Goal: Information Seeking & Learning: Learn about a topic

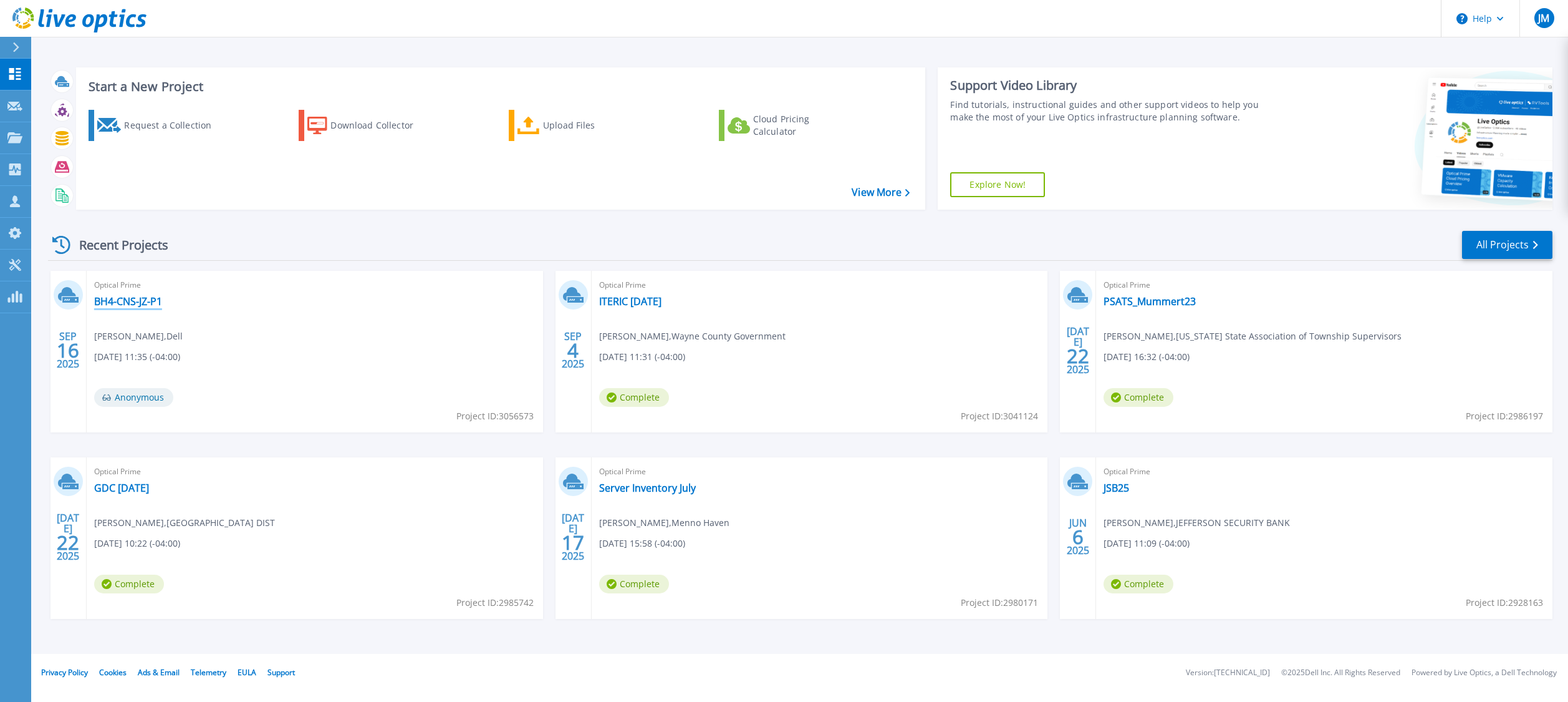
click at [146, 300] on link "BH4-CNS-JZ-P1" at bounding box center [128, 302] width 68 height 13
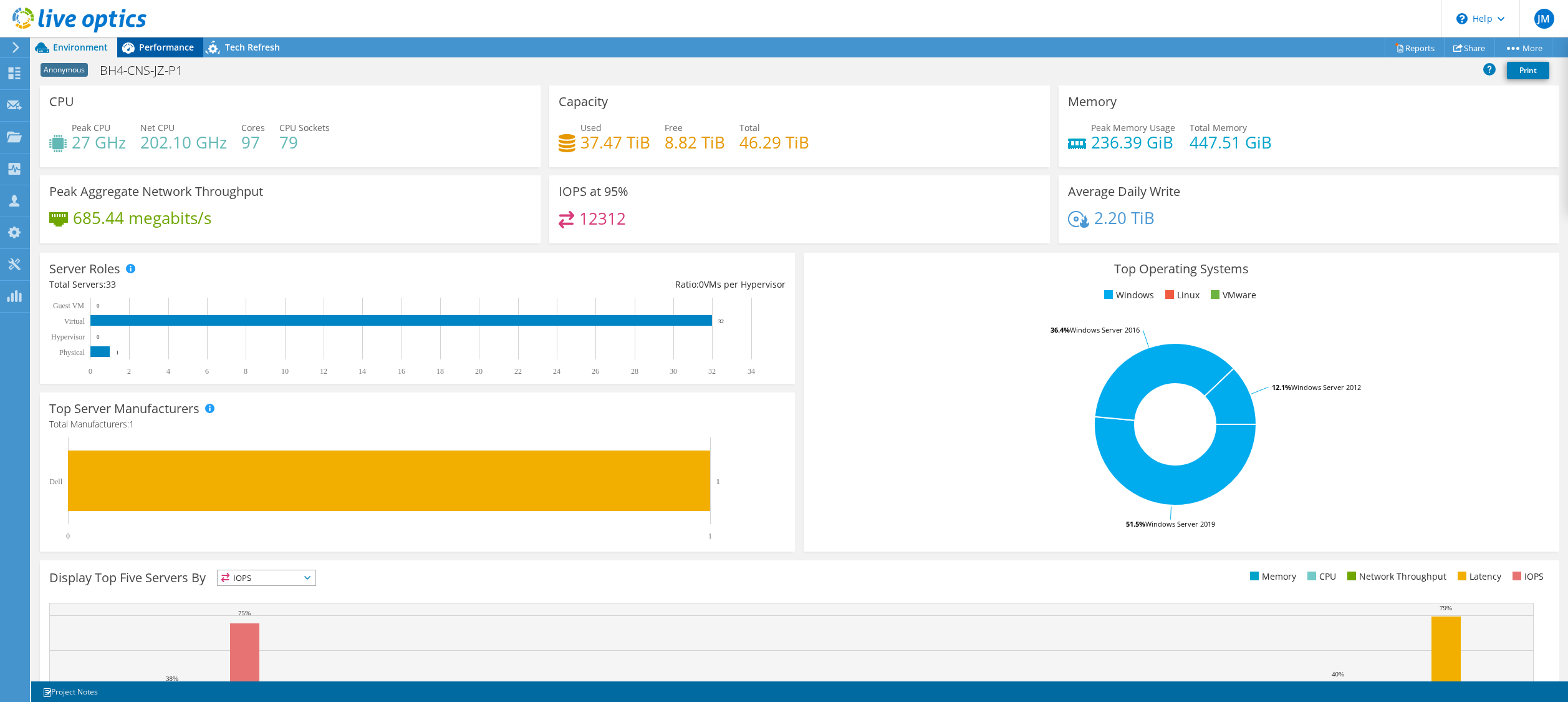
click at [167, 42] on span "Performance" at bounding box center [166, 47] width 55 height 12
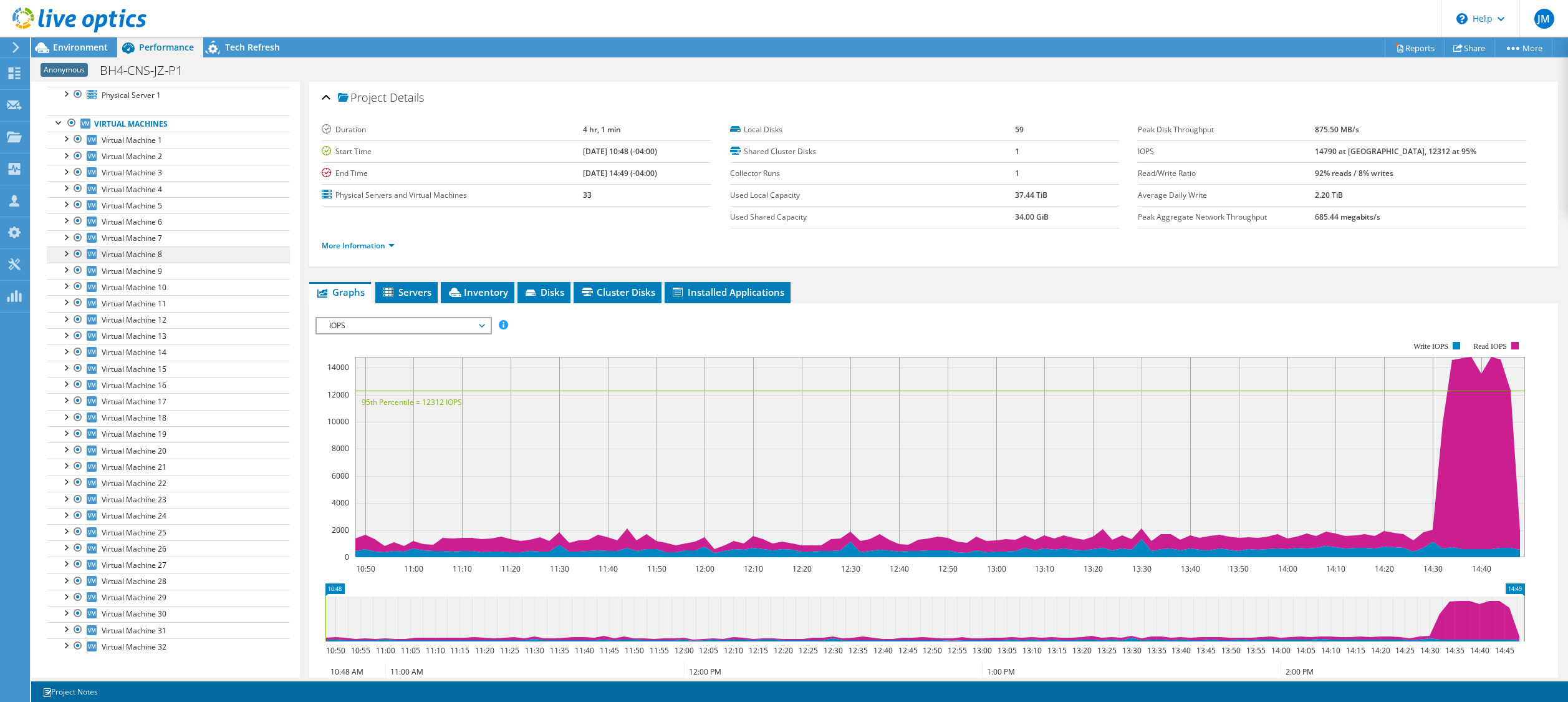
scroll to position [137, 0]
click at [61, 653] on div at bounding box center [59, 652] width 13 height 13
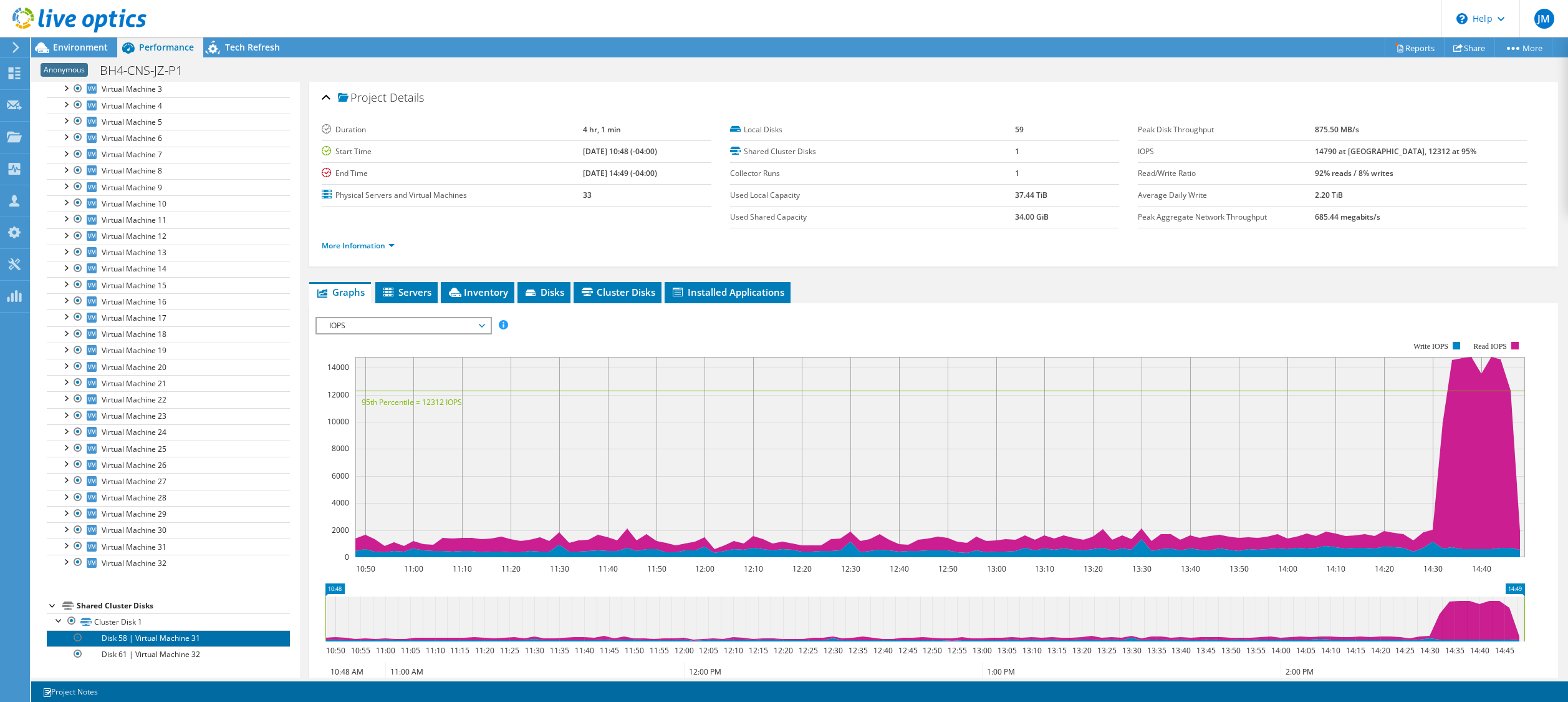
click at [196, 639] on link "Disk 58 | Virtual Machine 31" at bounding box center [168, 638] width 243 height 16
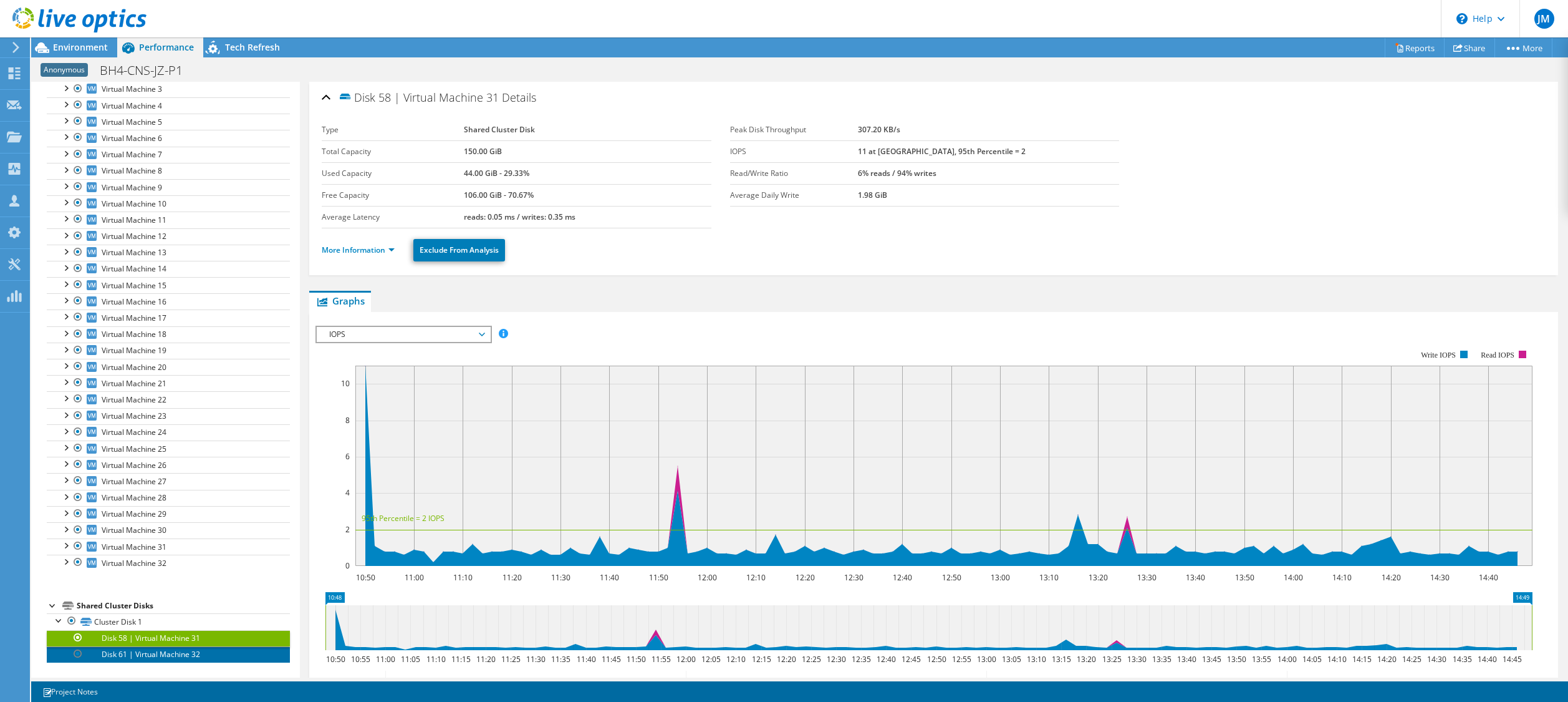
click at [196, 651] on link "Disk 61 | Virtual Machine 32" at bounding box center [168, 654] width 243 height 16
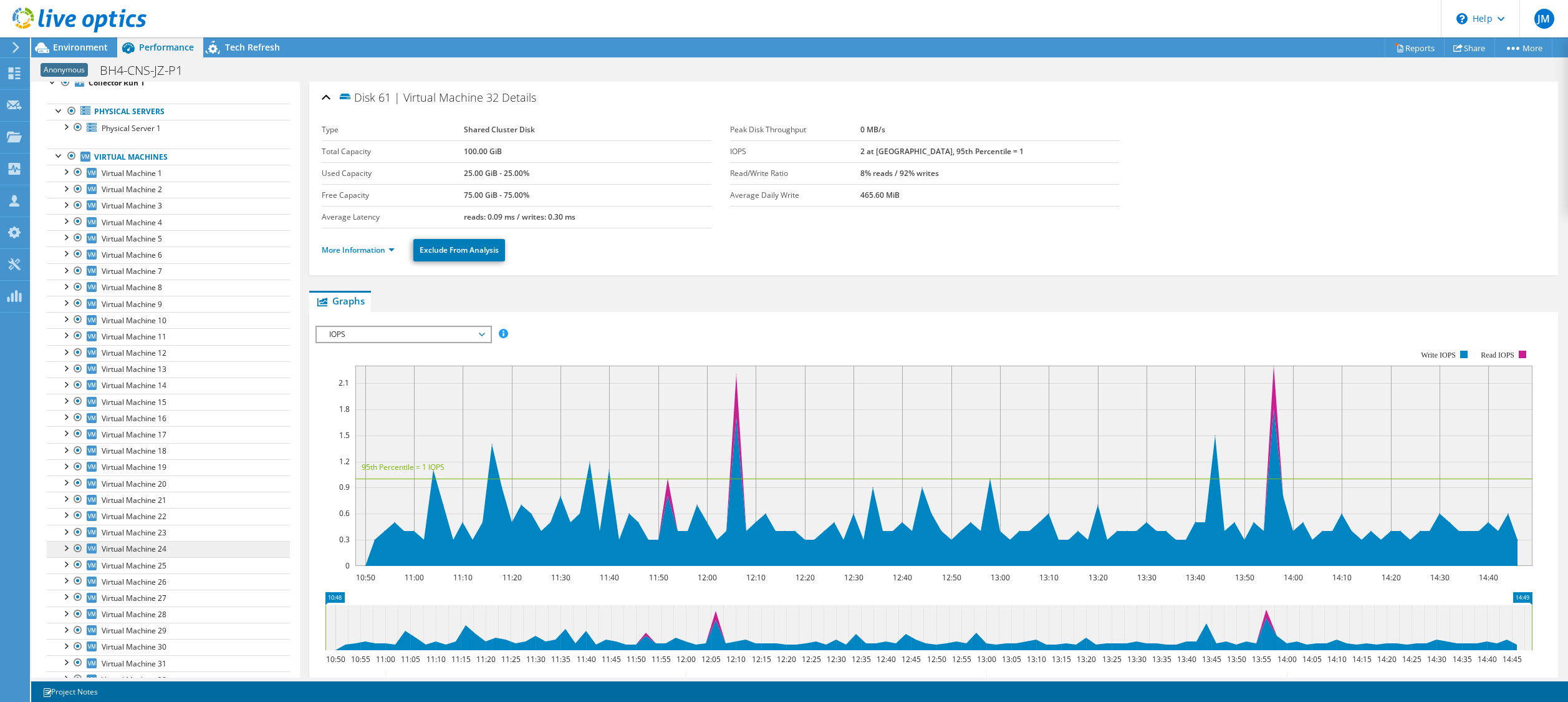
scroll to position [0, 0]
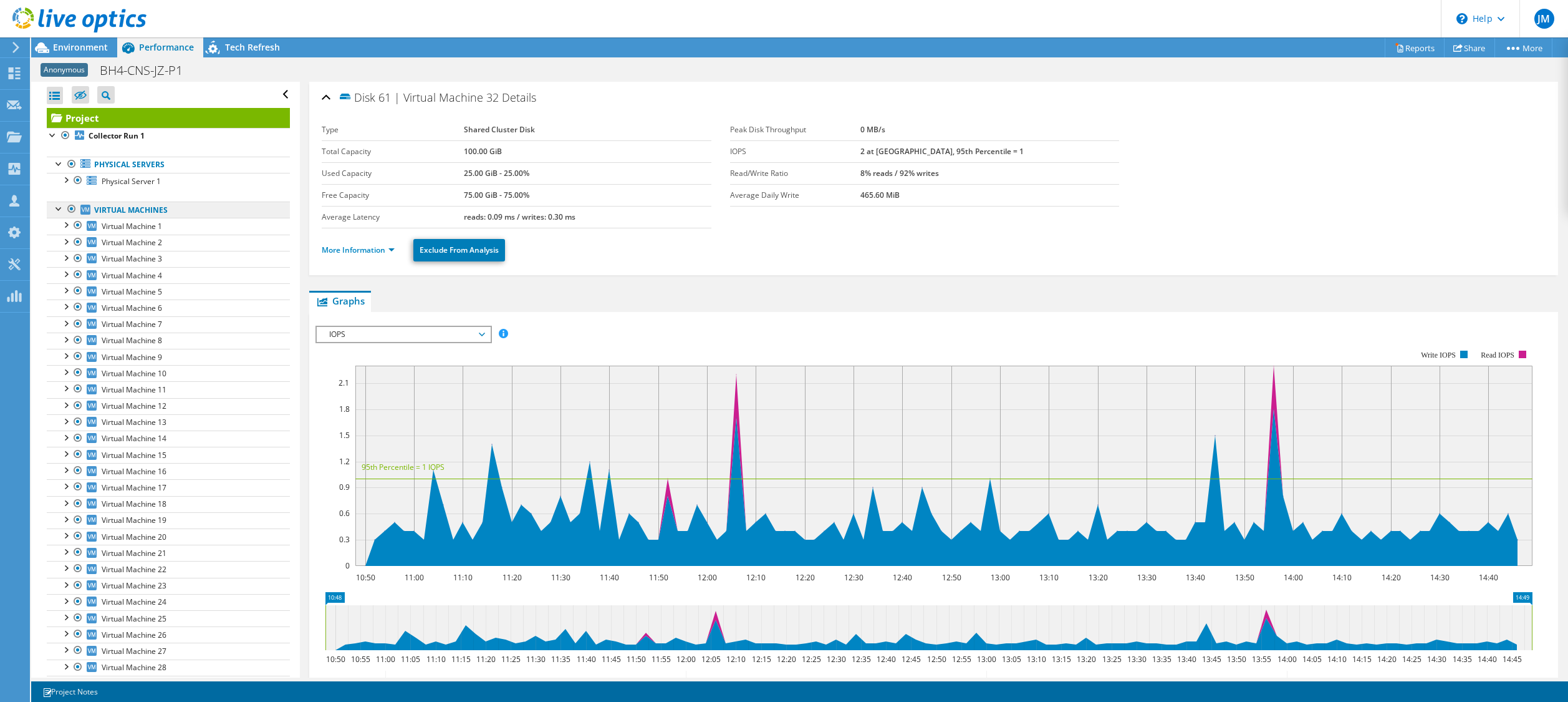
click at [154, 206] on link "Virtual Machines" at bounding box center [168, 209] width 243 height 16
click at [1015, 212] on section "Type Shared Cluster Disk Total Capacity 100.00 GiB Used Capacity 25.00 GiB - 25…" at bounding box center [933, 174] width 1224 height 109
click at [1470, 186] on section "Type Shared Cluster Disk Total Capacity 100.00 GiB Used Capacity 25.00 GiB - 25…" at bounding box center [933, 174] width 1224 height 109
click at [139, 165] on link "Physical Servers" at bounding box center [168, 164] width 243 height 16
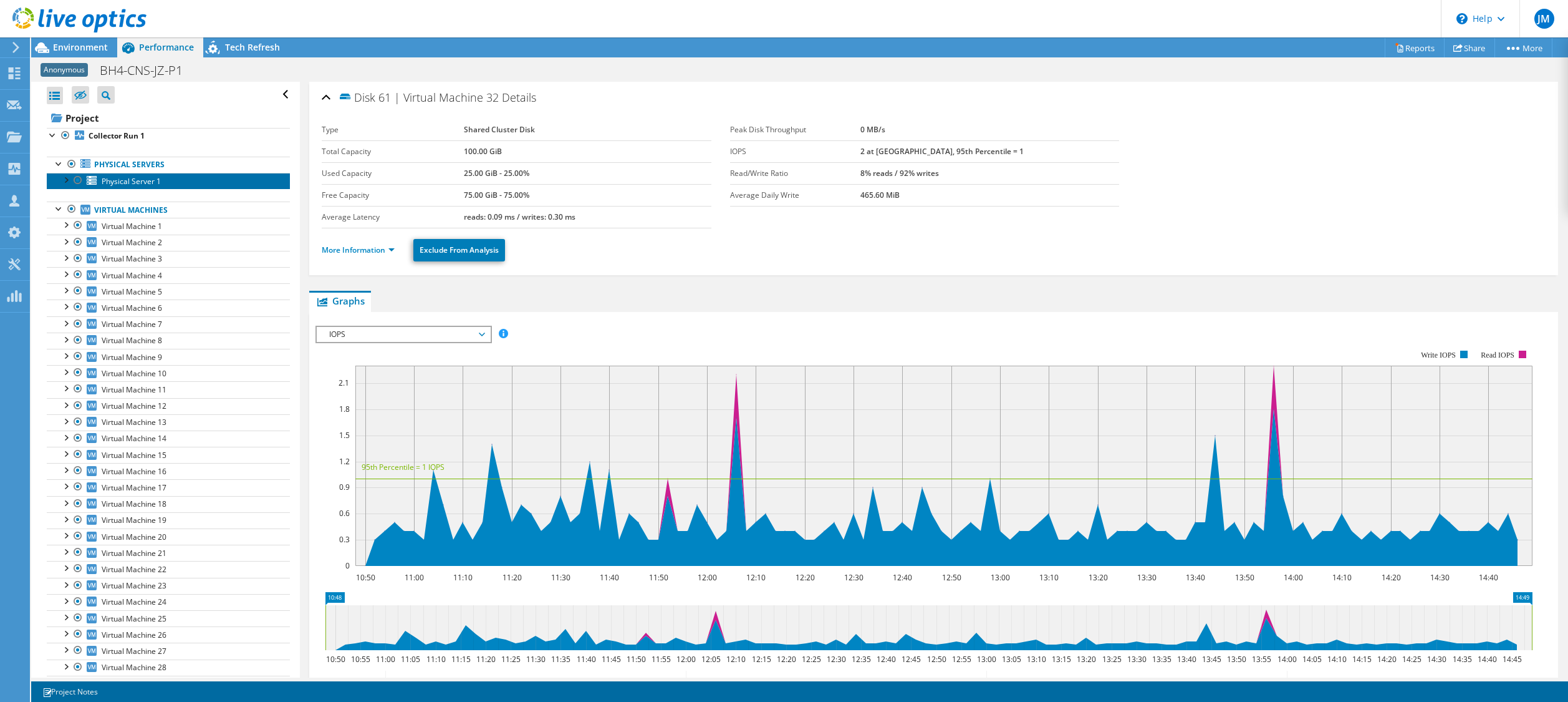
click at [139, 176] on span "Physical Server 1" at bounding box center [132, 181] width 59 height 11
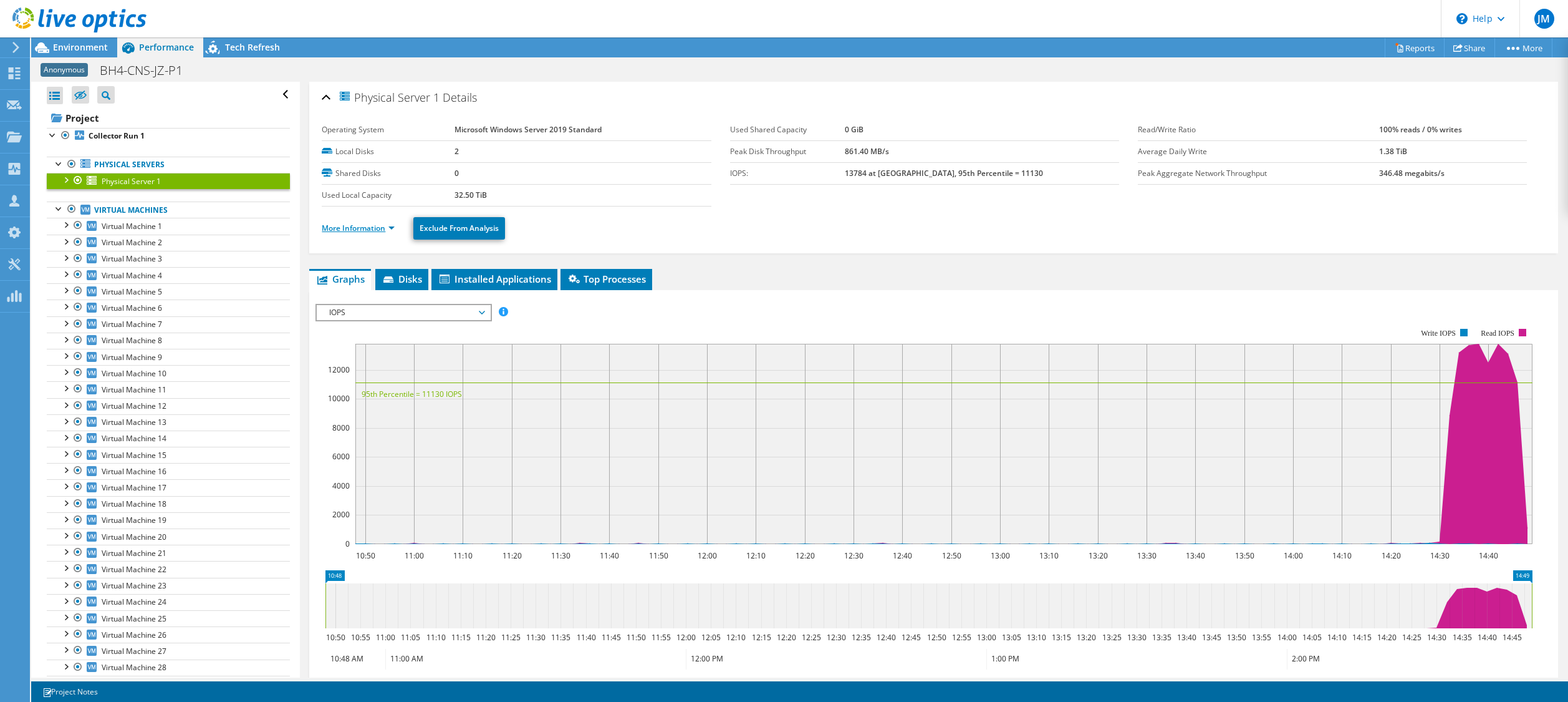
click at [394, 229] on link "More Information" at bounding box center [357, 227] width 73 height 11
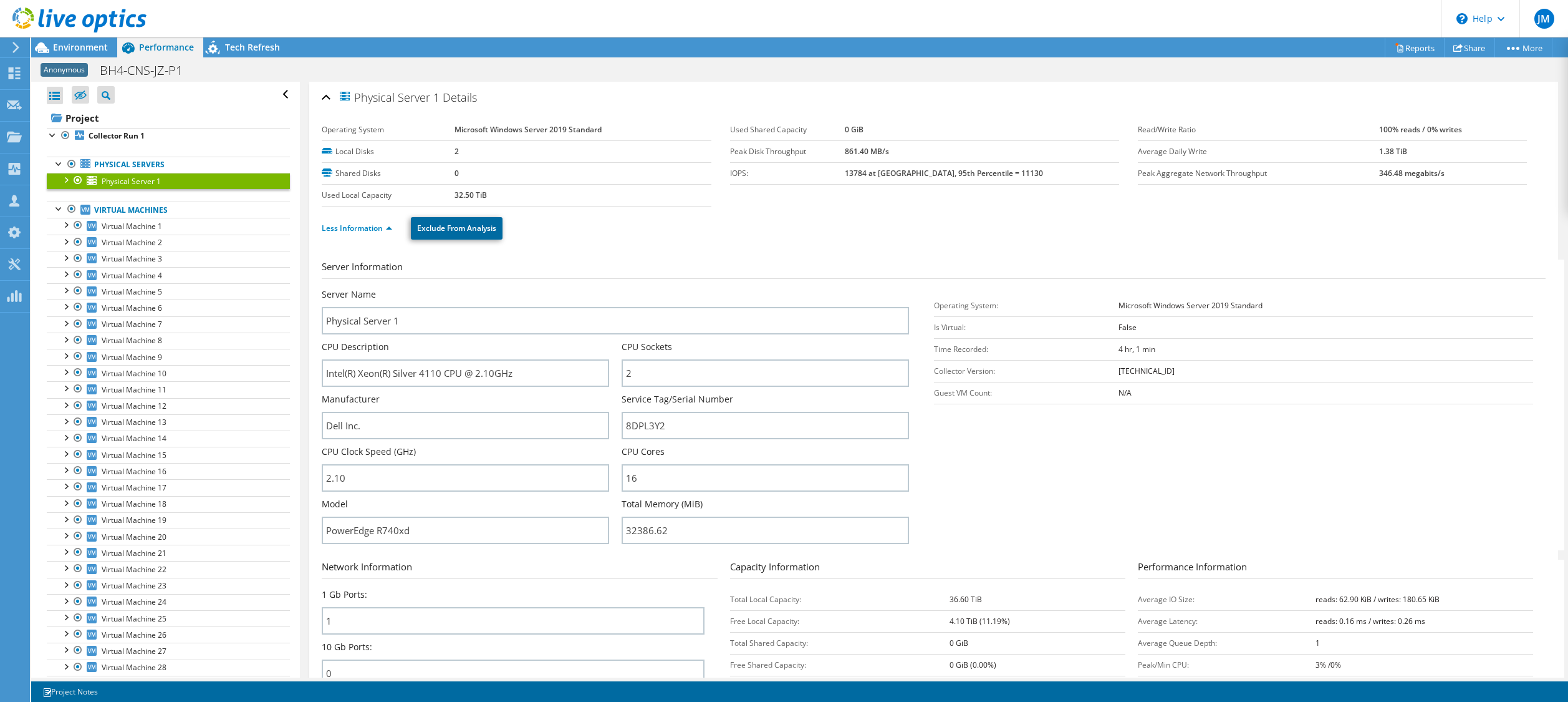
click at [463, 229] on link "Exclude From Analysis" at bounding box center [456, 228] width 91 height 23
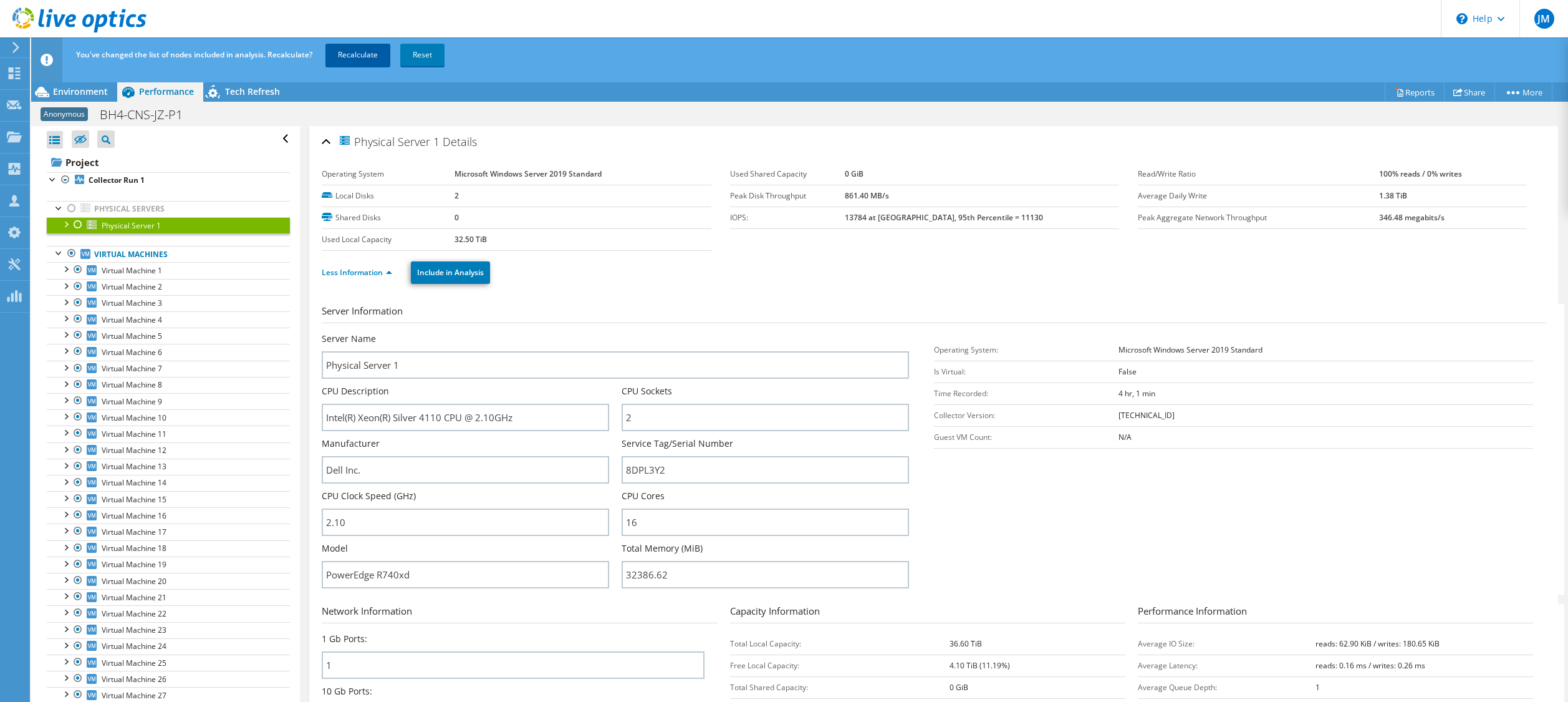
click at [373, 55] on link "Recalculate" at bounding box center [358, 55] width 65 height 23
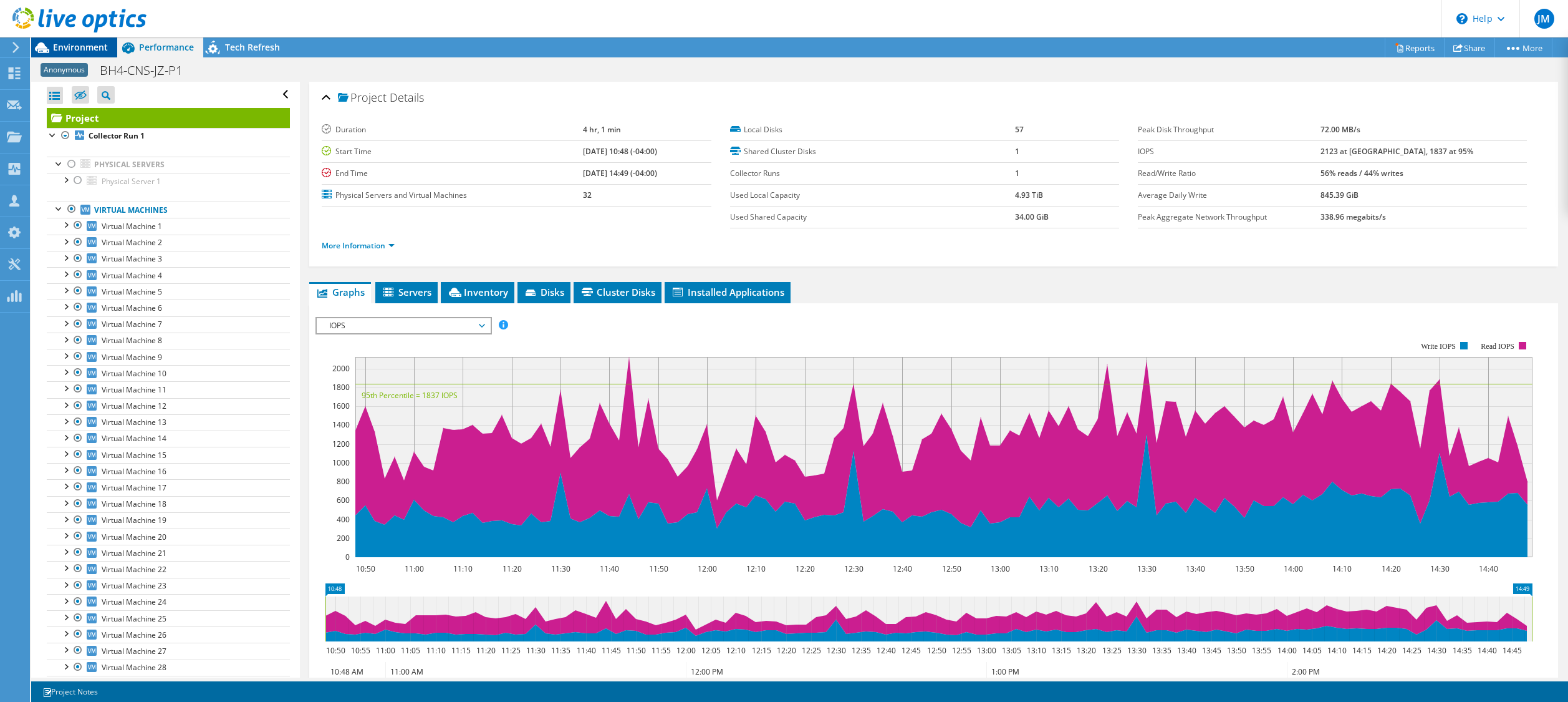
click at [77, 43] on span "Environment" at bounding box center [80, 47] width 55 height 12
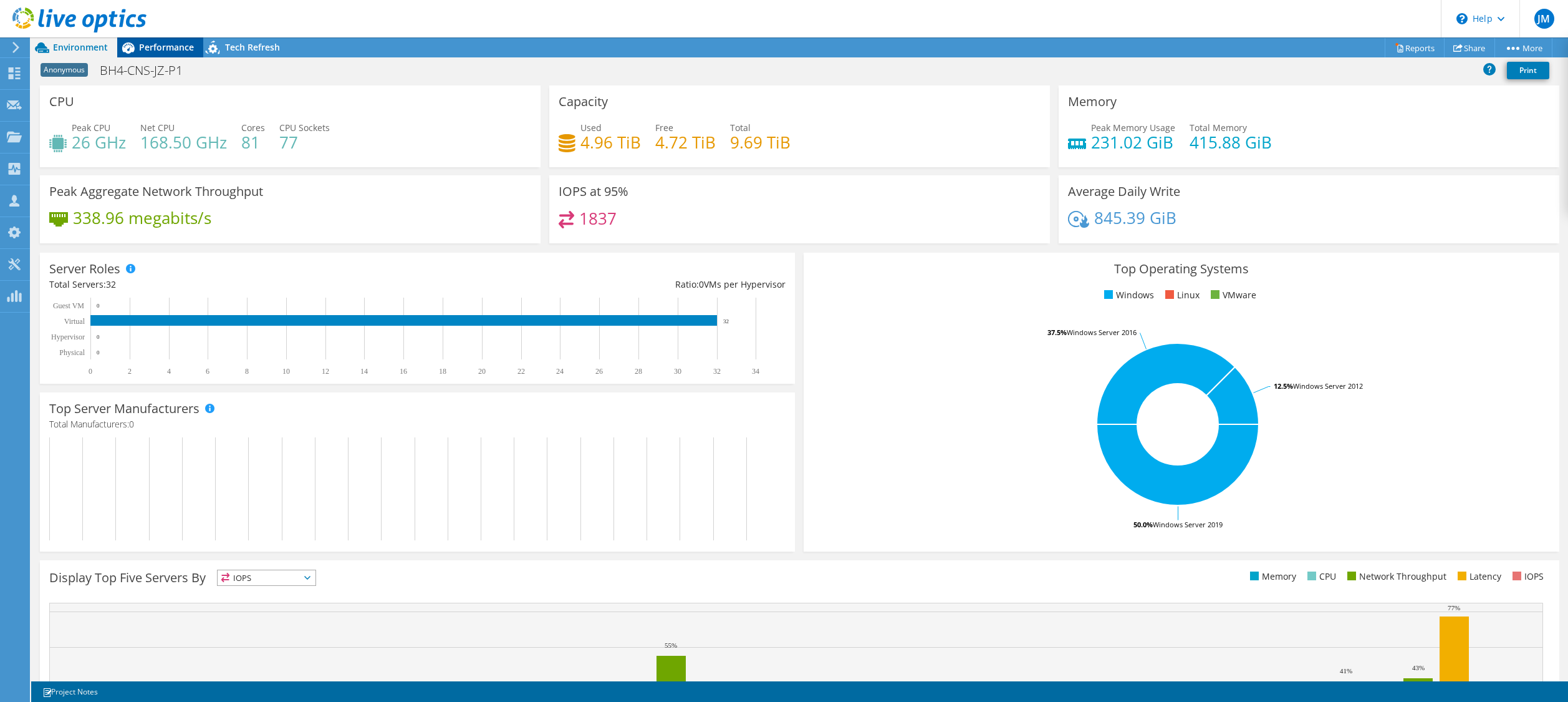
click at [174, 49] on span "Performance" at bounding box center [166, 47] width 55 height 12
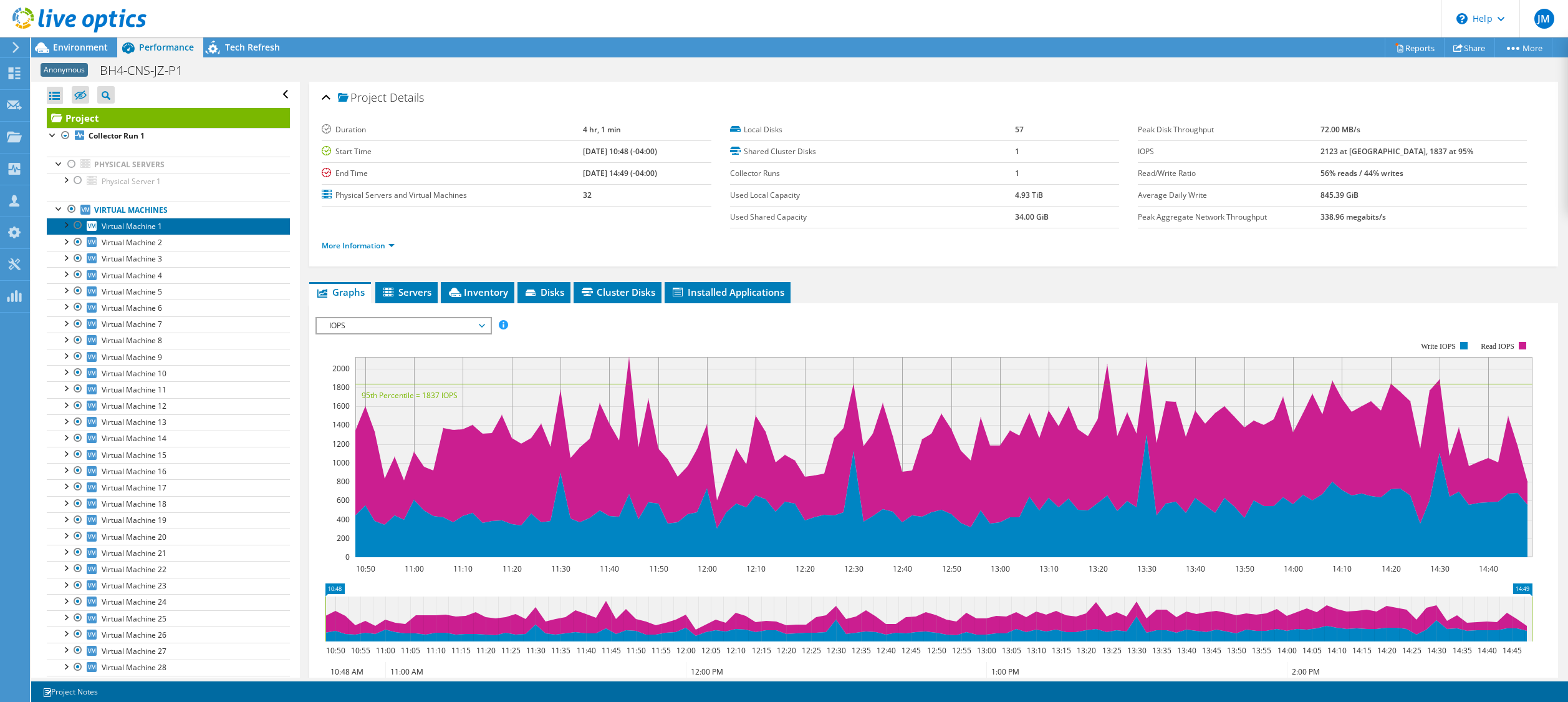
click at [132, 231] on span "Virtual Machine 1" at bounding box center [132, 226] width 60 height 11
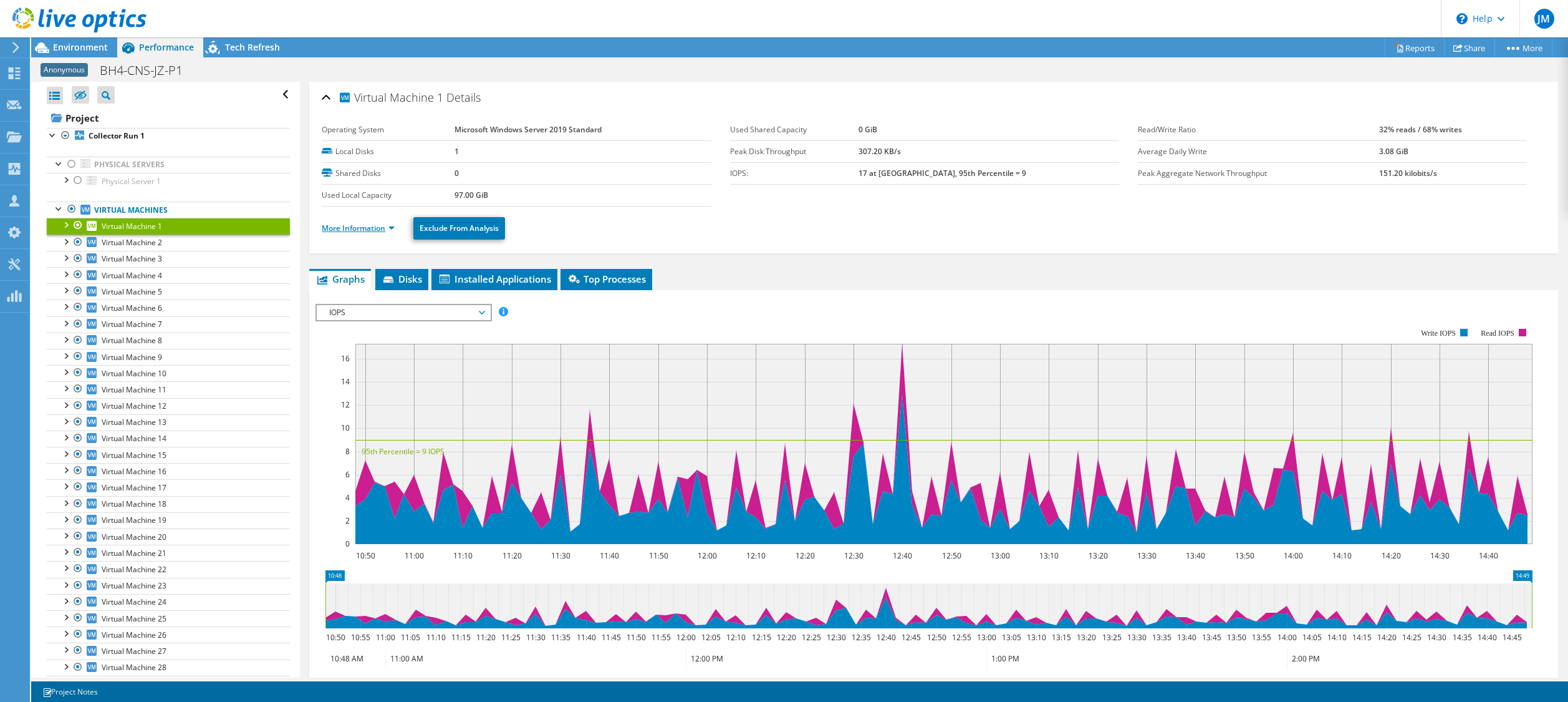
click at [369, 225] on link "More Information" at bounding box center [357, 227] width 73 height 11
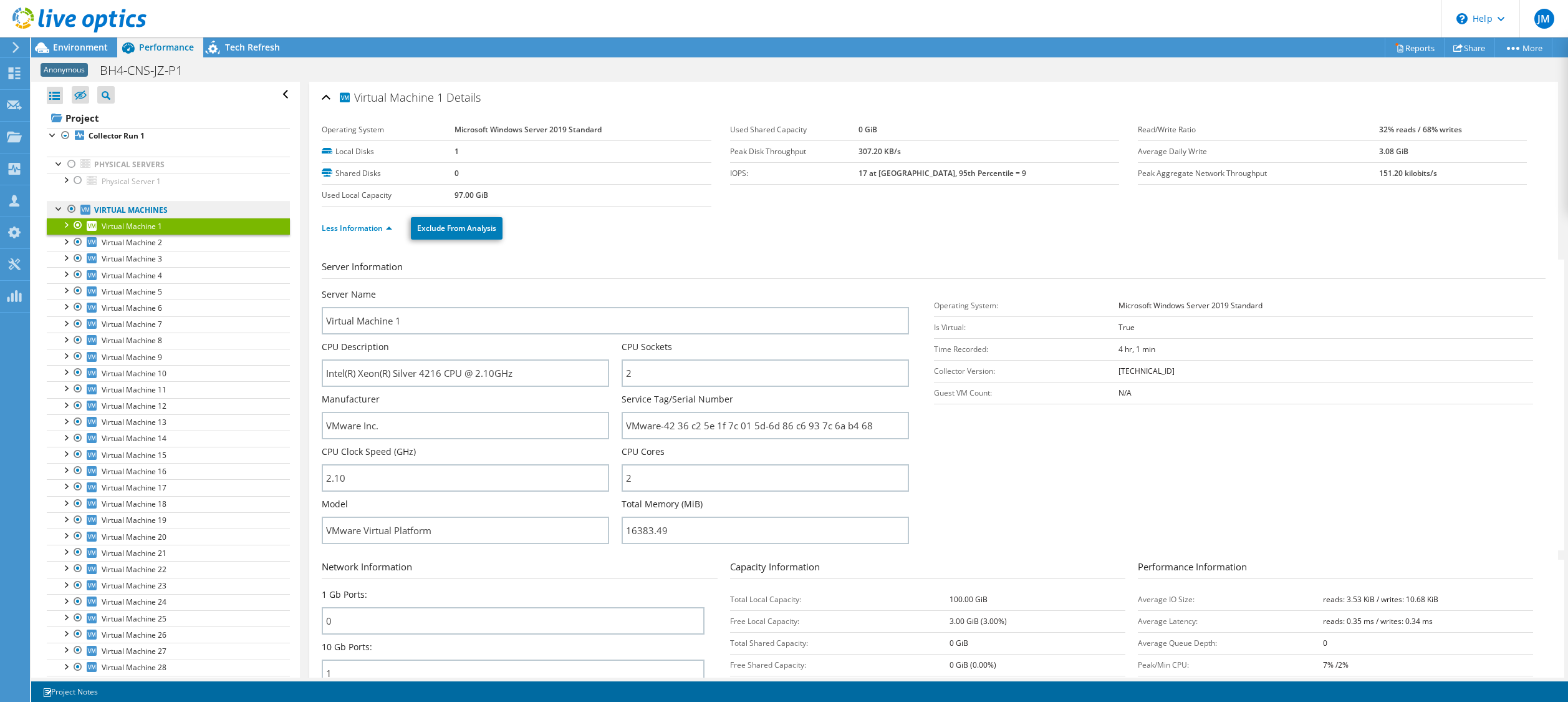
click at [151, 213] on link "Virtual Machines" at bounding box center [168, 209] width 243 height 16
click at [122, 168] on link "Physical Servers" at bounding box center [168, 164] width 243 height 16
click at [120, 178] on span "Physical Server 1" at bounding box center [132, 181] width 59 height 11
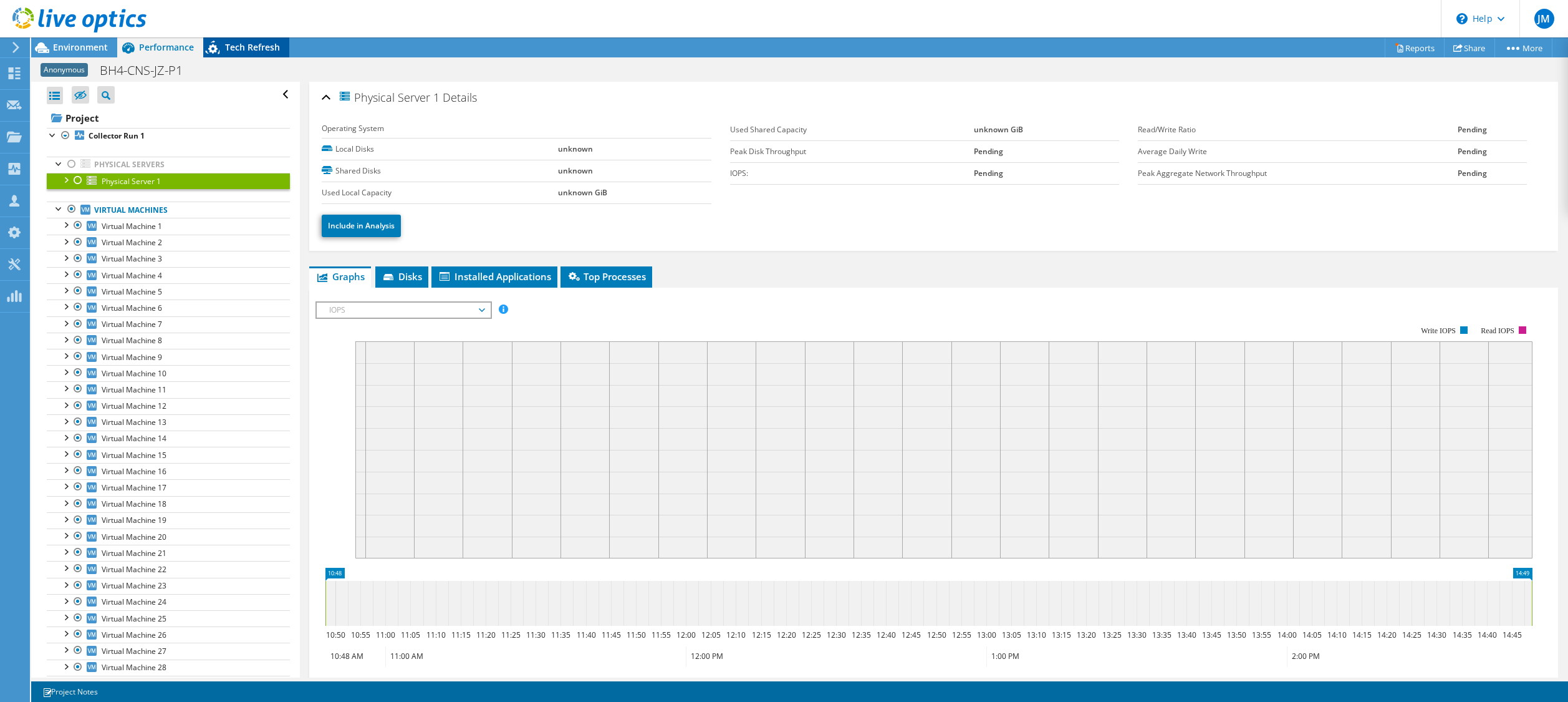
click at [241, 49] on span "Tech Refresh" at bounding box center [252, 47] width 55 height 12
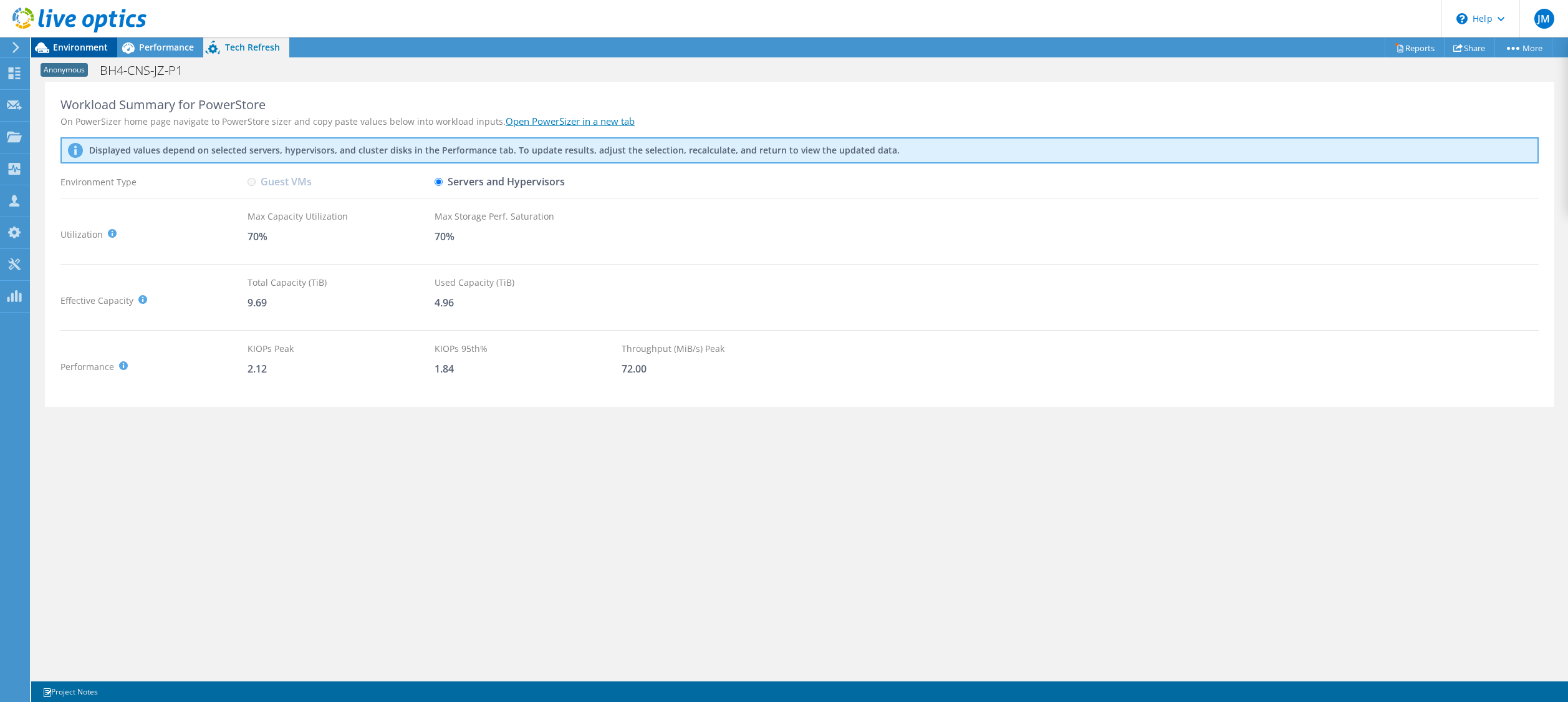
click at [88, 50] on span "Environment" at bounding box center [80, 47] width 55 height 12
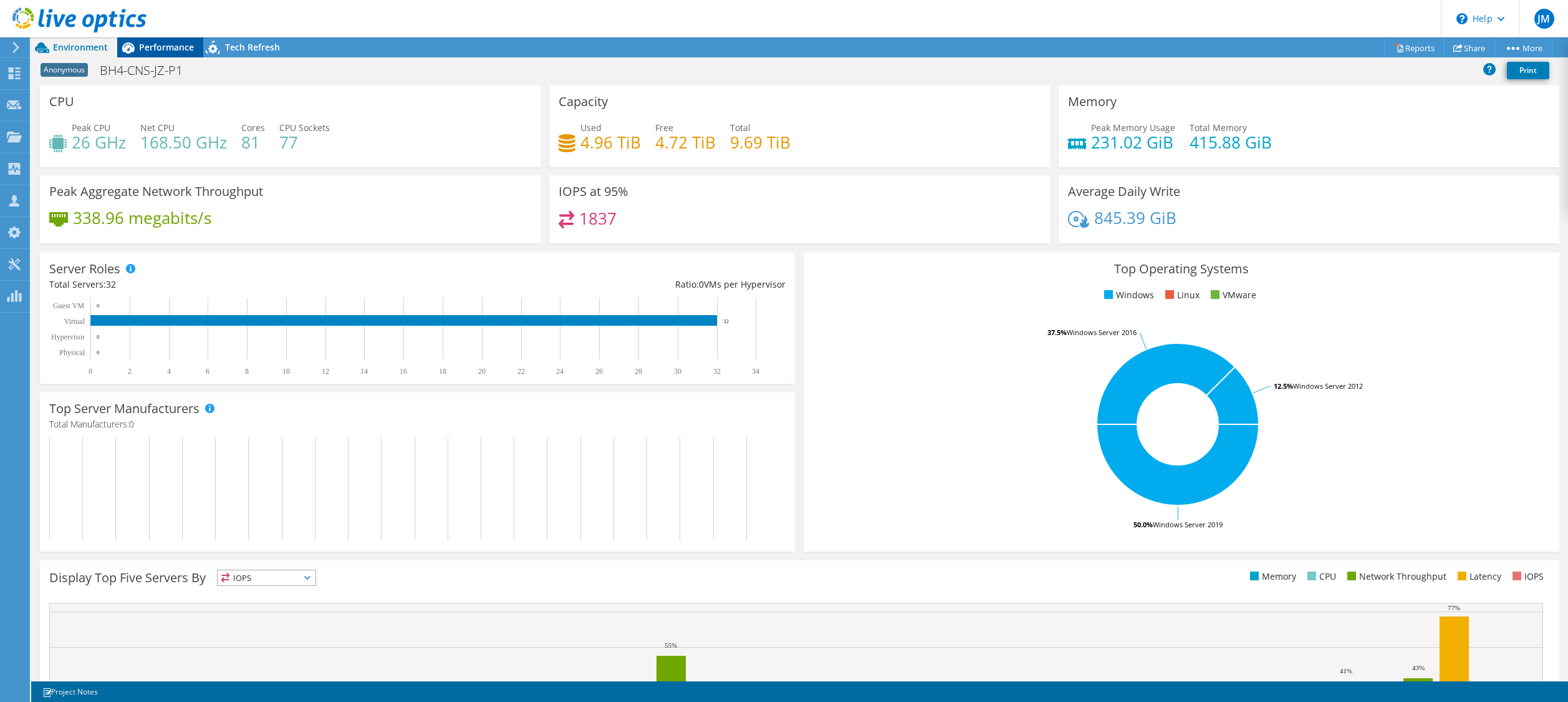
click at [168, 50] on span "Performance" at bounding box center [166, 47] width 55 height 12
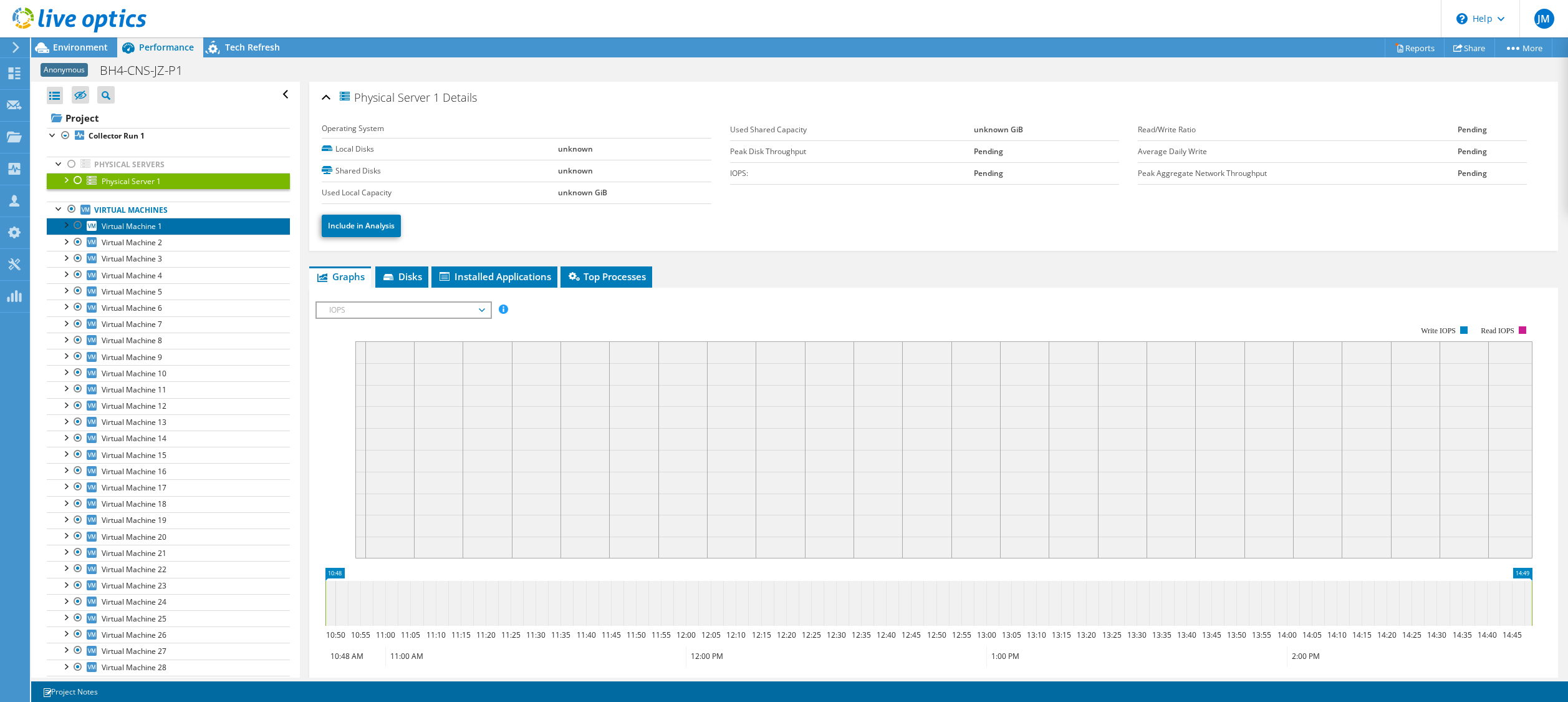
click at [149, 232] on span "Virtual Machine 1" at bounding box center [132, 226] width 60 height 11
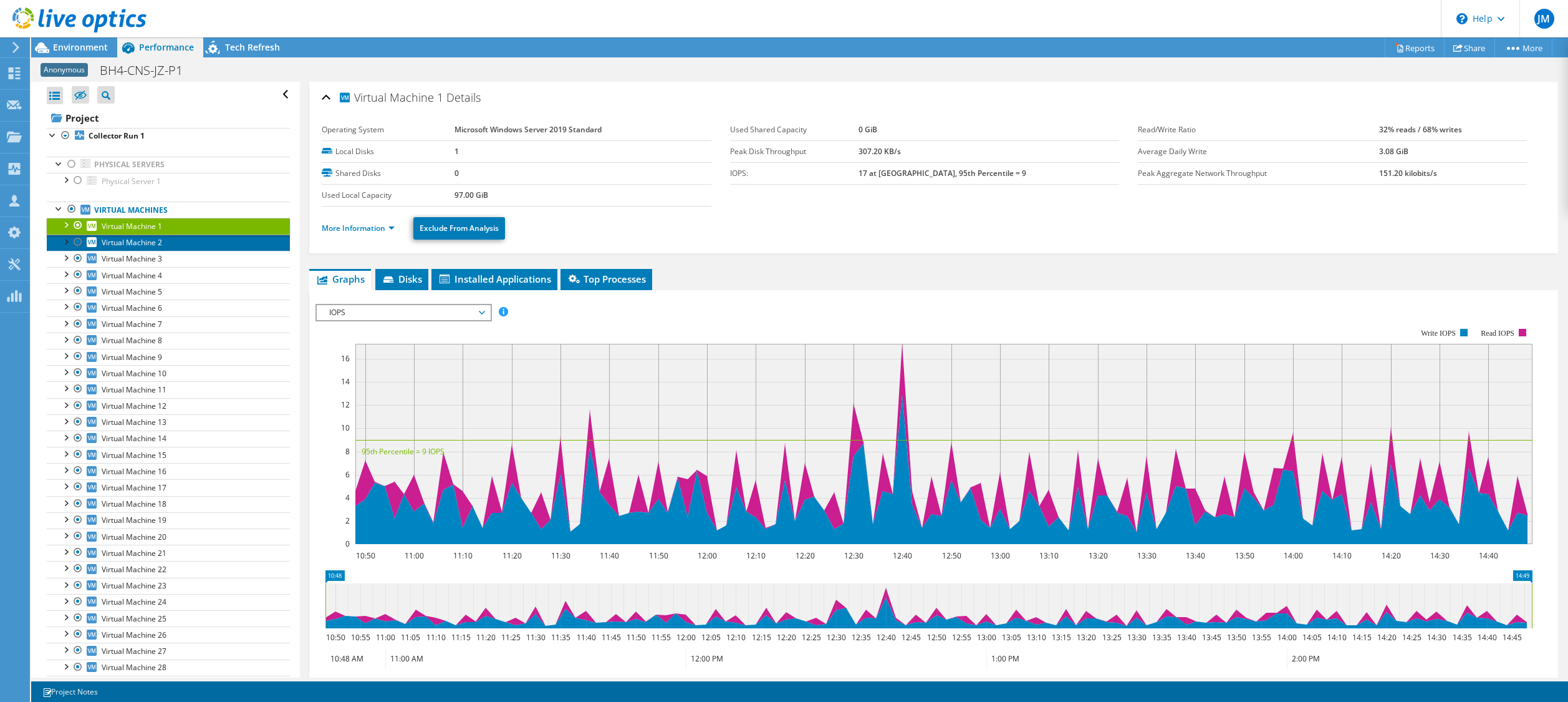
click at [144, 241] on span "Virtual Machine 2" at bounding box center [132, 242] width 60 height 11
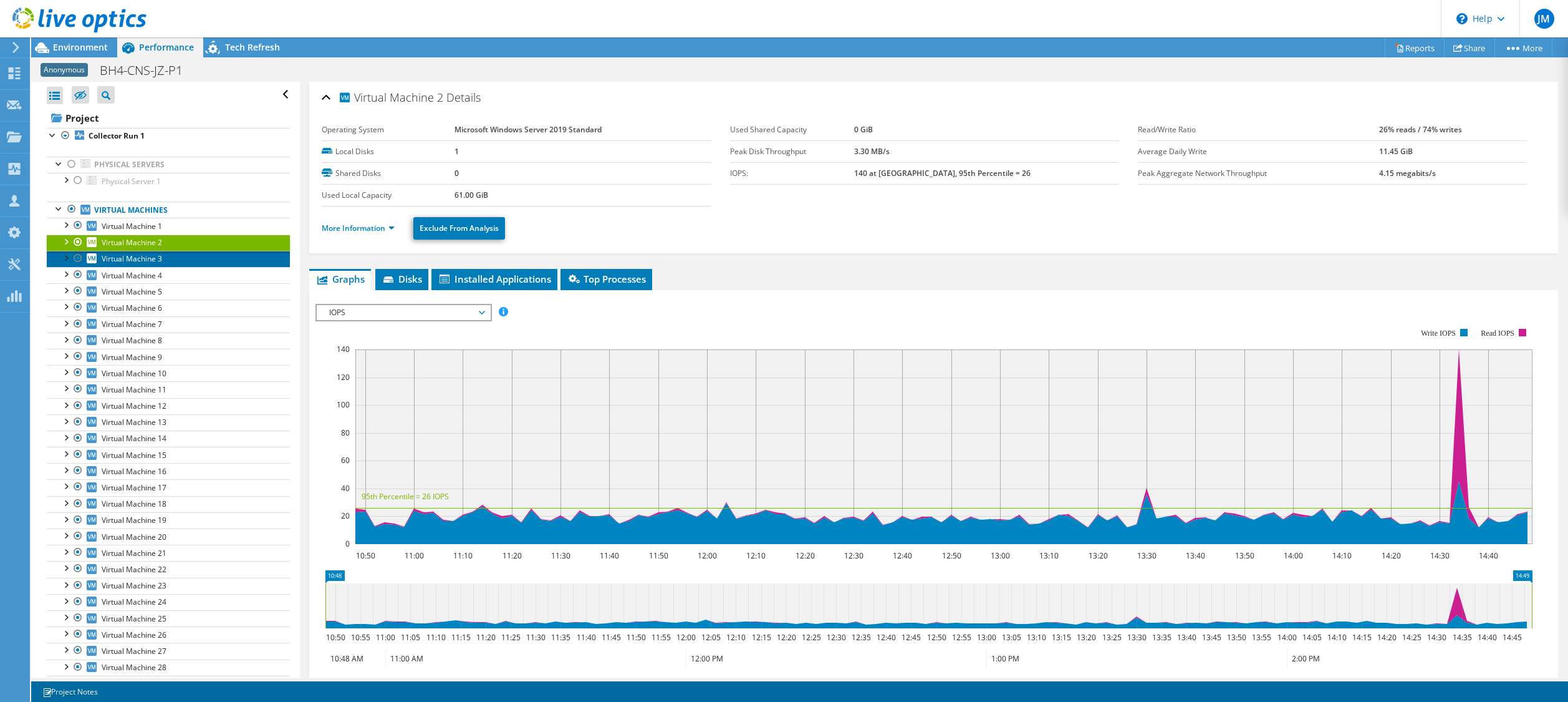
click at [139, 262] on span "Virtual Machine 3" at bounding box center [132, 259] width 60 height 11
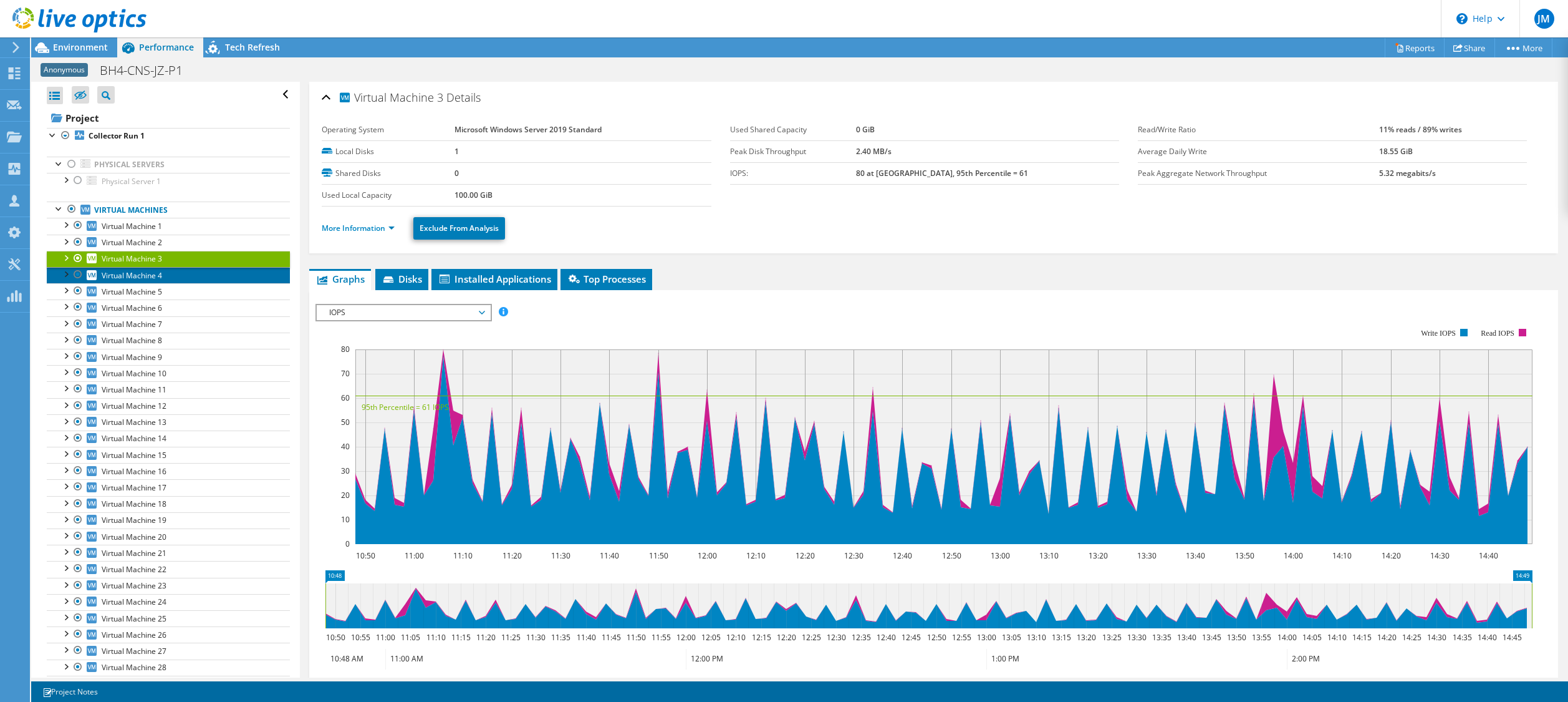
click at [142, 277] on span "Virtual Machine 4" at bounding box center [132, 275] width 60 height 11
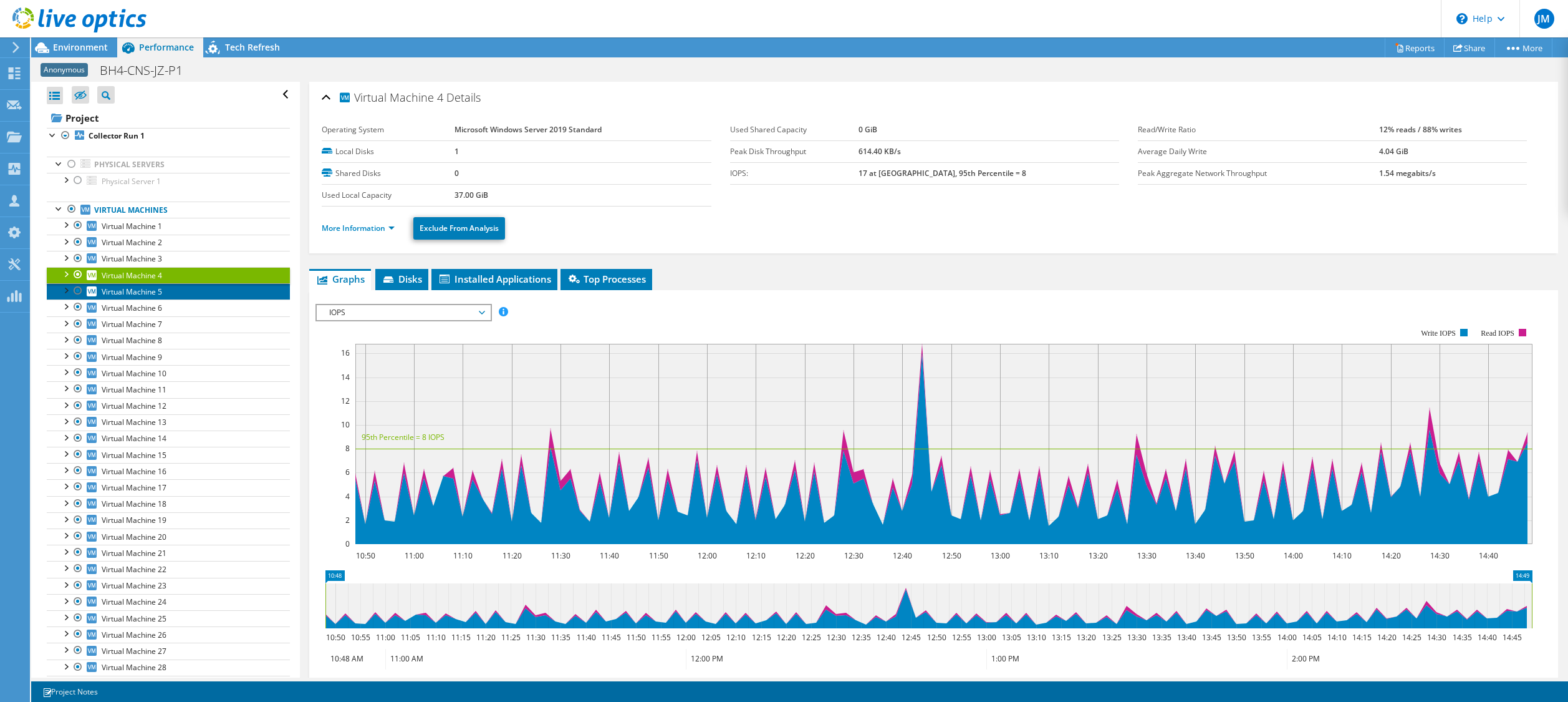
click at [139, 295] on span "Virtual Machine 5" at bounding box center [132, 291] width 60 height 11
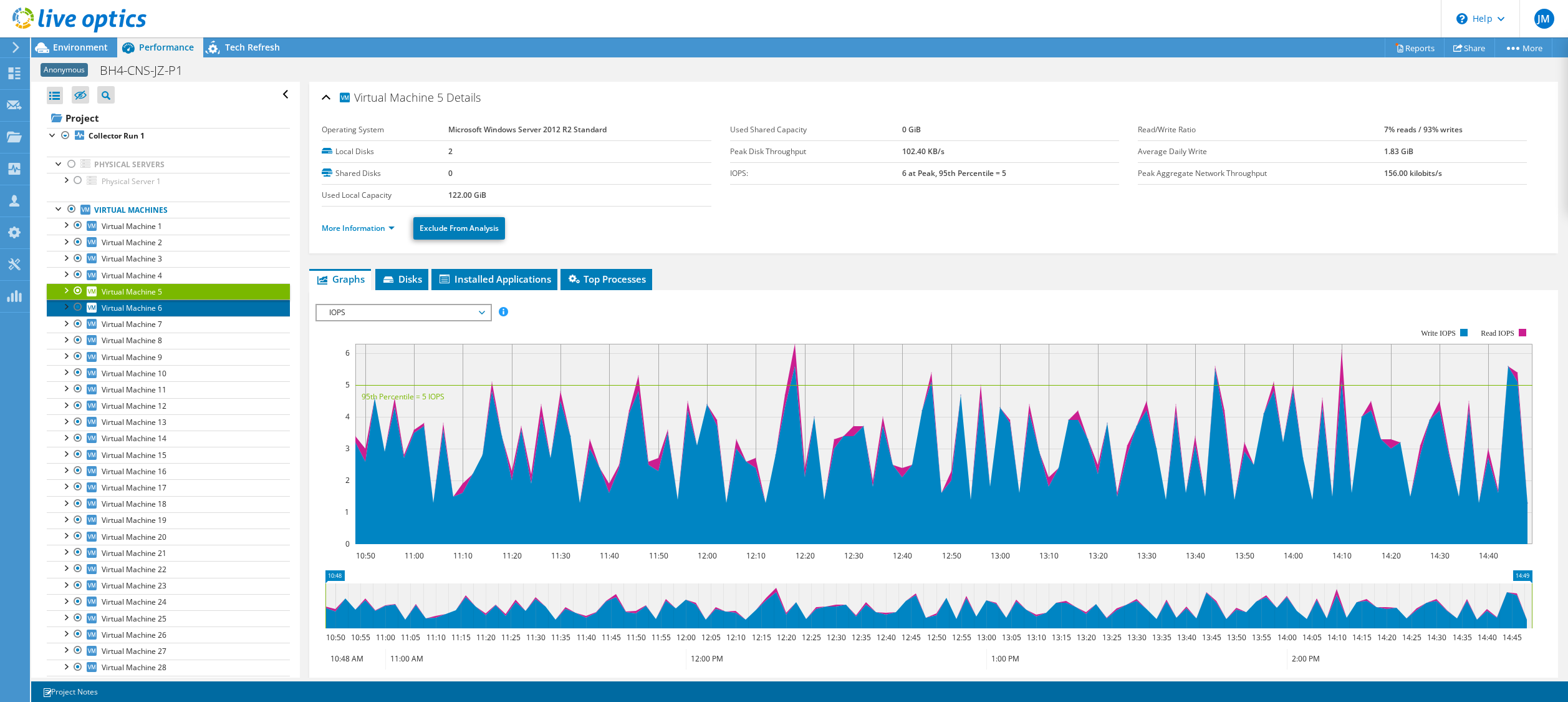
click at [145, 305] on span "Virtual Machine 6" at bounding box center [132, 307] width 60 height 11
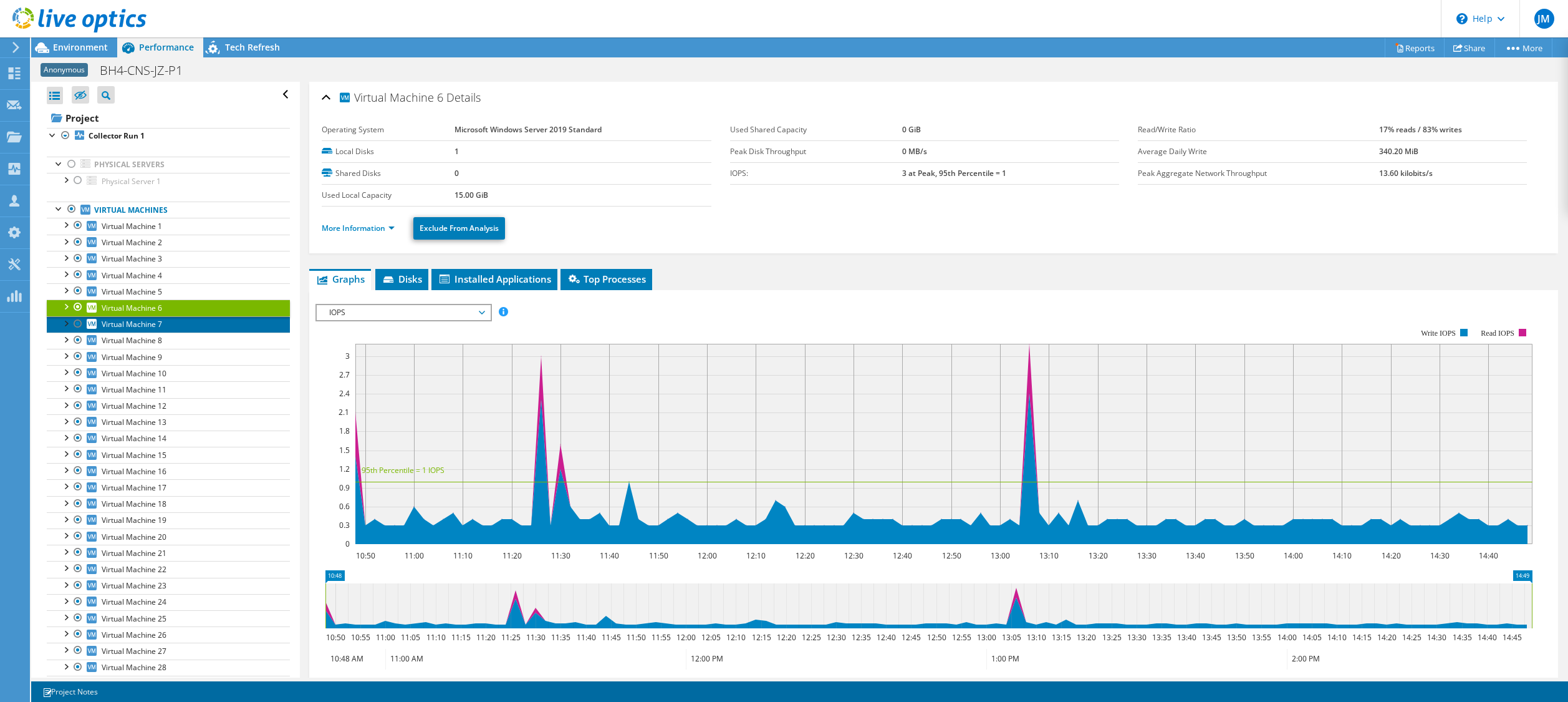
click at [149, 330] on link "Virtual Machine 7" at bounding box center [168, 324] width 243 height 16
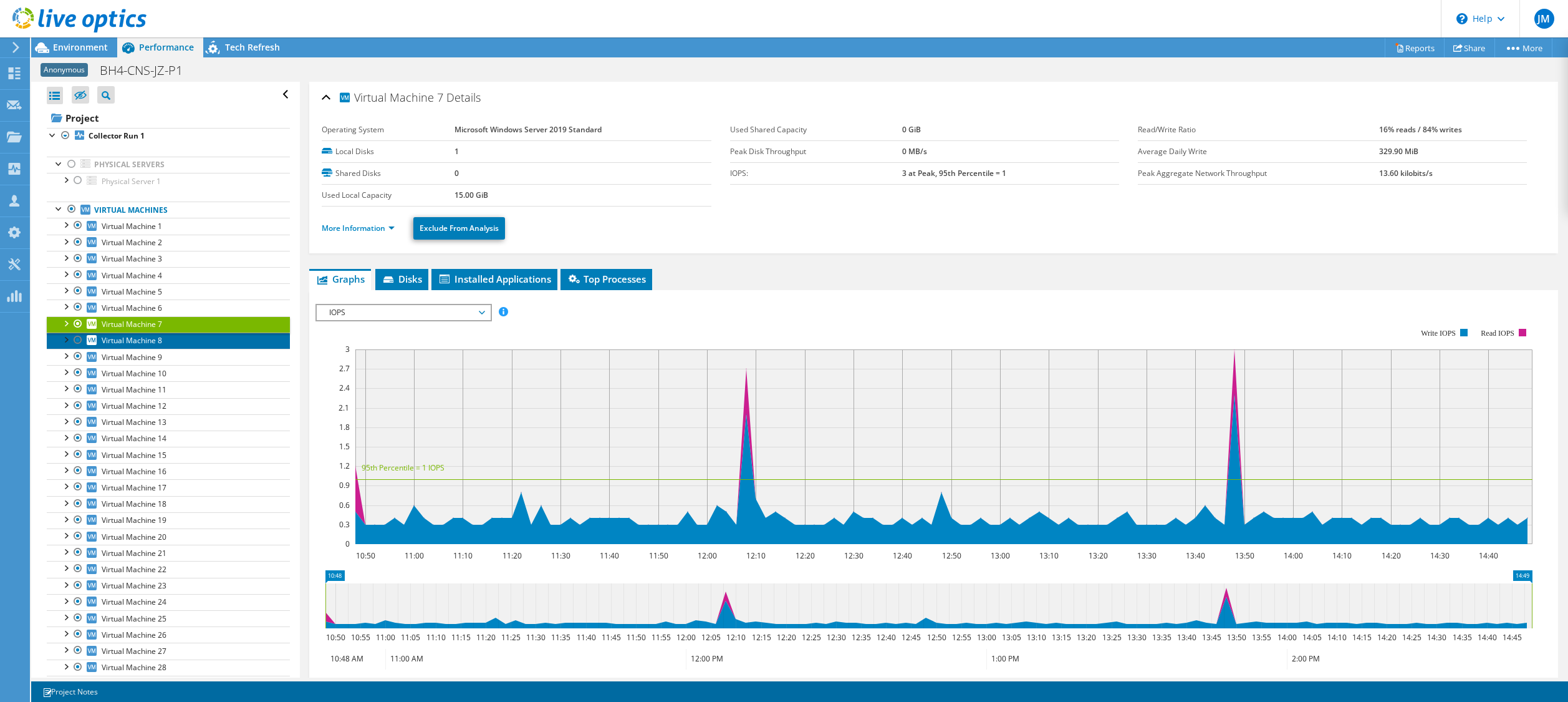
click at [146, 344] on span "Virtual Machine 8" at bounding box center [132, 340] width 60 height 11
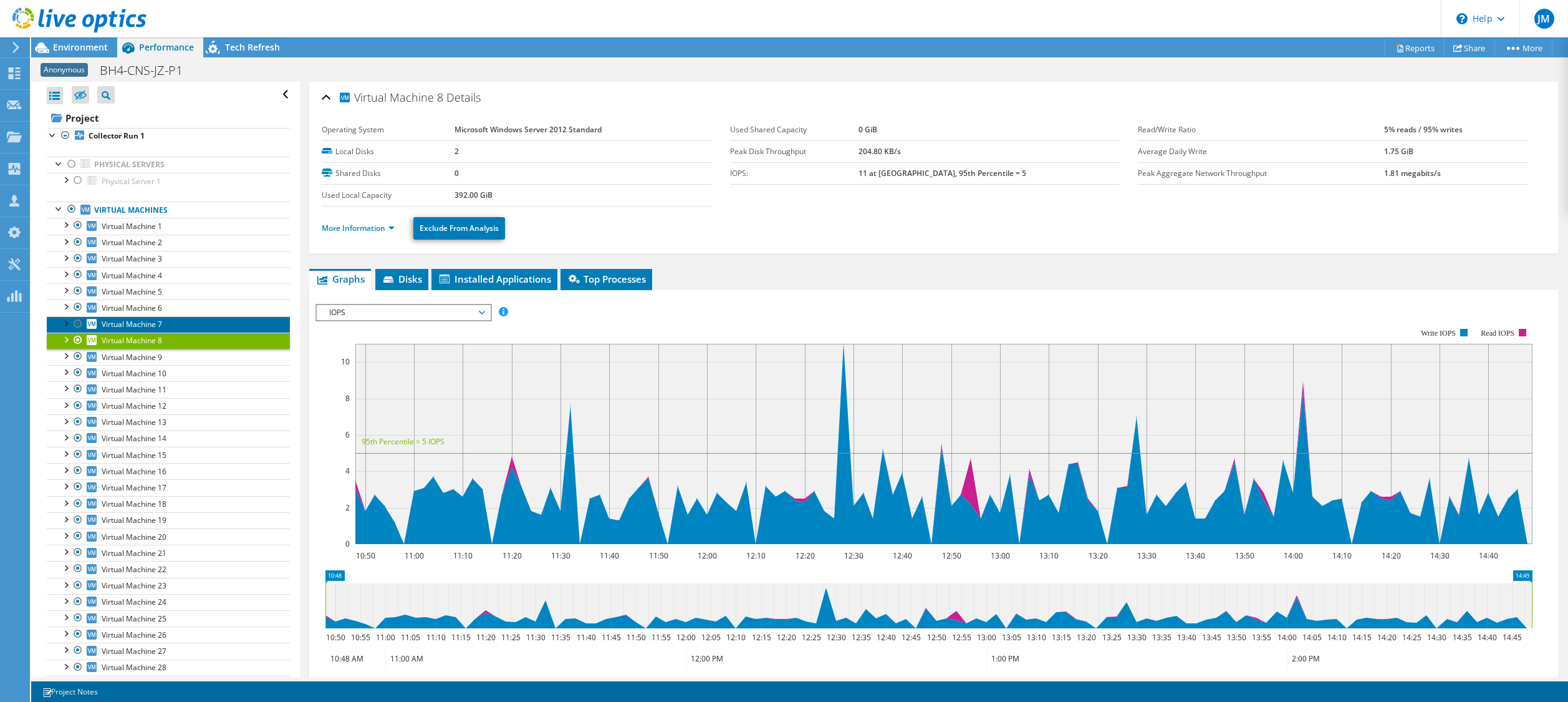
click at [149, 322] on span "Virtual Machine 7" at bounding box center [132, 324] width 60 height 11
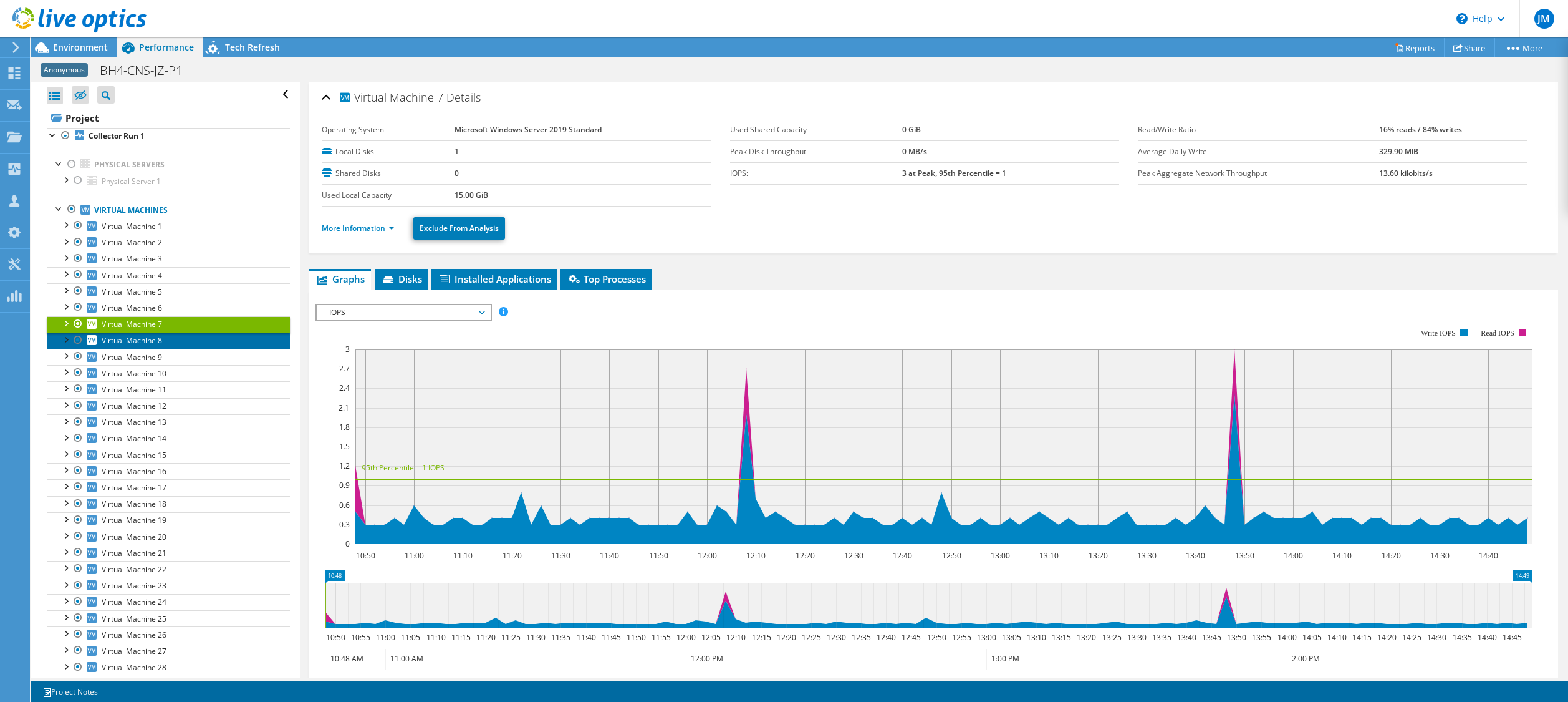
click at [137, 337] on span "Virtual Machine 8" at bounding box center [132, 340] width 60 height 11
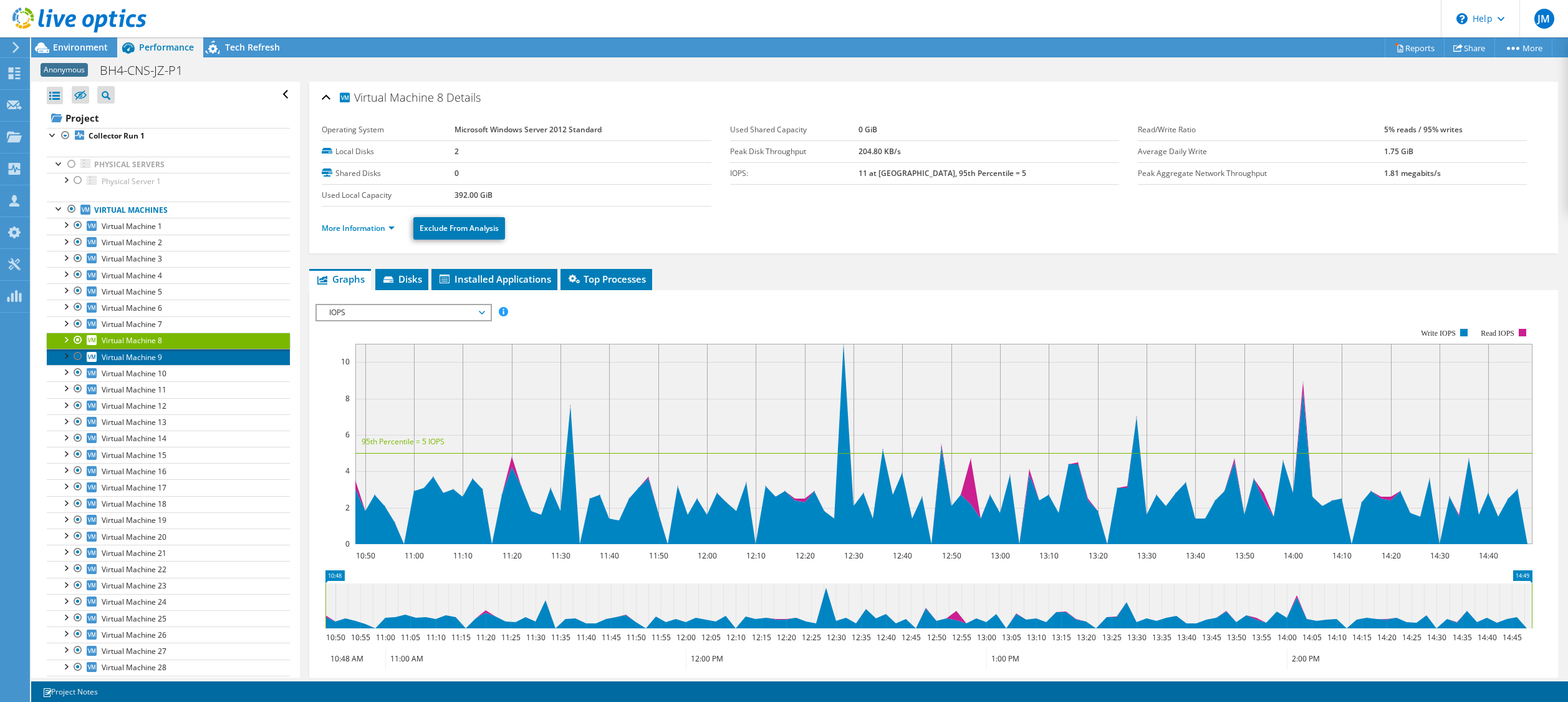
click at [133, 358] on span "Virtual Machine 9" at bounding box center [132, 357] width 60 height 11
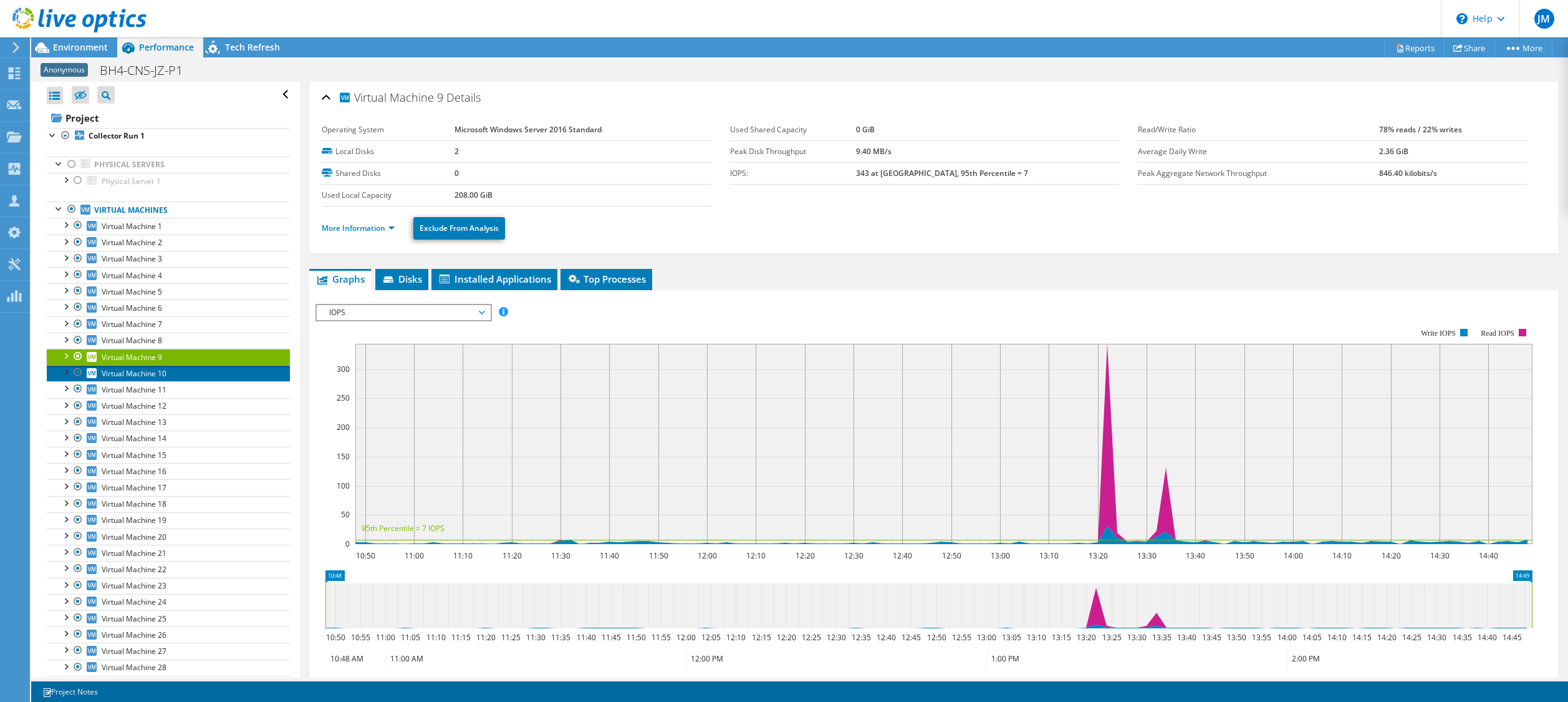
click at [135, 373] on span "Virtual Machine 10" at bounding box center [135, 373] width 65 height 11
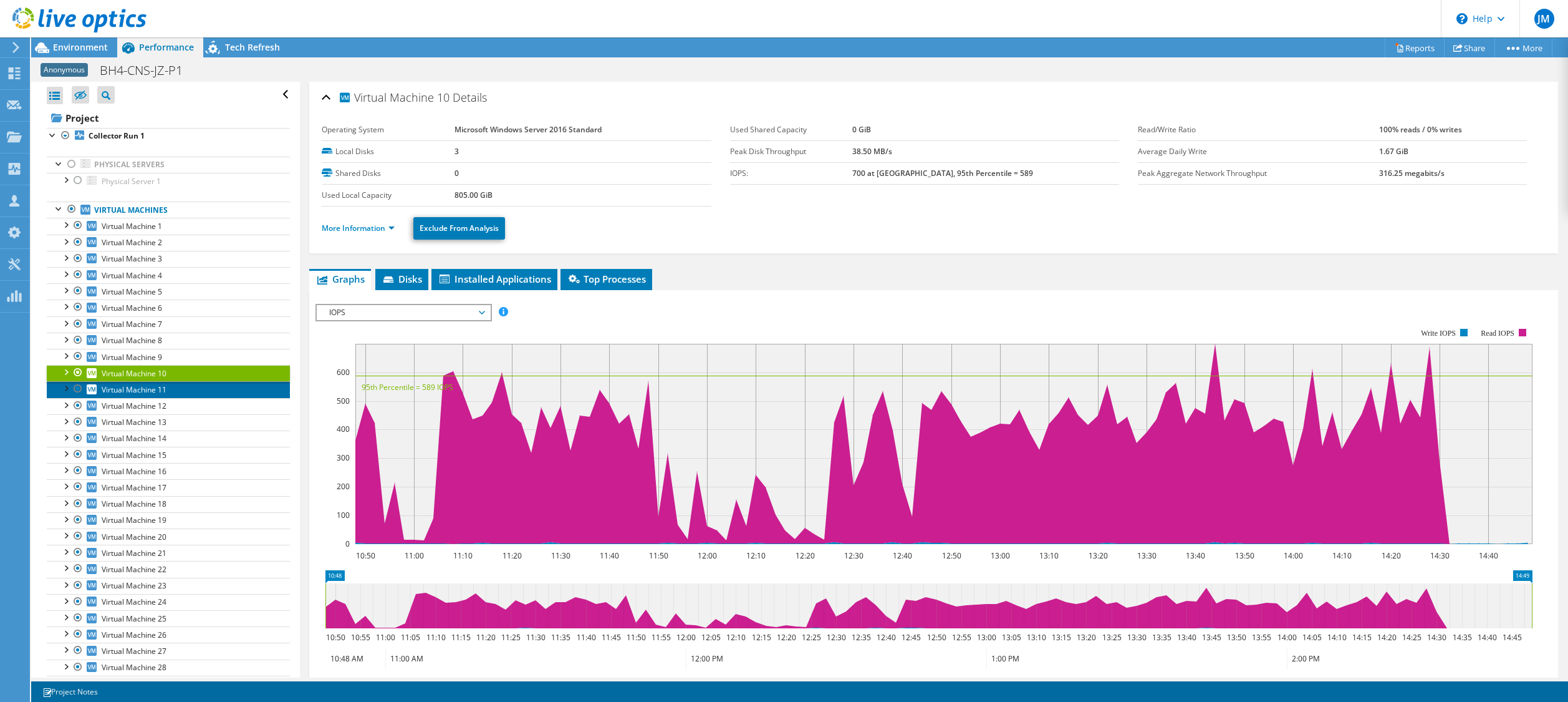
click at [140, 391] on span "Virtual Machine 11" at bounding box center [135, 389] width 65 height 11
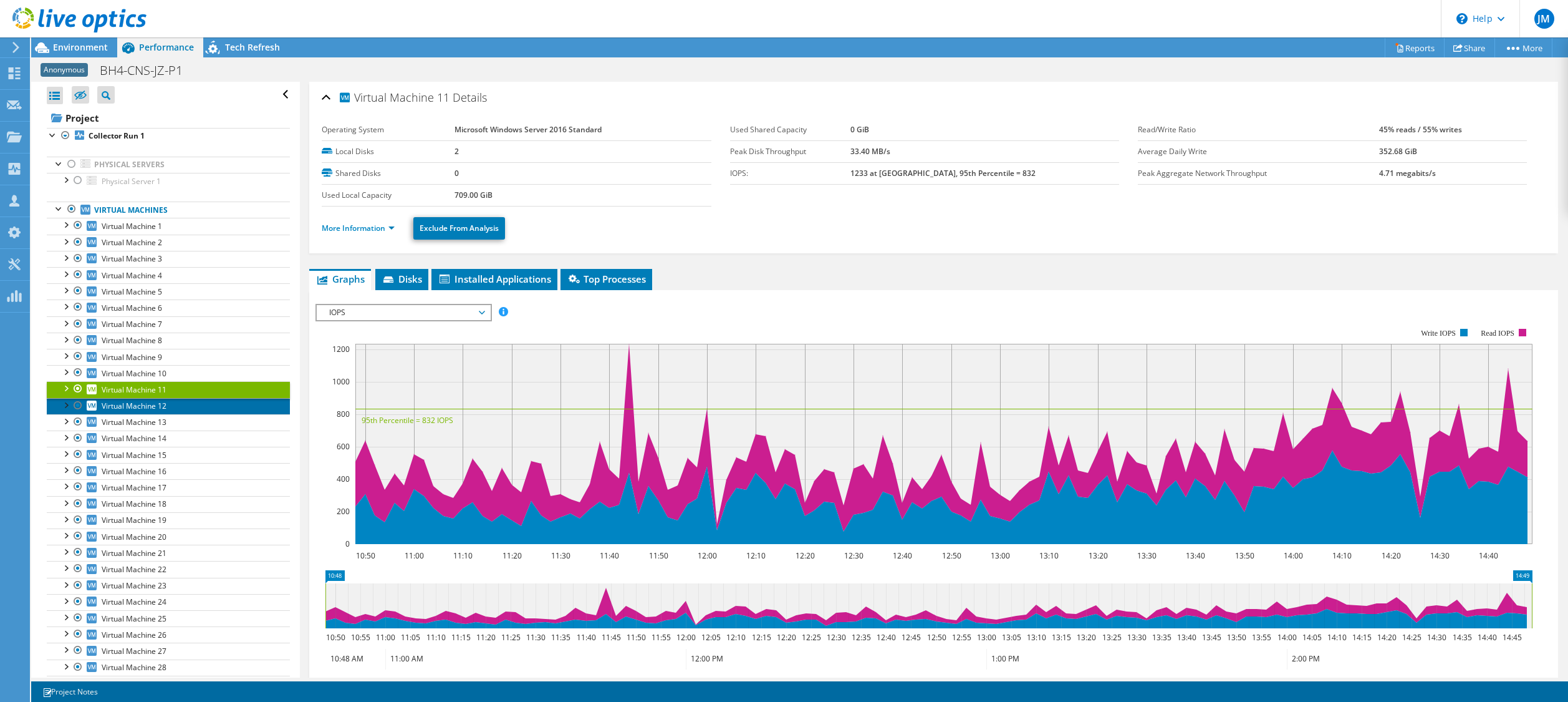
click at [125, 409] on span "Virtual Machine 12" at bounding box center [135, 405] width 65 height 11
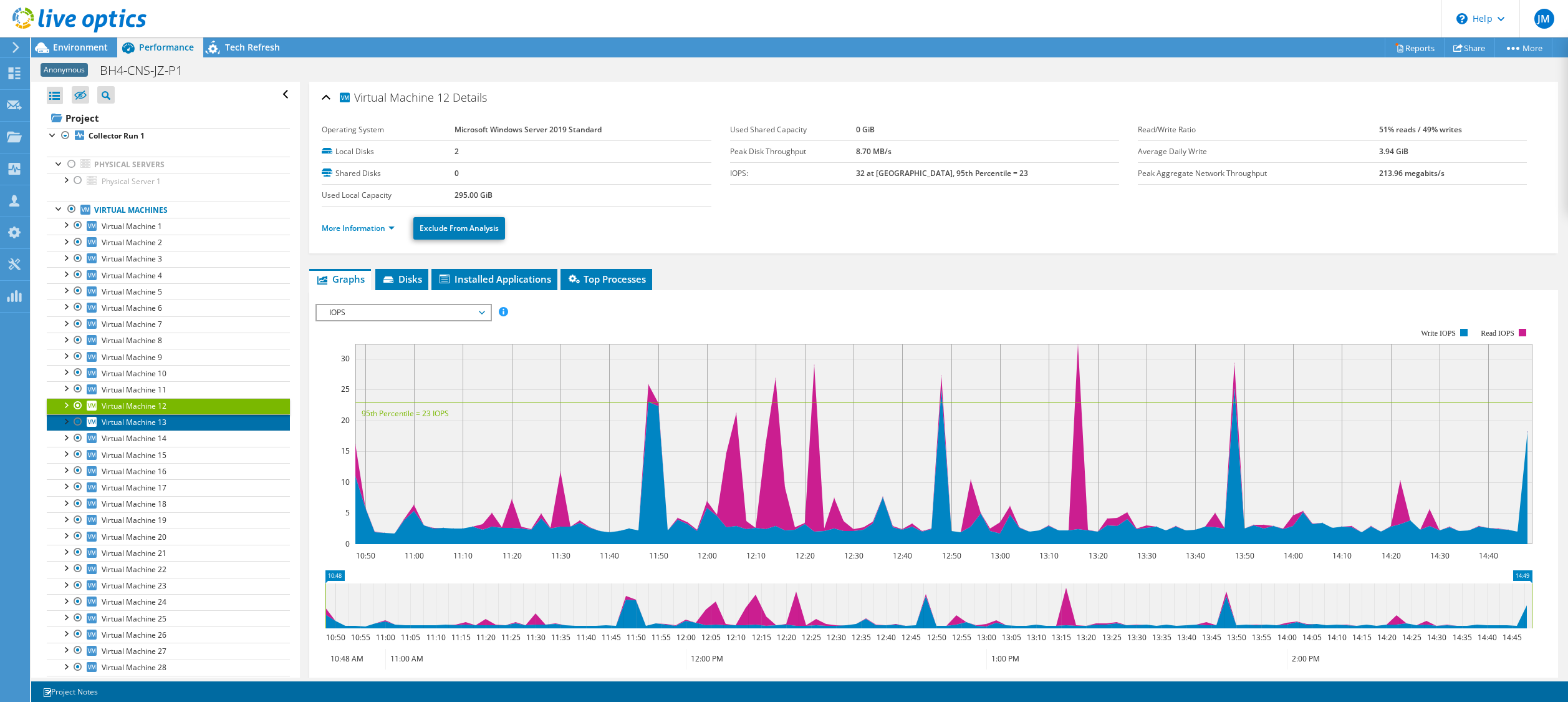
click at [142, 417] on span "Virtual Machine 13" at bounding box center [135, 421] width 65 height 11
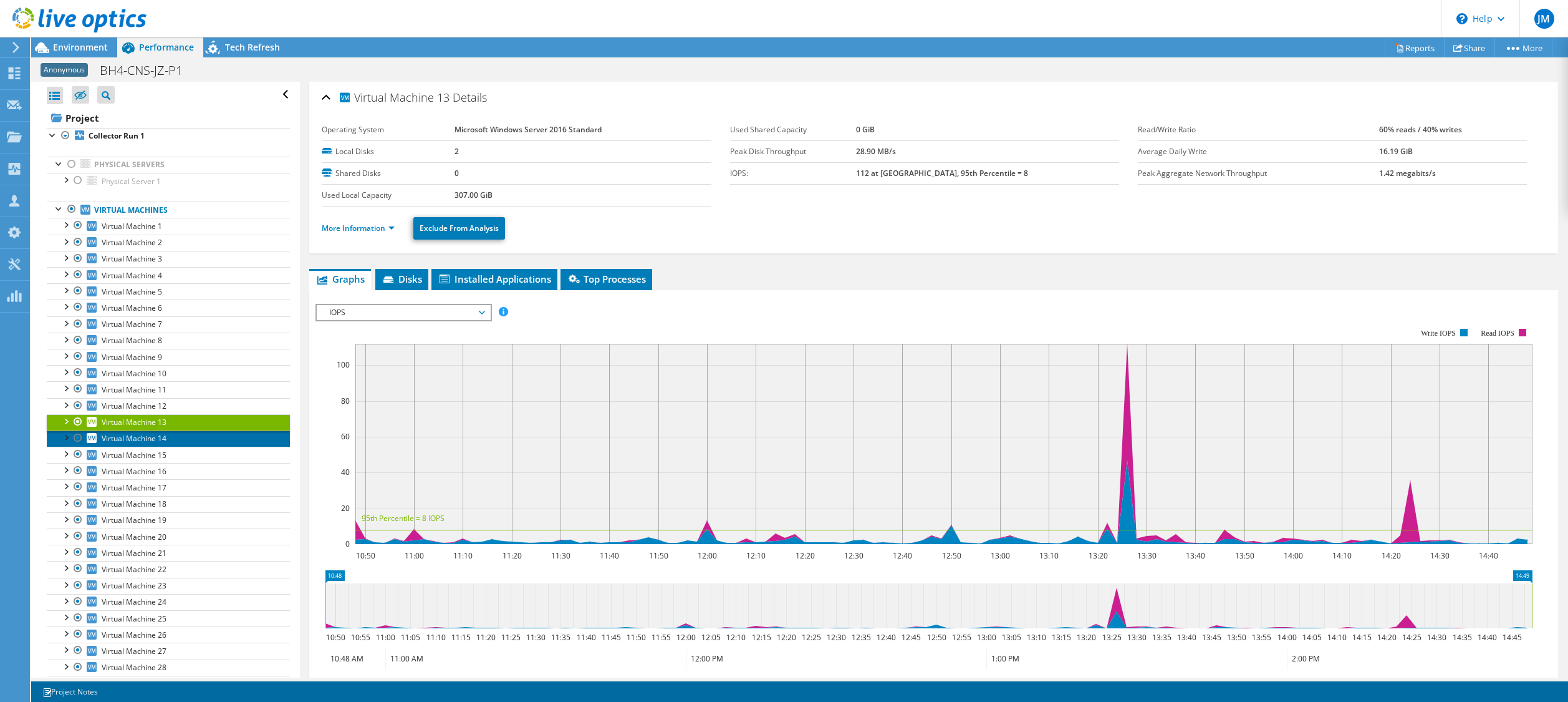
click at [135, 441] on span "Virtual Machine 14" at bounding box center [135, 438] width 65 height 11
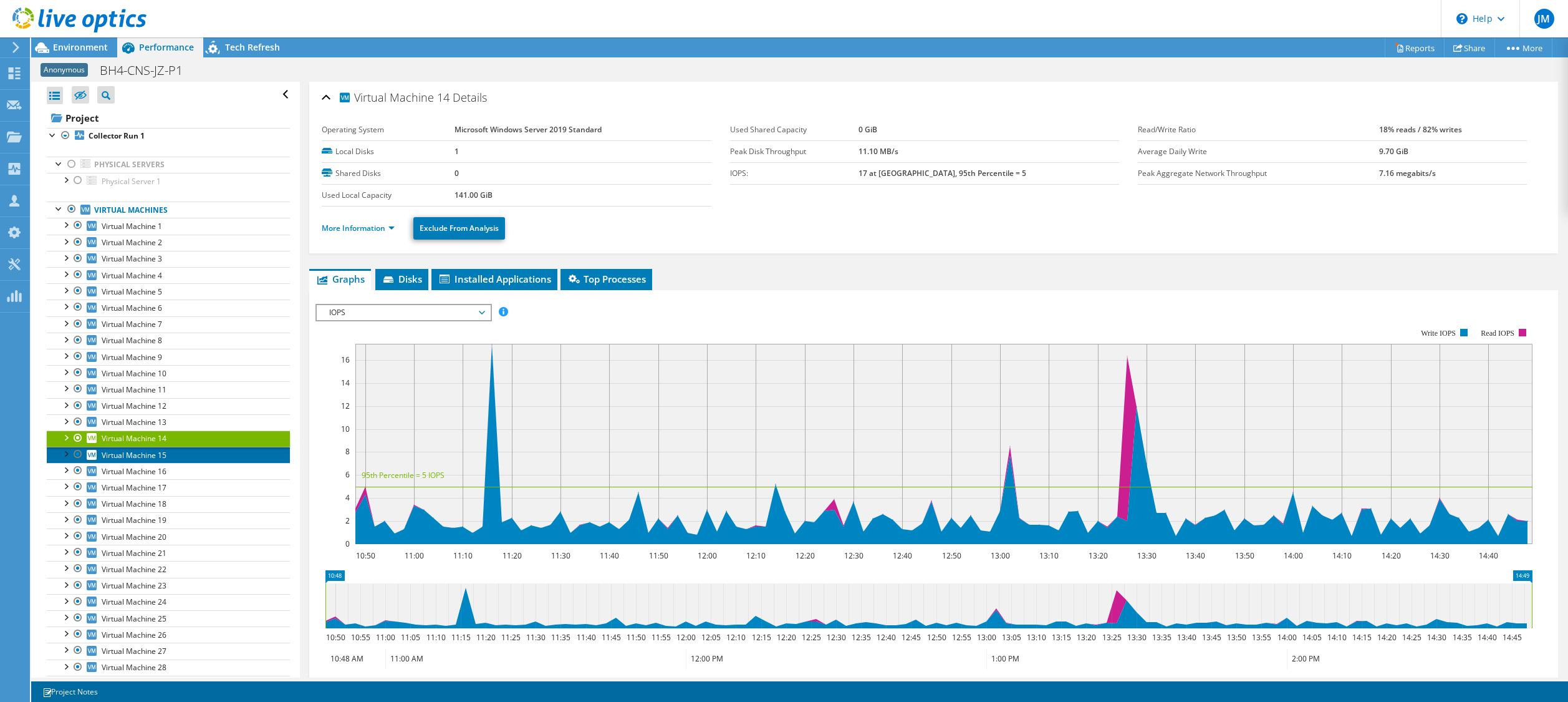
click at [138, 459] on span "Virtual Machine 15" at bounding box center [135, 455] width 65 height 11
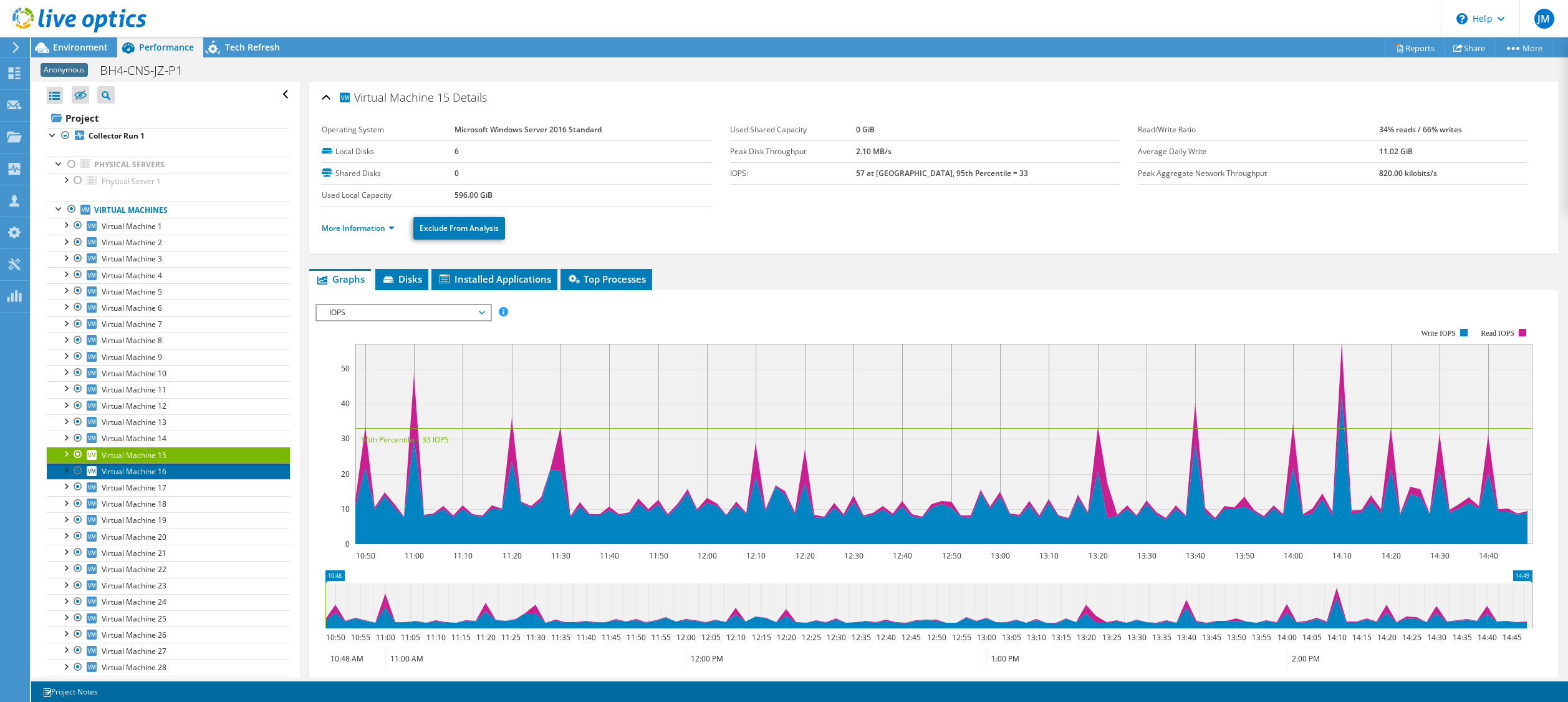
click at [139, 470] on span "Virtual Machine 16" at bounding box center [135, 471] width 65 height 11
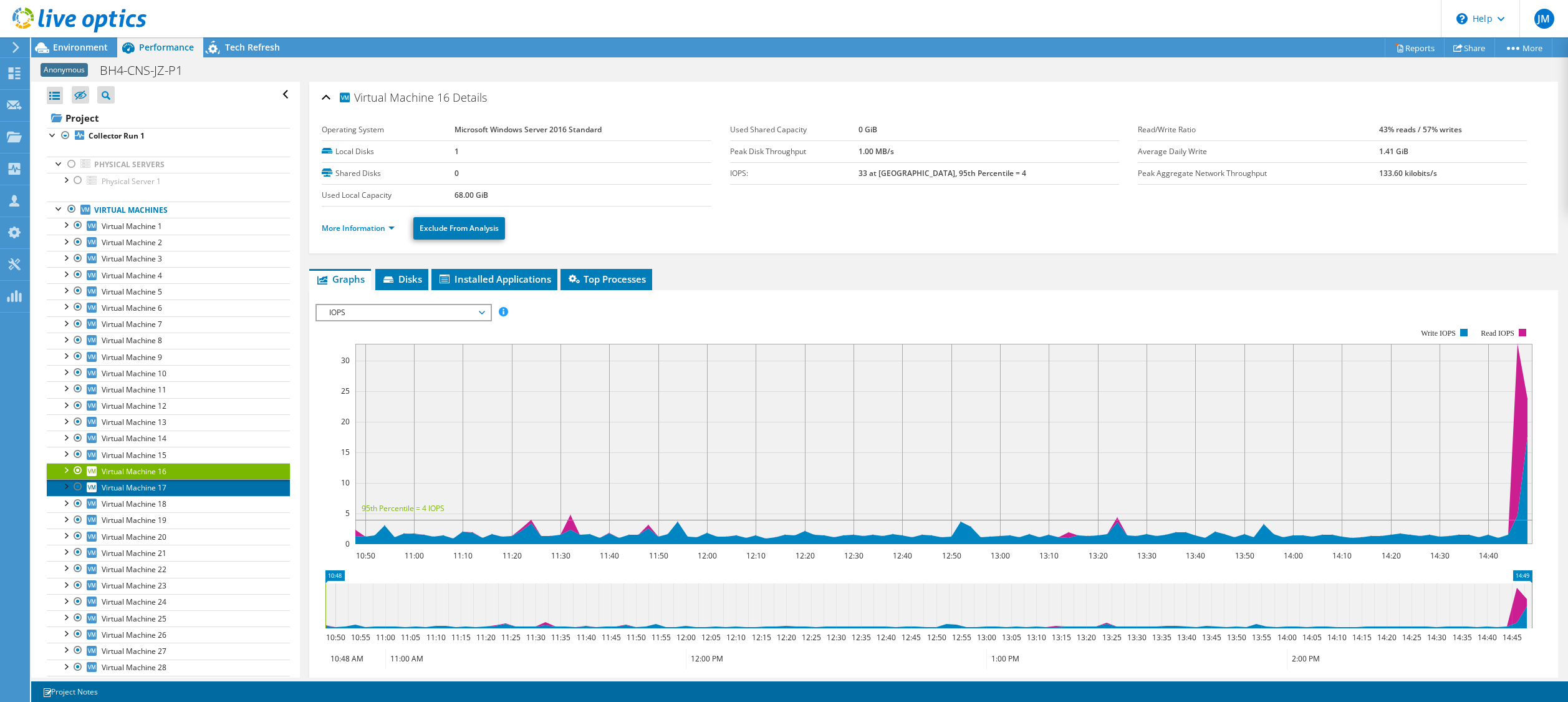
click at [143, 487] on span "Virtual Machine 17" at bounding box center [135, 487] width 65 height 11
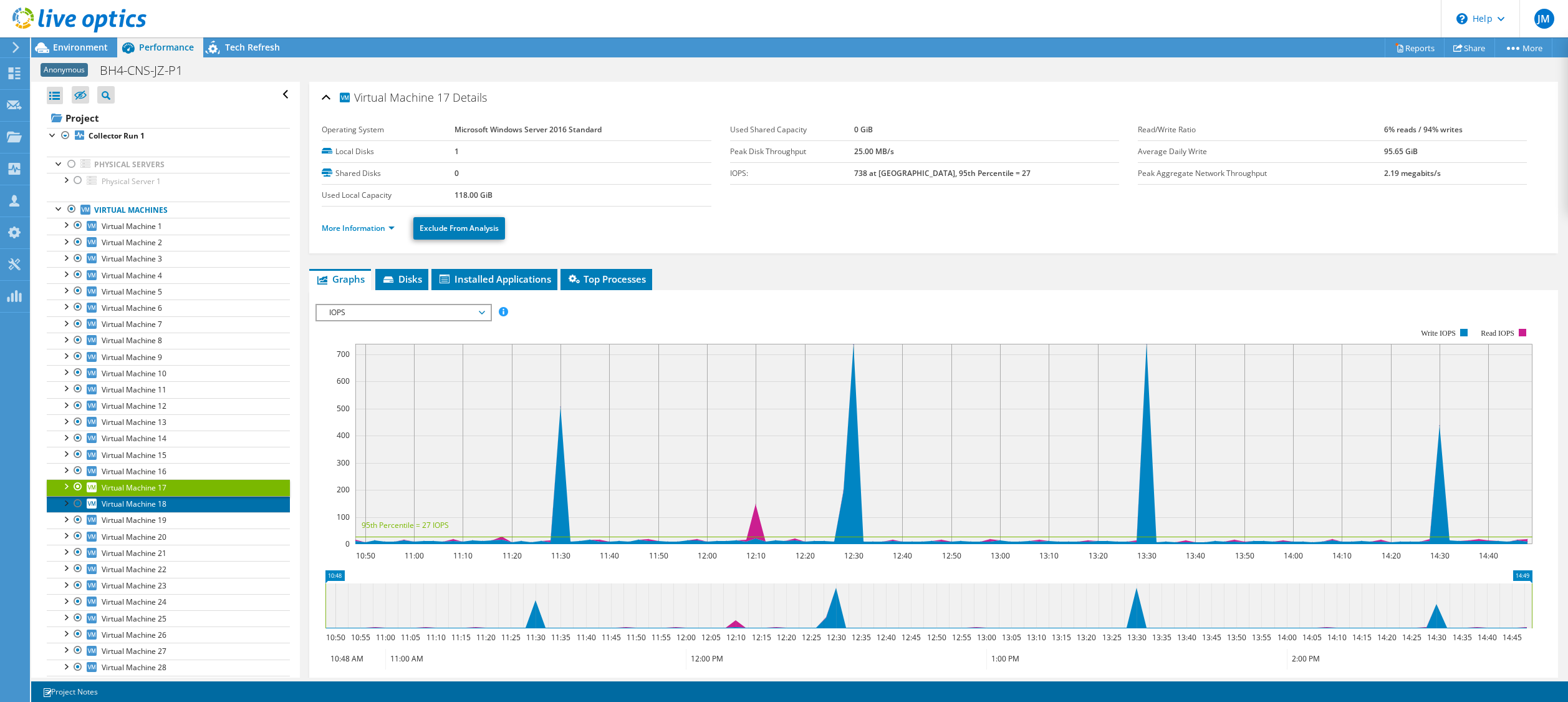
click at [141, 504] on span "Virtual Machine 18" at bounding box center [135, 504] width 65 height 11
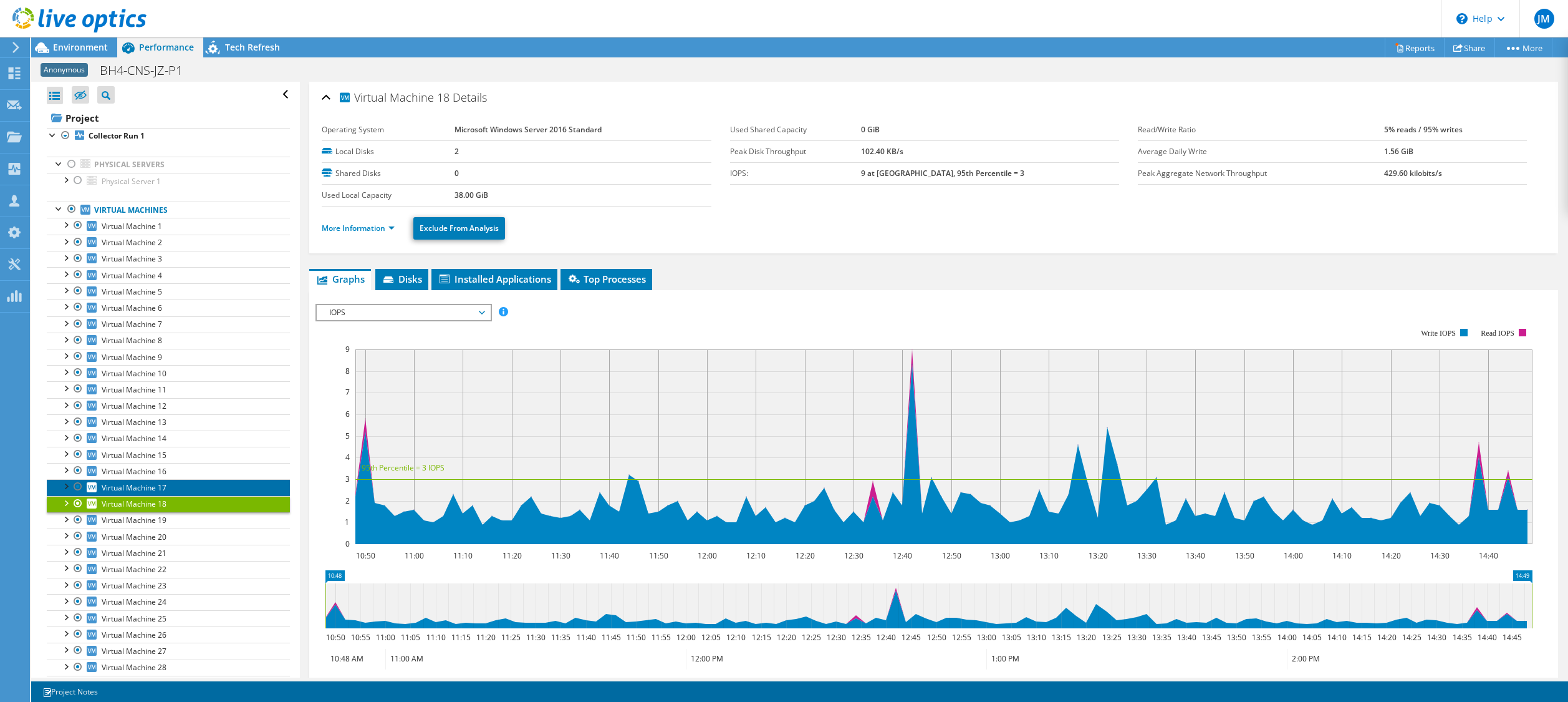
click at [148, 490] on span "Virtual Machine 17" at bounding box center [135, 487] width 65 height 11
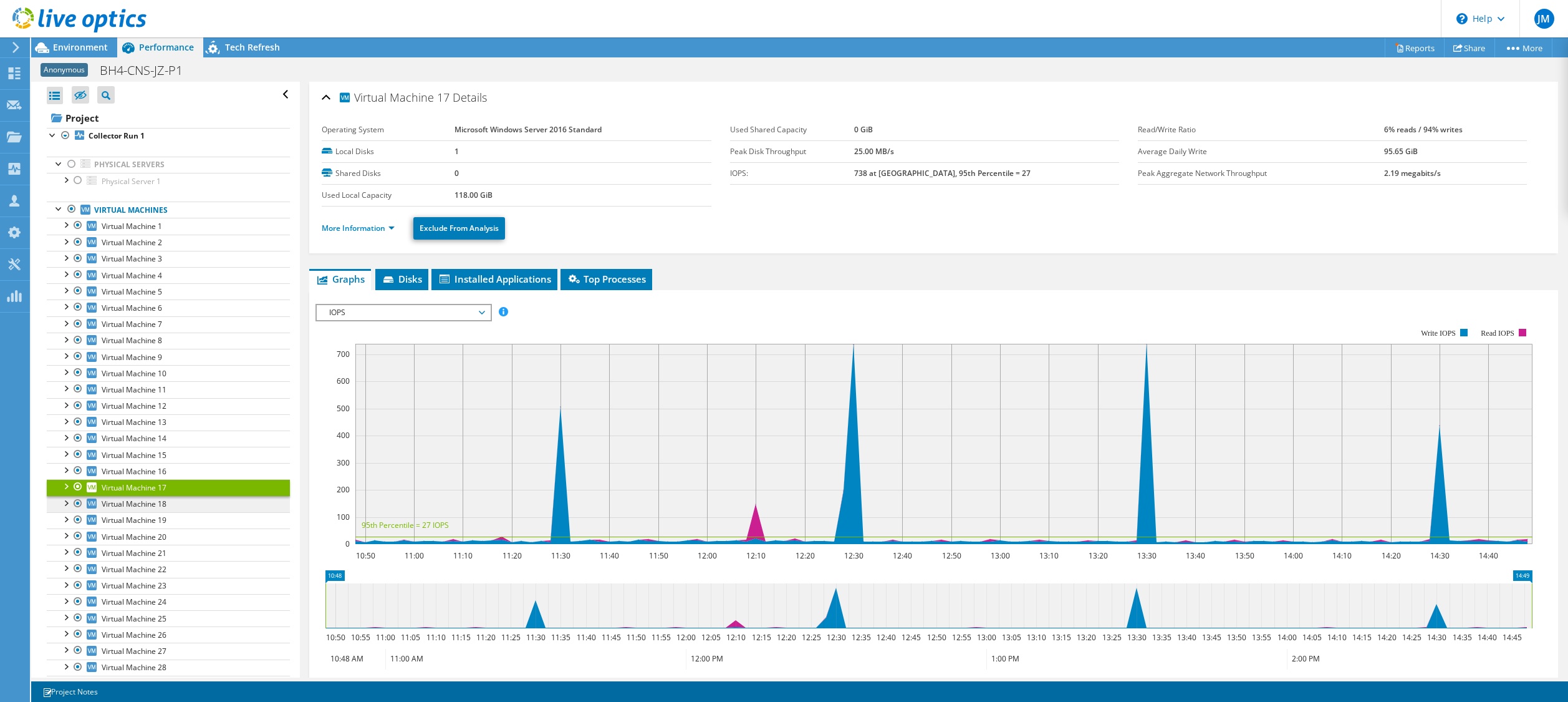
scroll to position [62, 0]
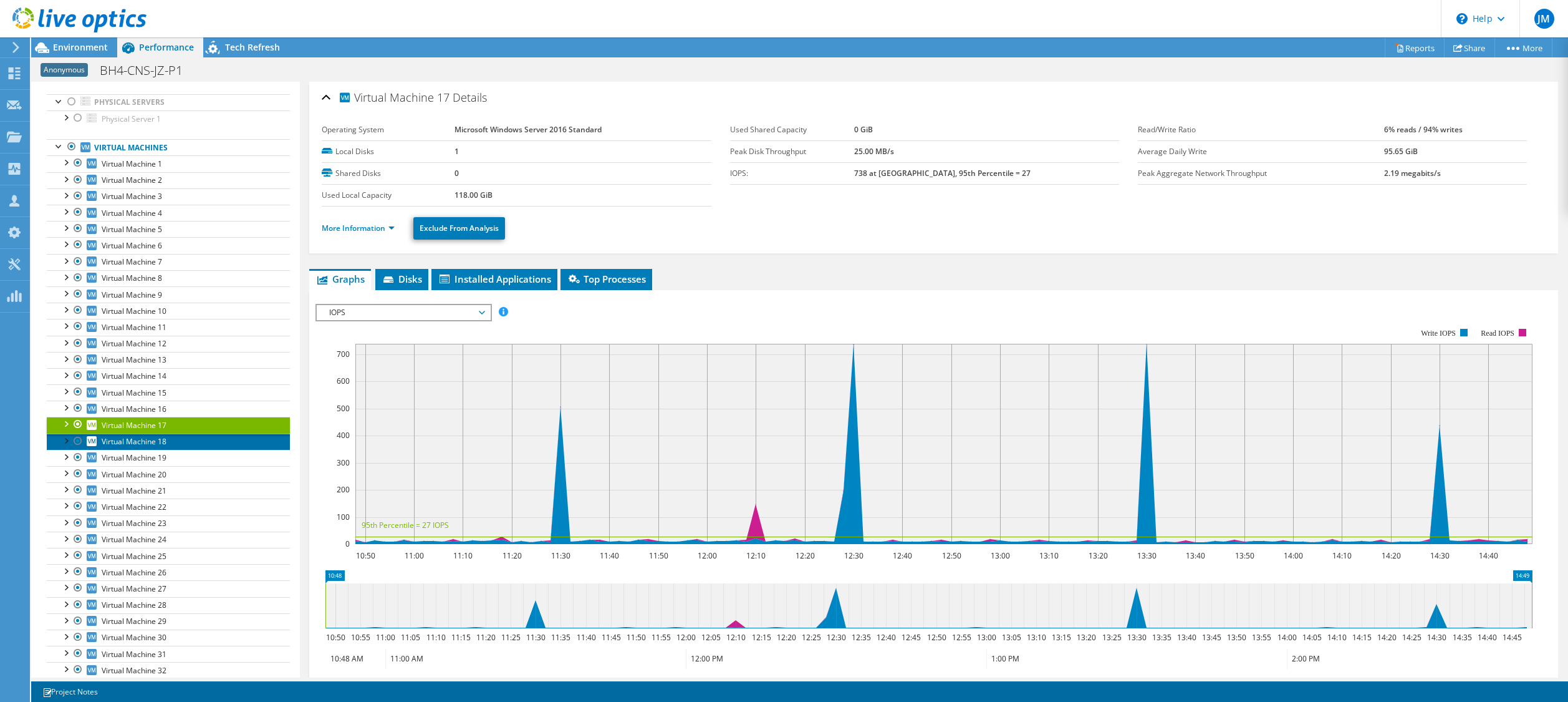
click at [128, 447] on span "Virtual Machine 18" at bounding box center [135, 441] width 65 height 11
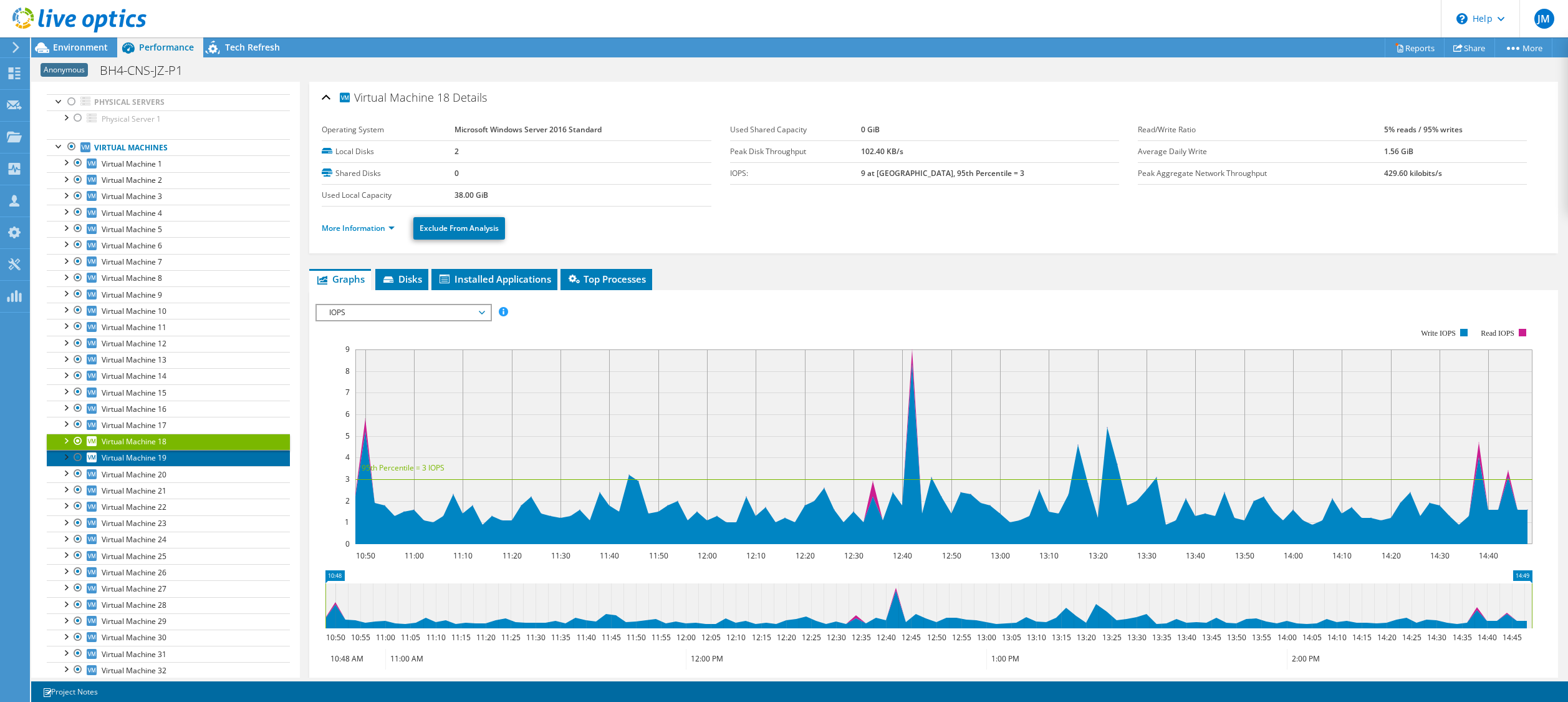
click at [128, 456] on span "Virtual Machine 19" at bounding box center [135, 457] width 65 height 11
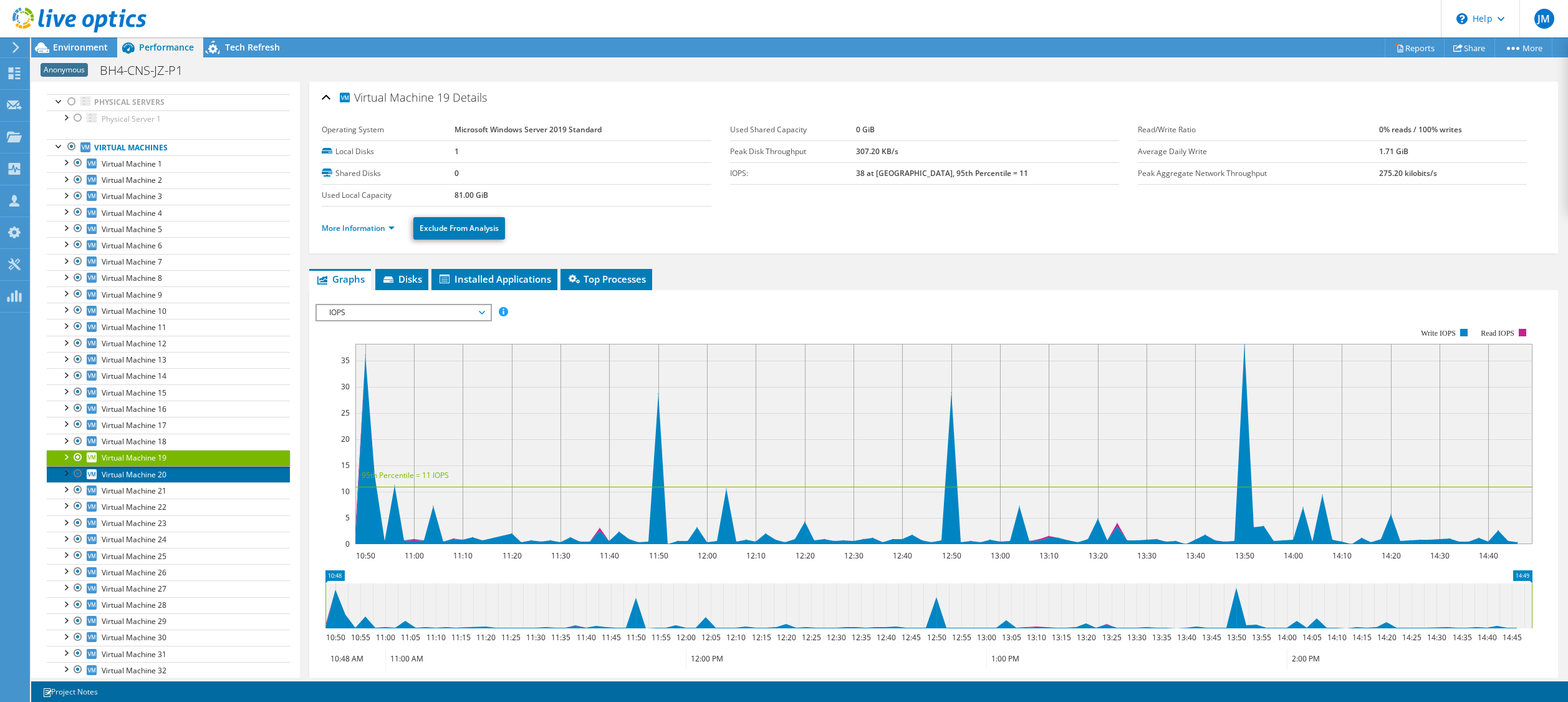
click at [131, 470] on span "Virtual Machine 20" at bounding box center [135, 474] width 65 height 11
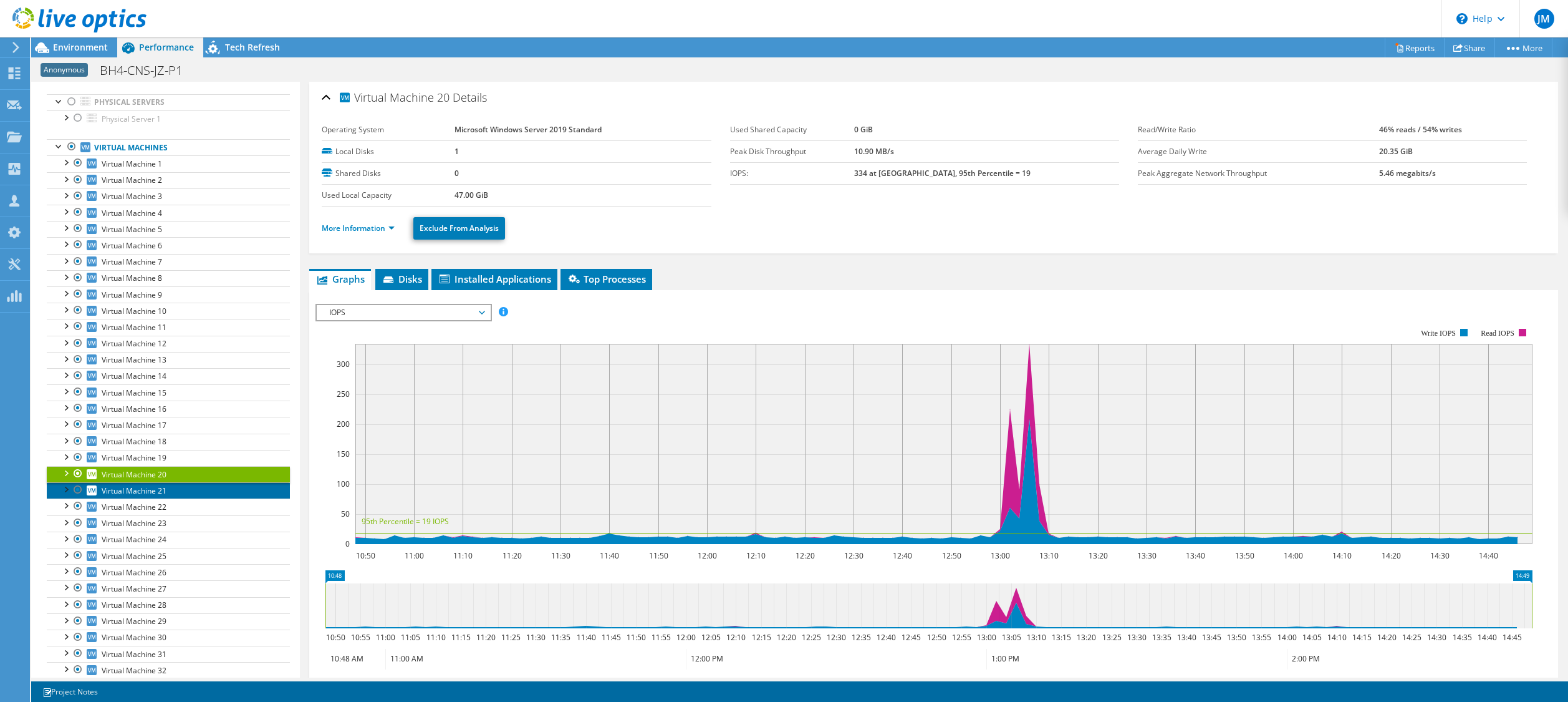
click at [134, 489] on span "Virtual Machine 21" at bounding box center [135, 490] width 65 height 11
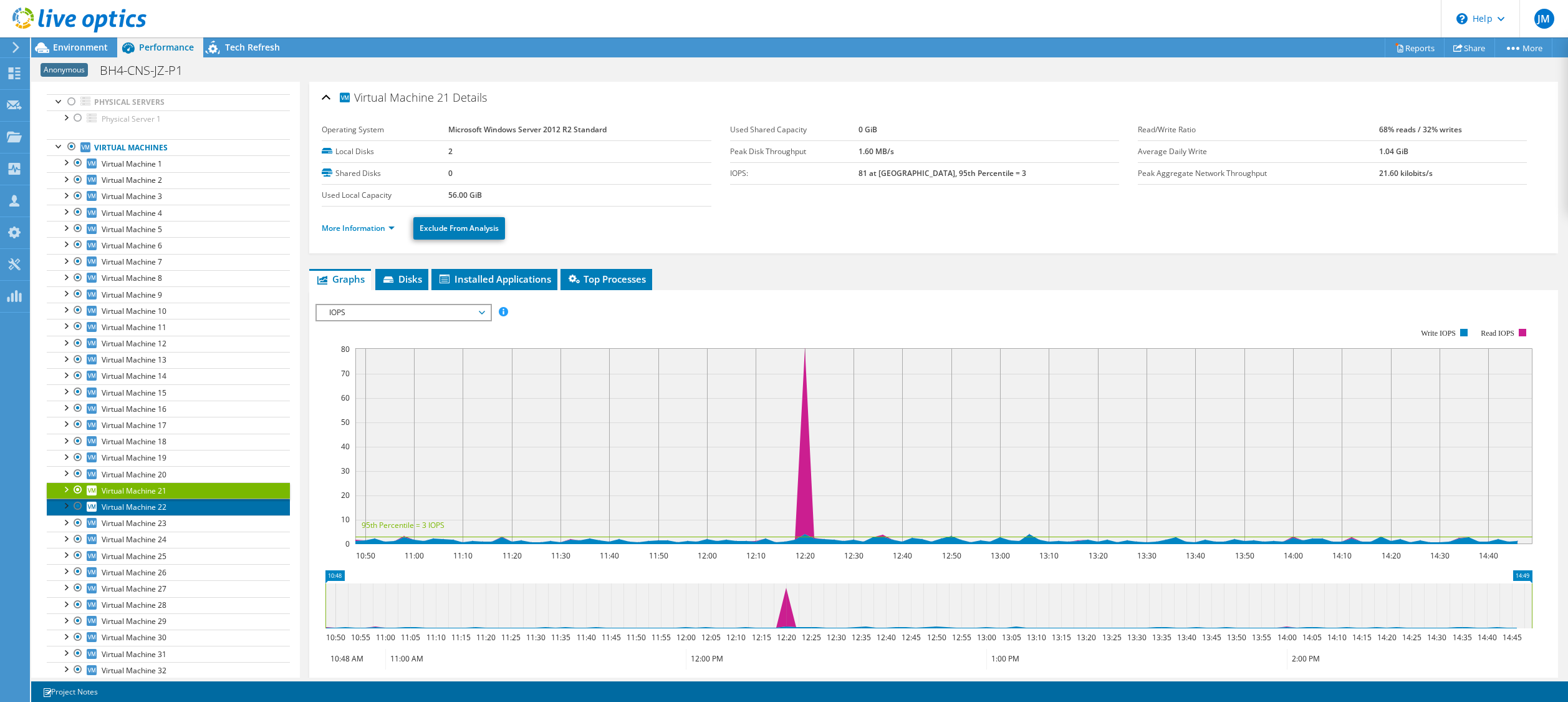
click at [131, 506] on span "Virtual Machine 22" at bounding box center [135, 506] width 65 height 11
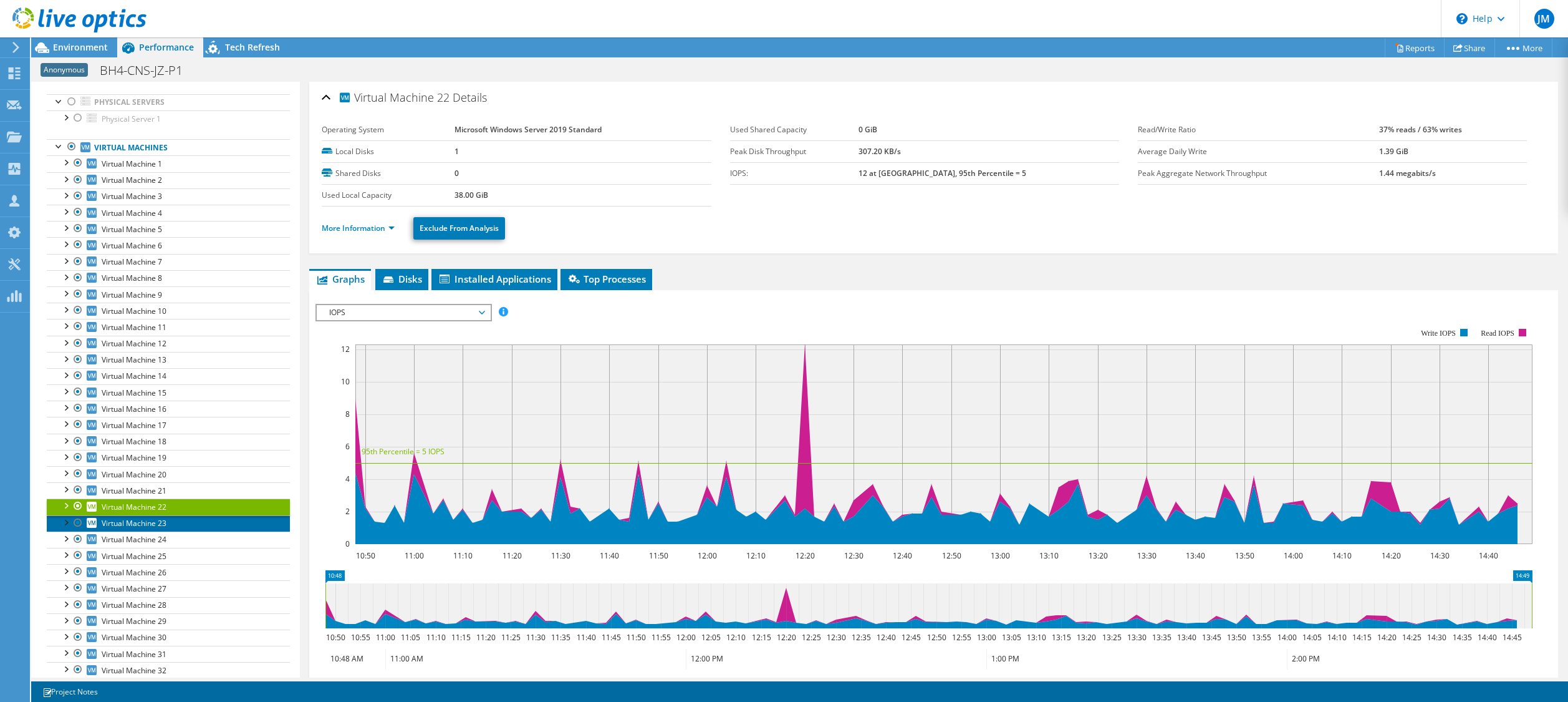
click at [124, 522] on span "Virtual Machine 23" at bounding box center [135, 523] width 65 height 11
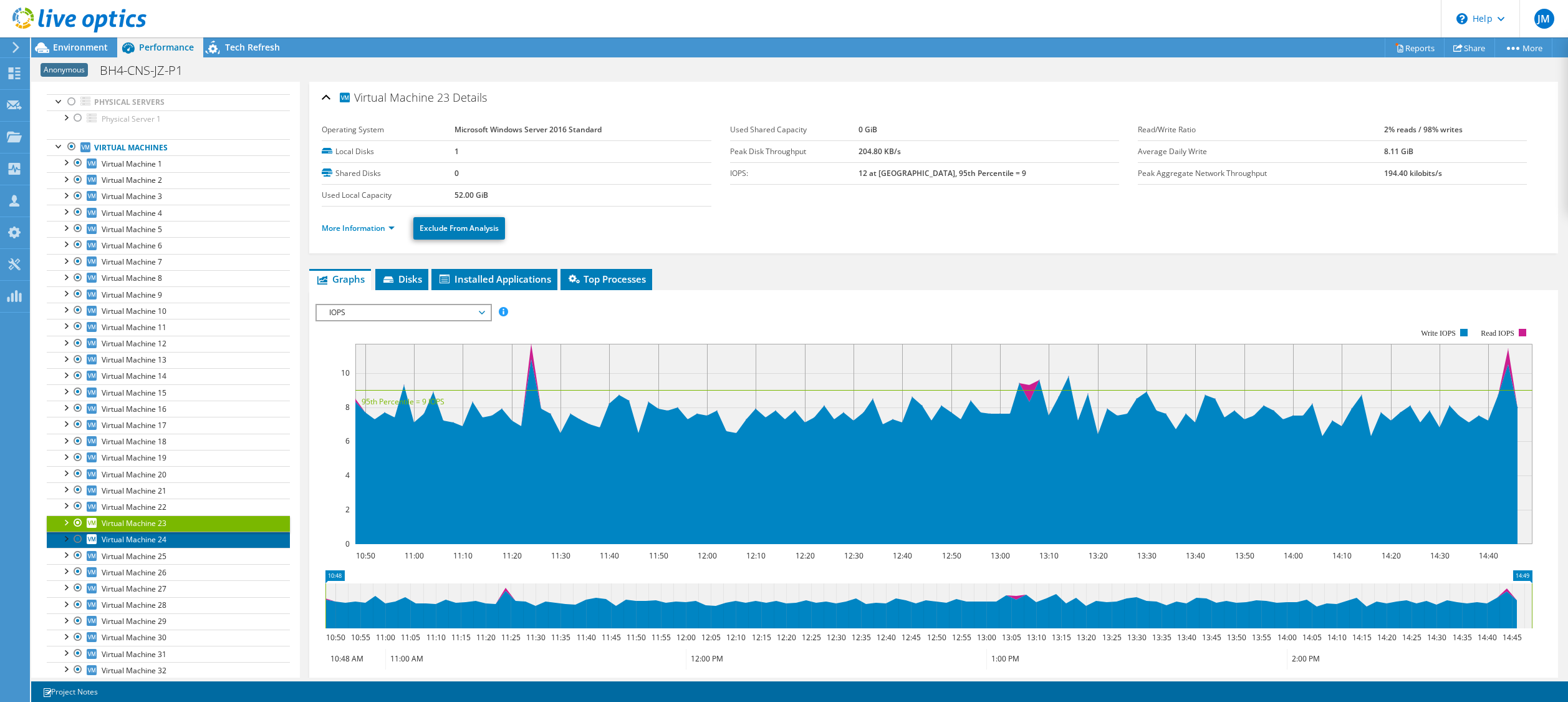
click at [128, 543] on span "Virtual Machine 24" at bounding box center [135, 539] width 65 height 11
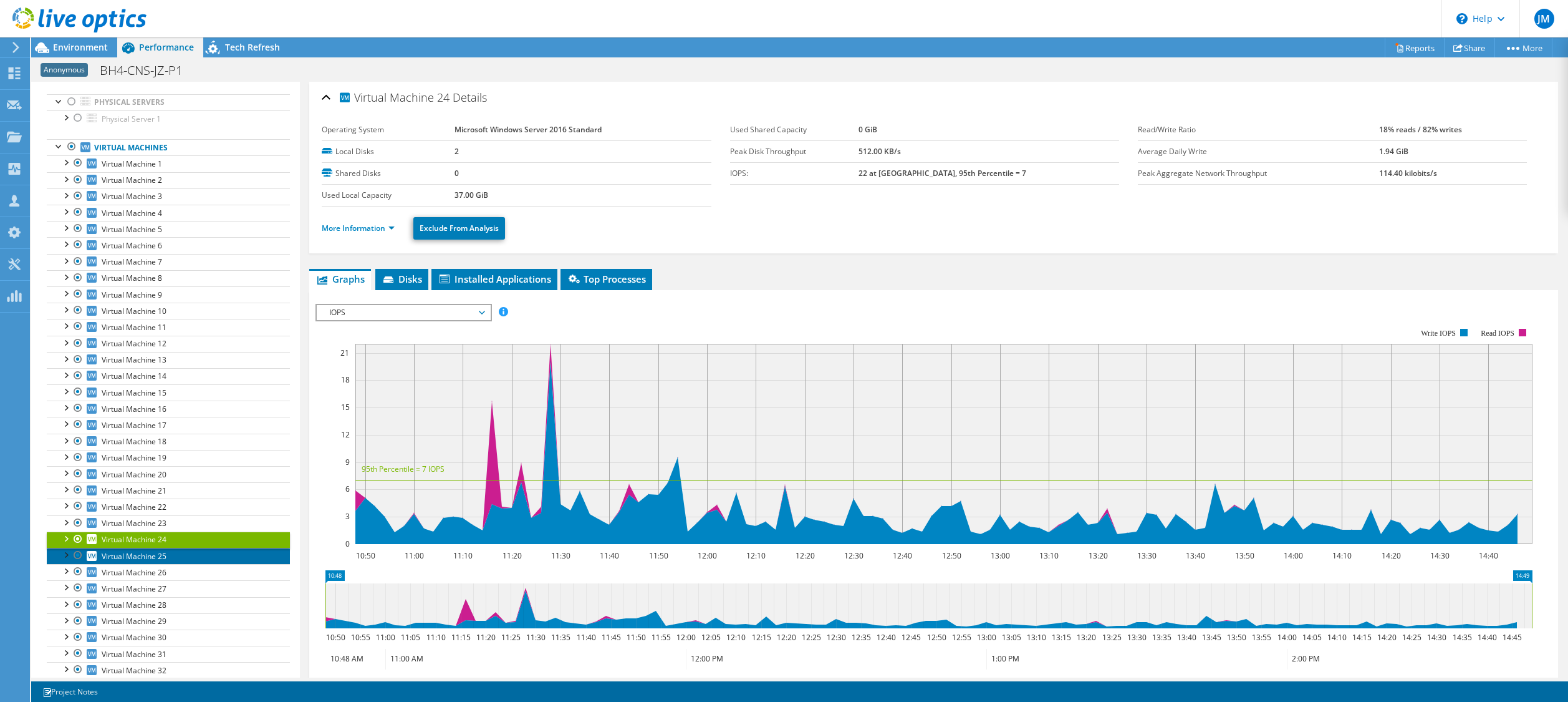
click at [123, 557] on span "Virtual Machine 25" at bounding box center [135, 556] width 65 height 11
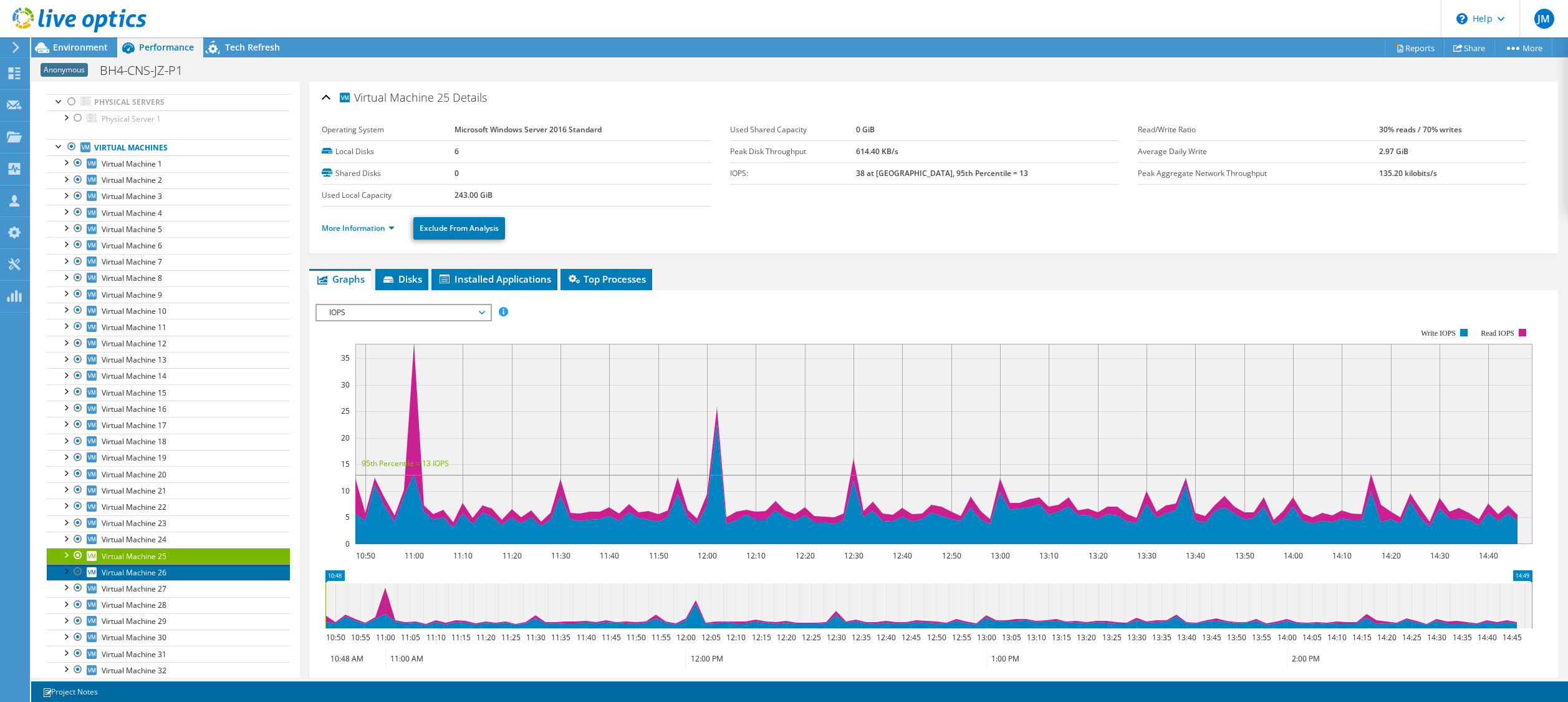
click at [126, 572] on span "Virtual Machine 26" at bounding box center [135, 572] width 65 height 11
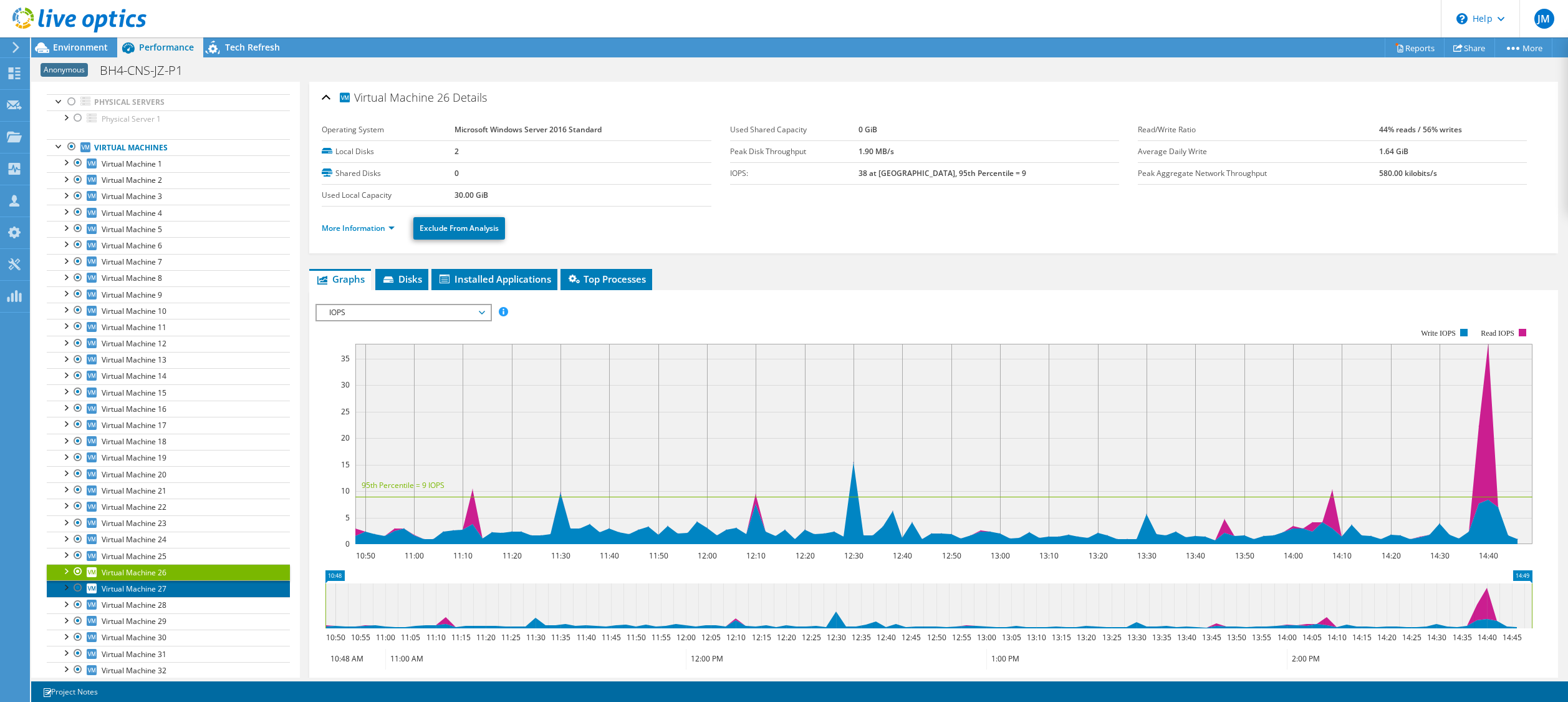
click at [127, 584] on span "Virtual Machine 27" at bounding box center [135, 588] width 65 height 11
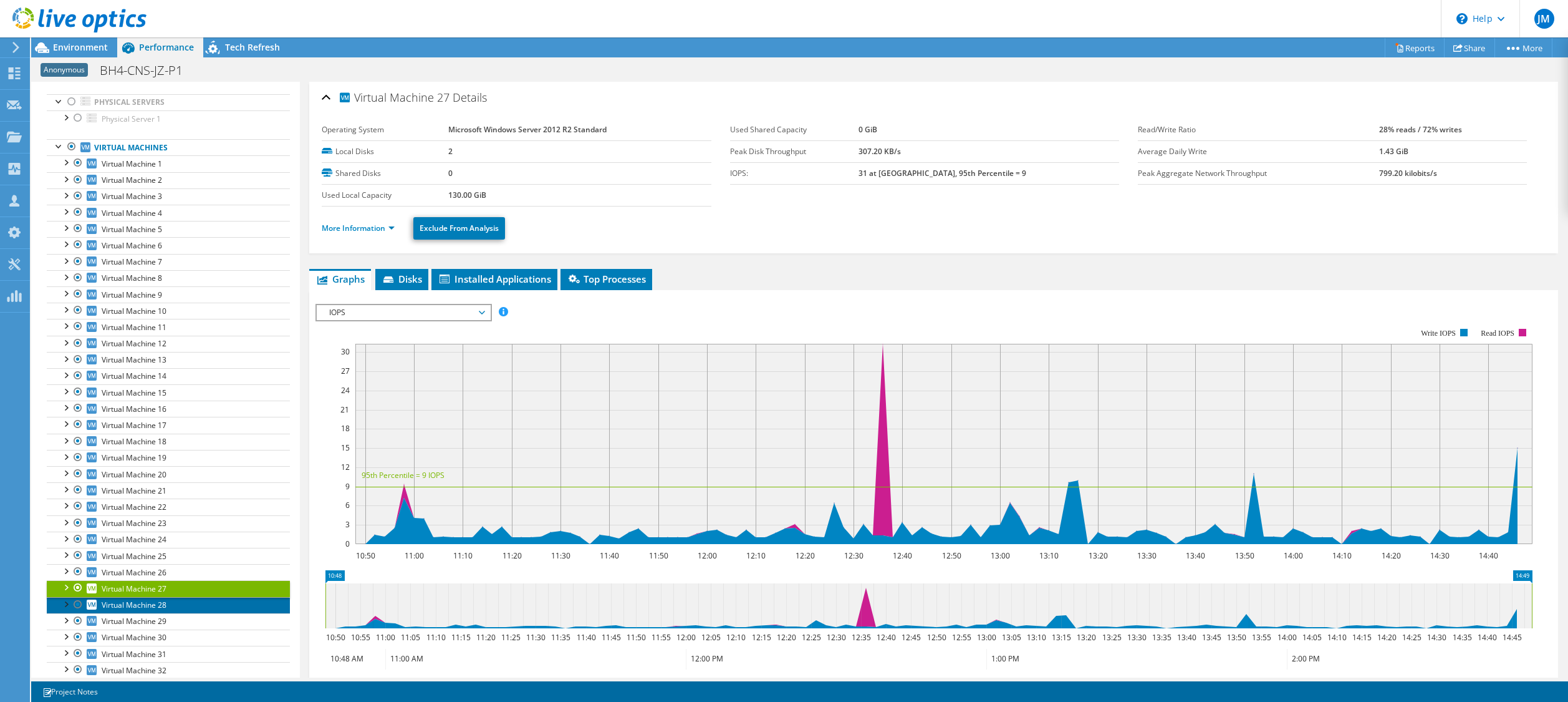
click at [132, 604] on span "Virtual Machine 28" at bounding box center [135, 604] width 65 height 11
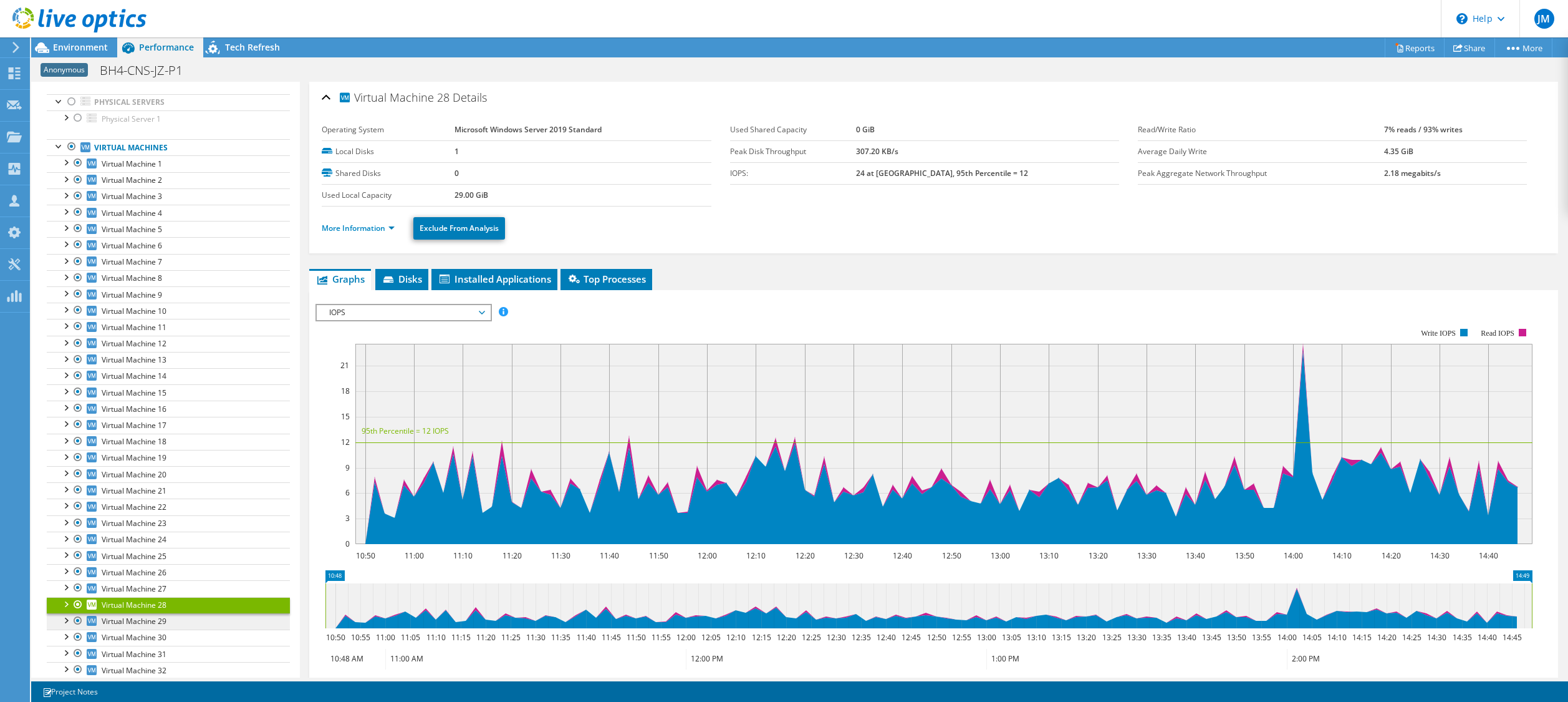
scroll to position [137, 0]
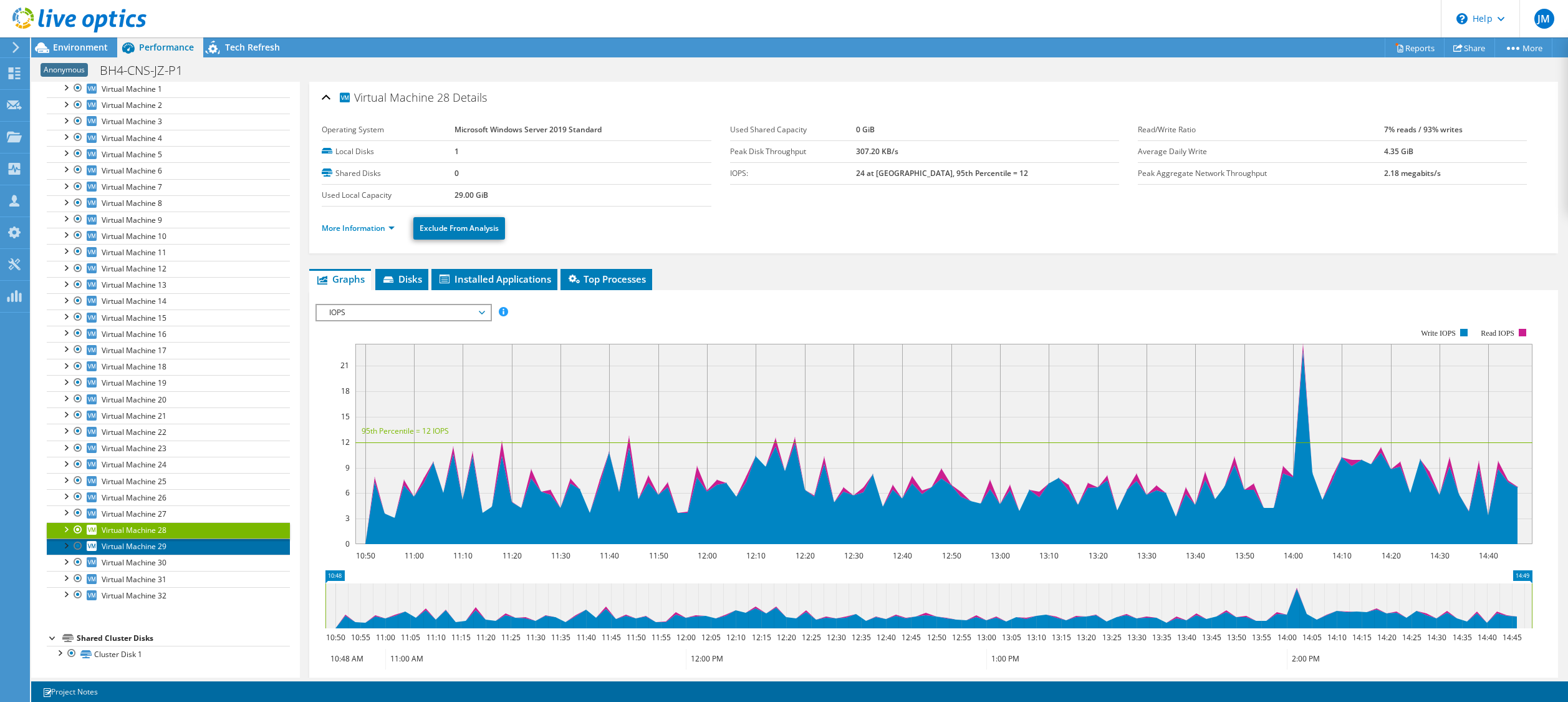
click at [123, 548] on span "Virtual Machine 29" at bounding box center [135, 546] width 65 height 11
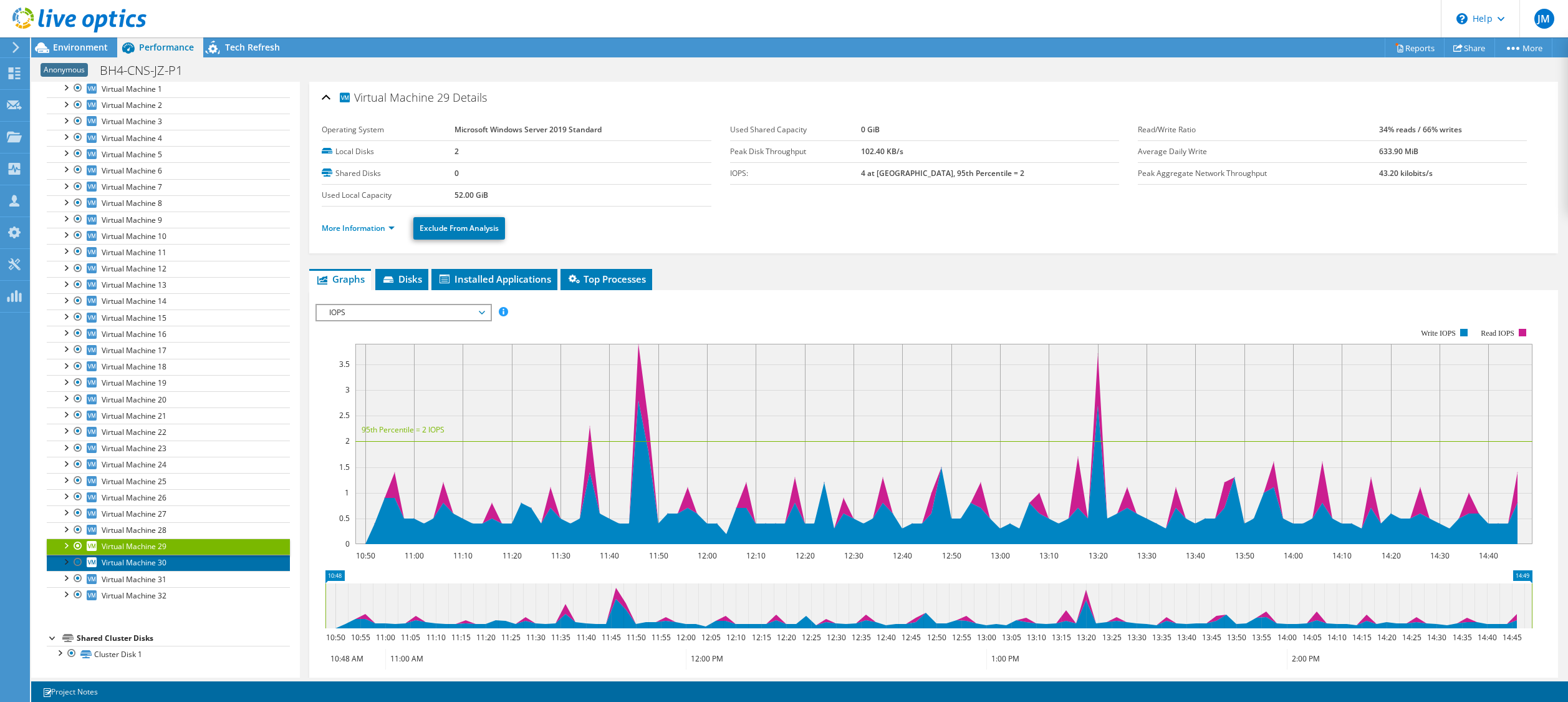
click at [127, 559] on span "Virtual Machine 30" at bounding box center [135, 562] width 65 height 11
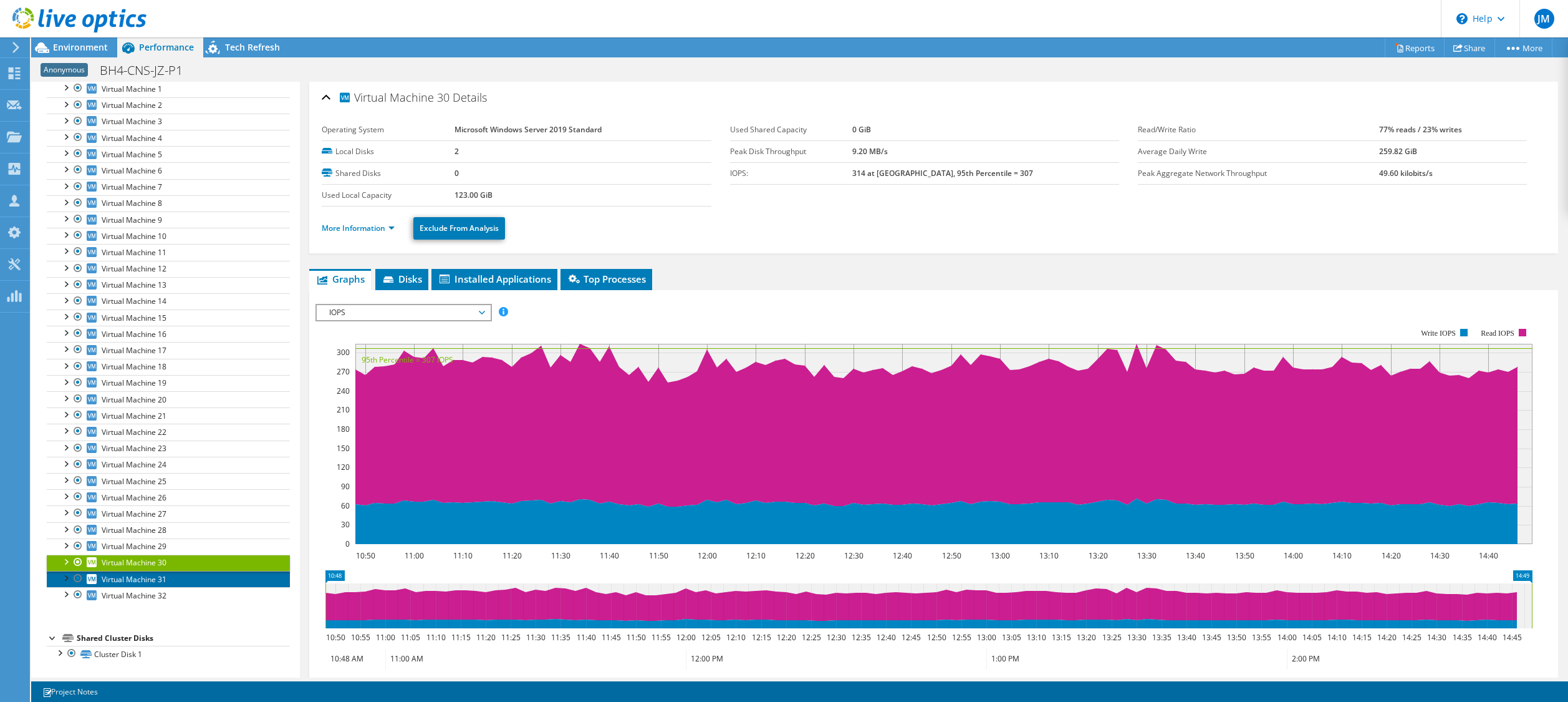
click at [127, 584] on span "Virtual Machine 31" at bounding box center [135, 579] width 65 height 11
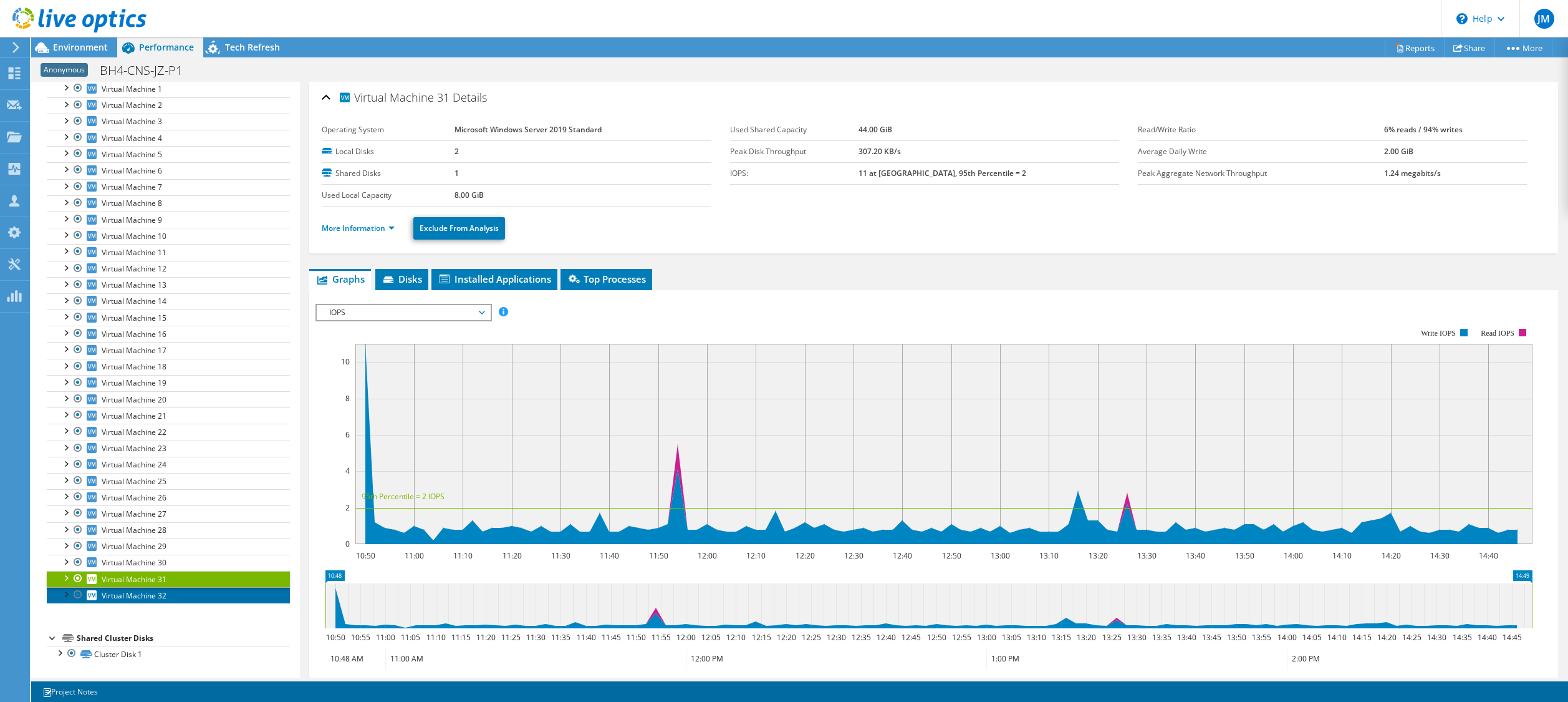
click at [118, 599] on span "Virtual Machine 32" at bounding box center [135, 595] width 65 height 11
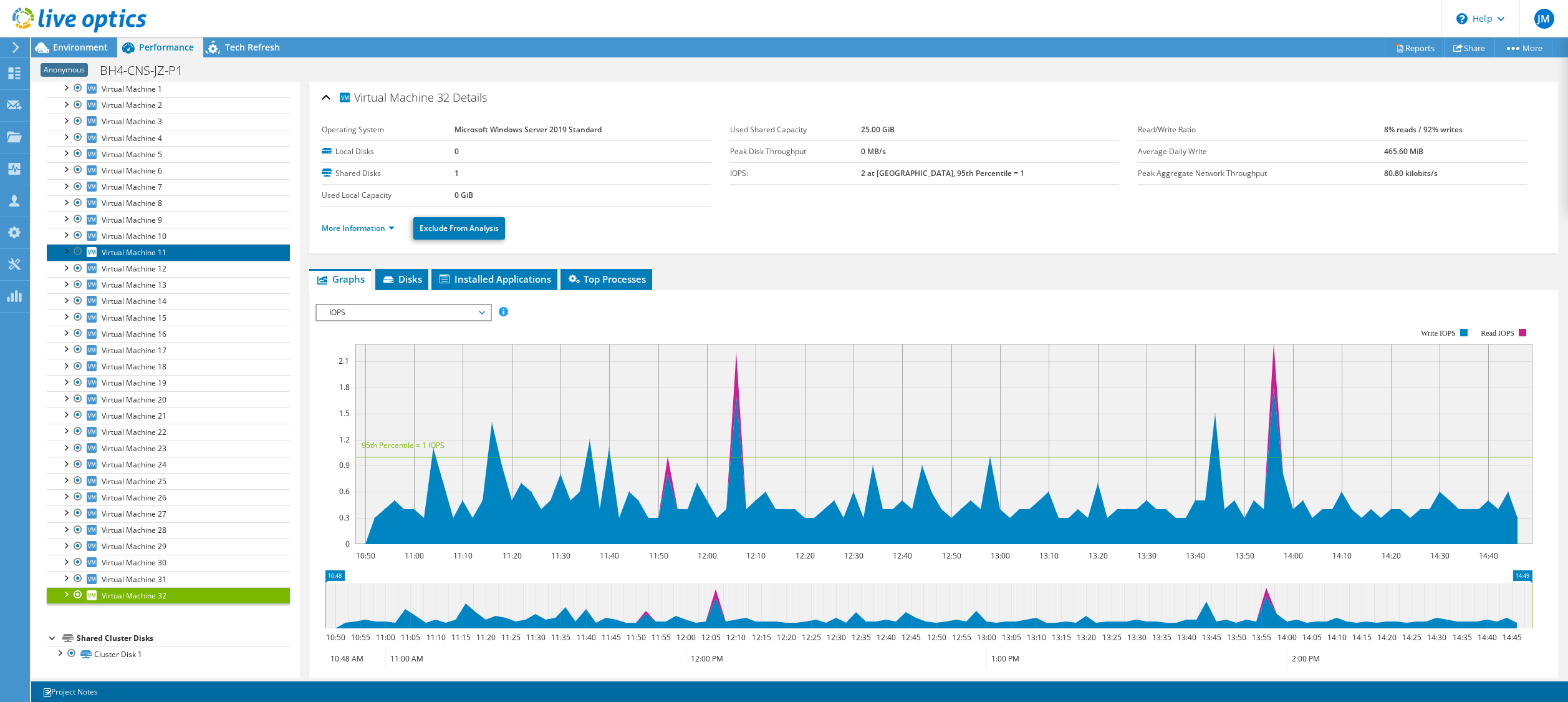
click at [155, 256] on span "Virtual Machine 11" at bounding box center [135, 252] width 65 height 11
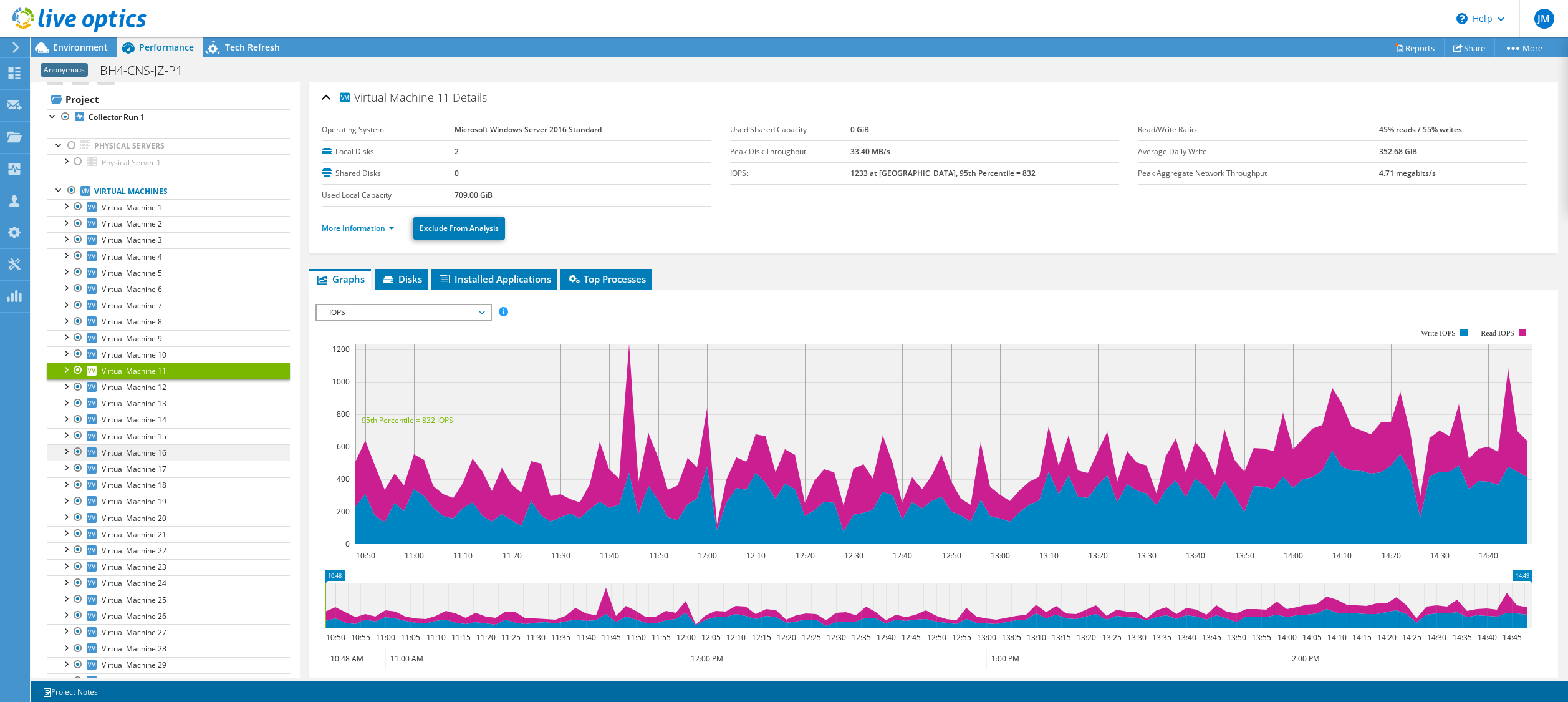
scroll to position [13, 0]
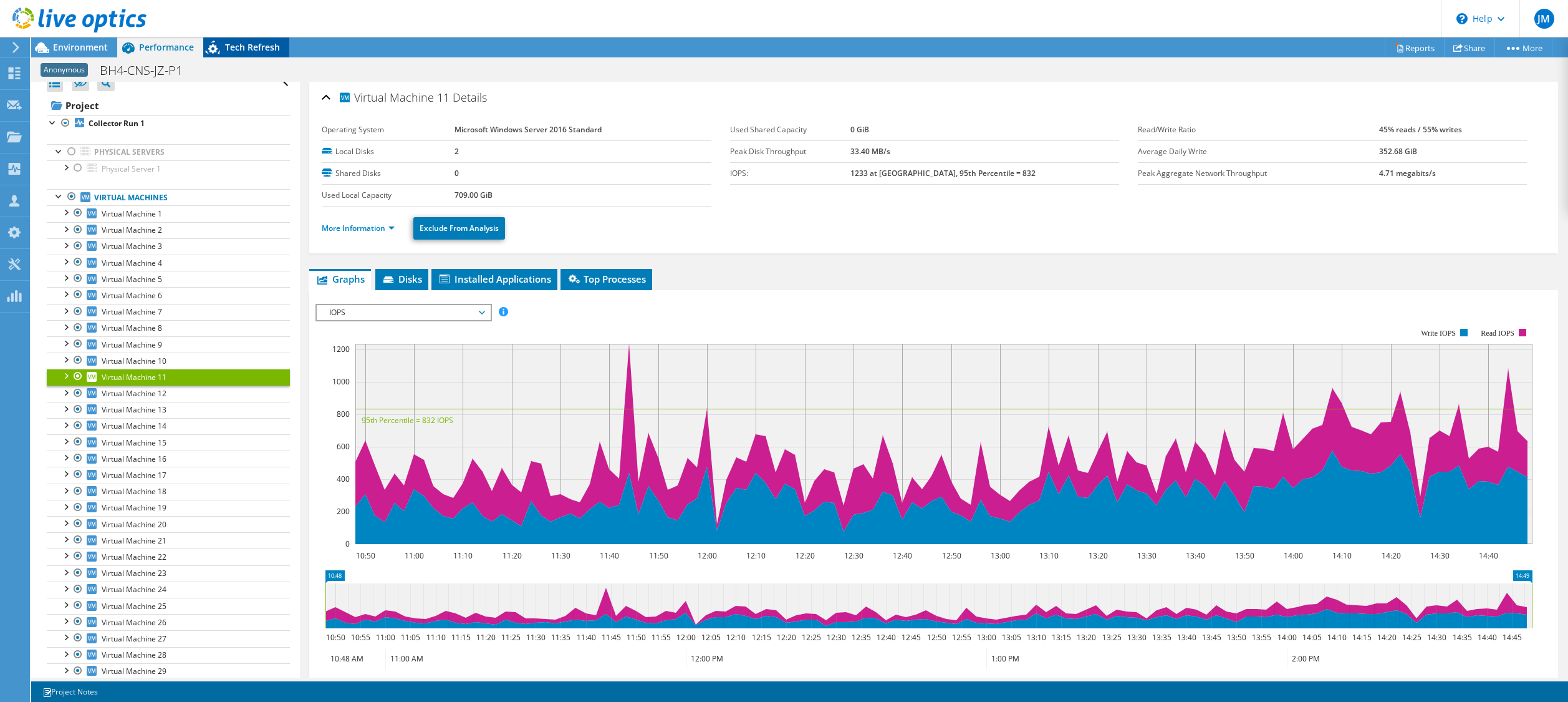
click at [257, 48] on span "Tech Refresh" at bounding box center [252, 47] width 55 height 12
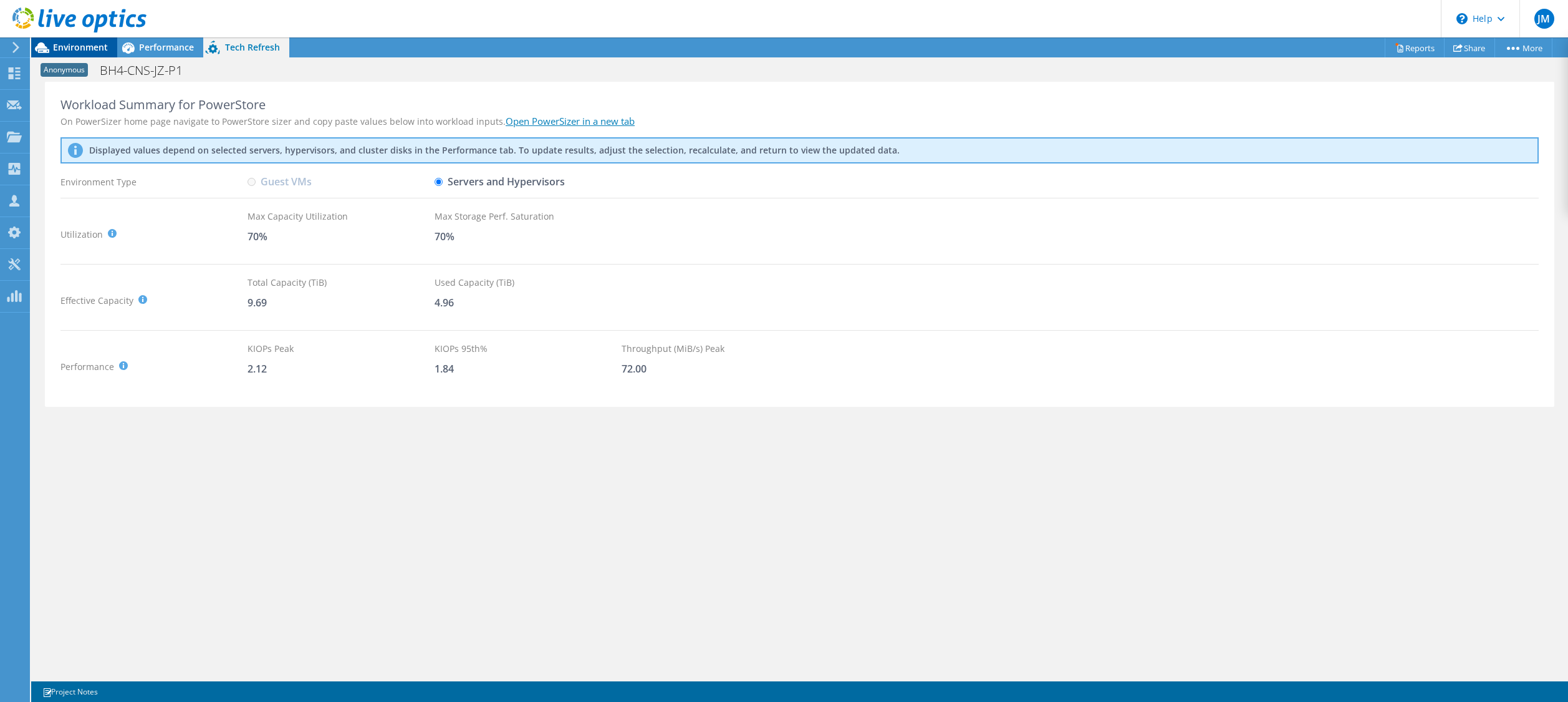
click at [85, 46] on span "Environment" at bounding box center [80, 47] width 55 height 12
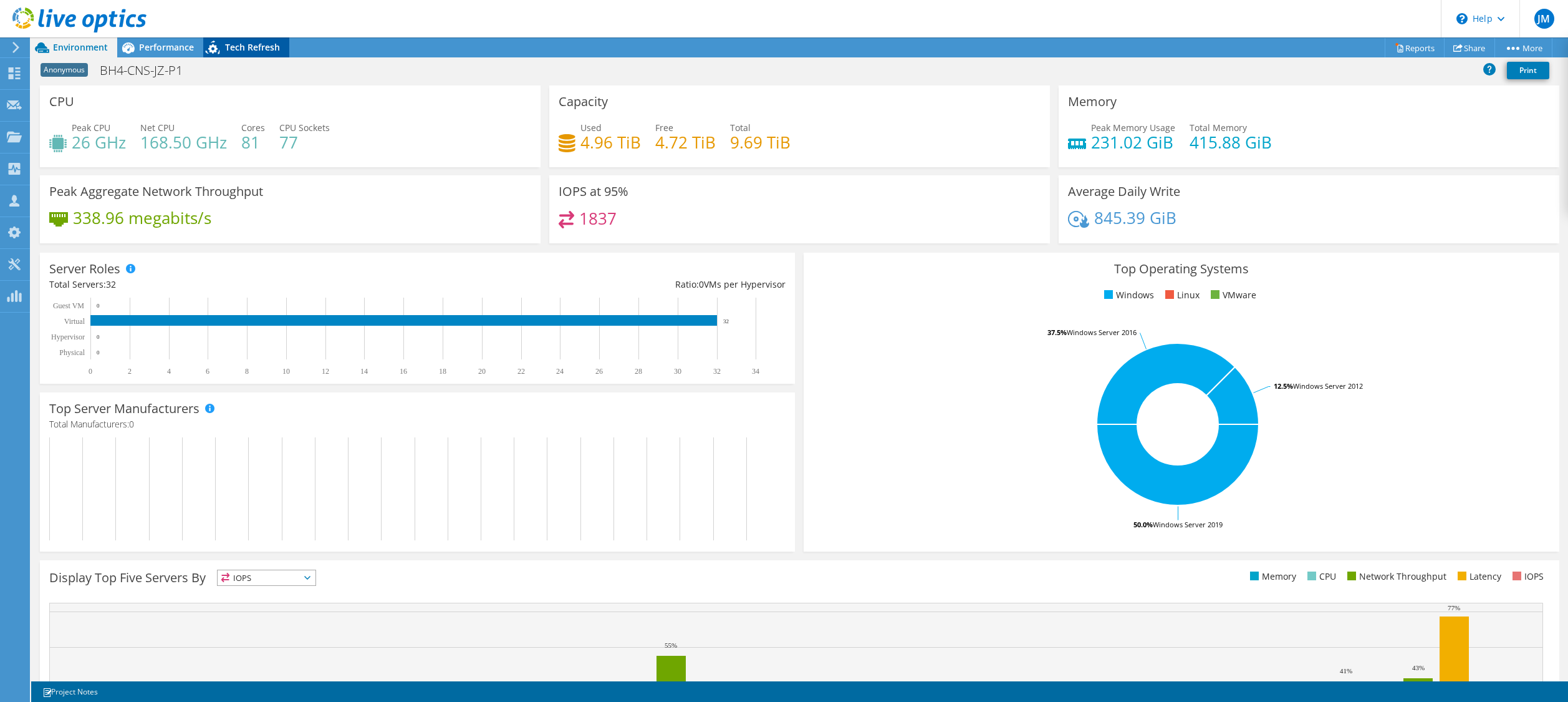
click at [237, 47] on span "Tech Refresh" at bounding box center [252, 47] width 55 height 12
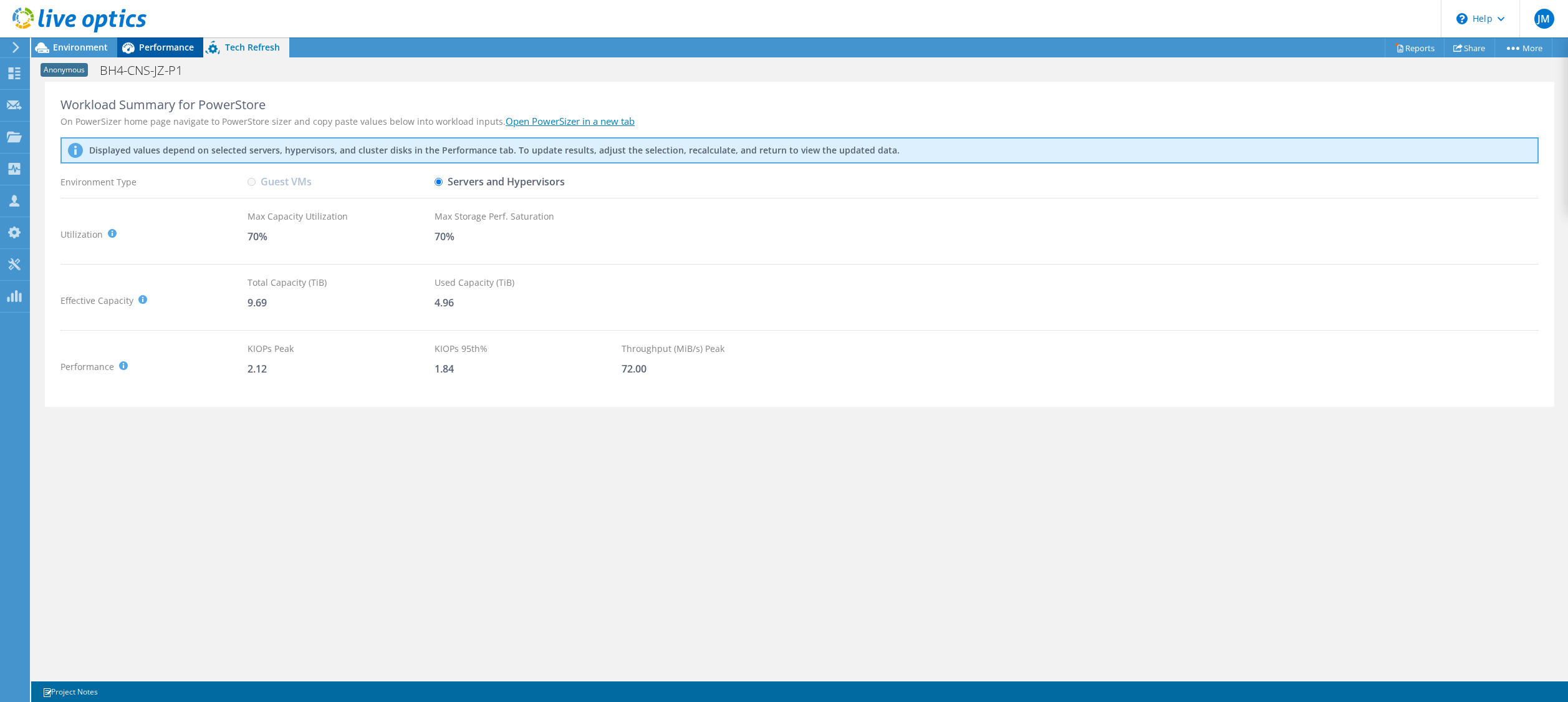
click at [167, 55] on div "Performance" at bounding box center [161, 47] width 86 height 20
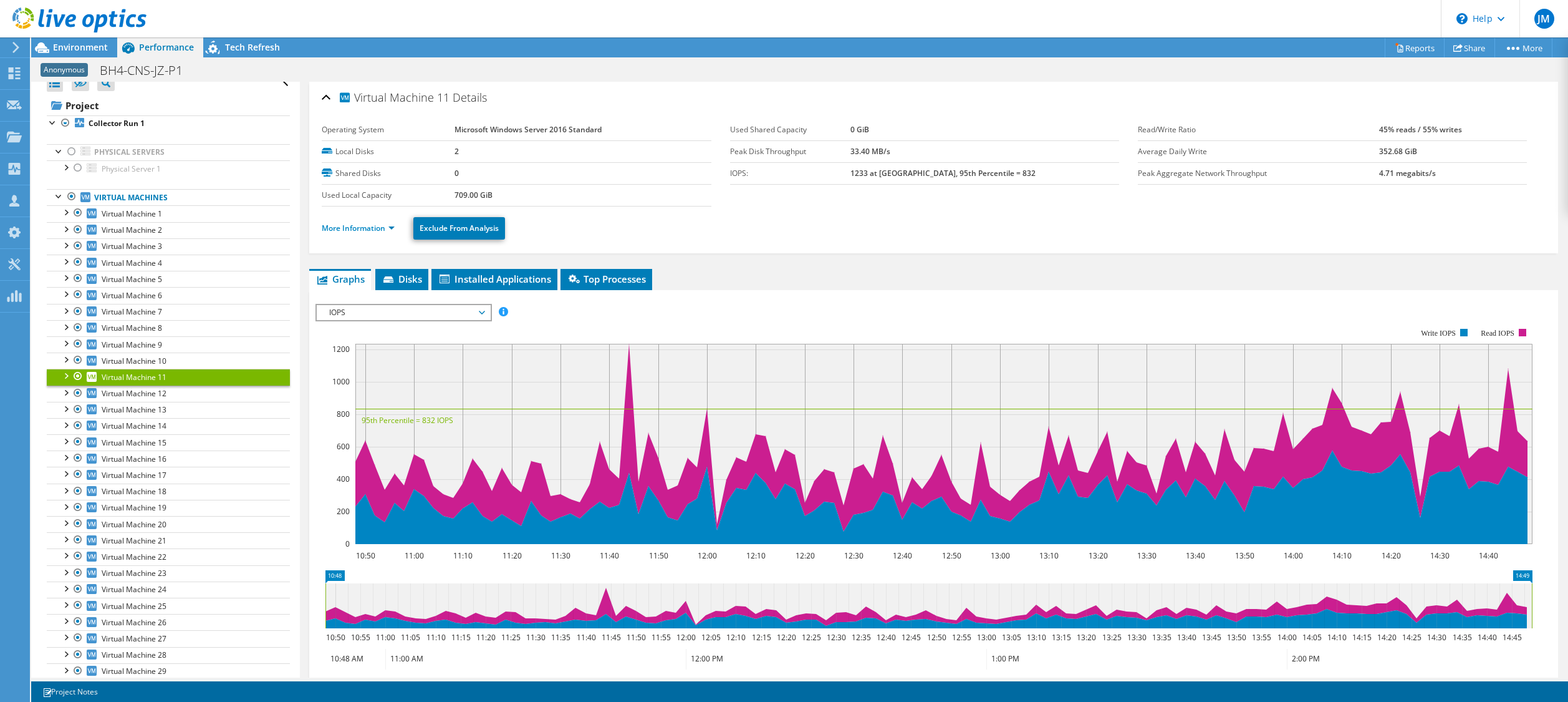
click at [760, 300] on div "IOPS Disk Throughput IO Size Latency Queue Depth CPU Percentage Memory Page Fau…" at bounding box center [934, 514] width 1236 height 432
click at [84, 46] on span "Environment" at bounding box center [80, 47] width 55 height 12
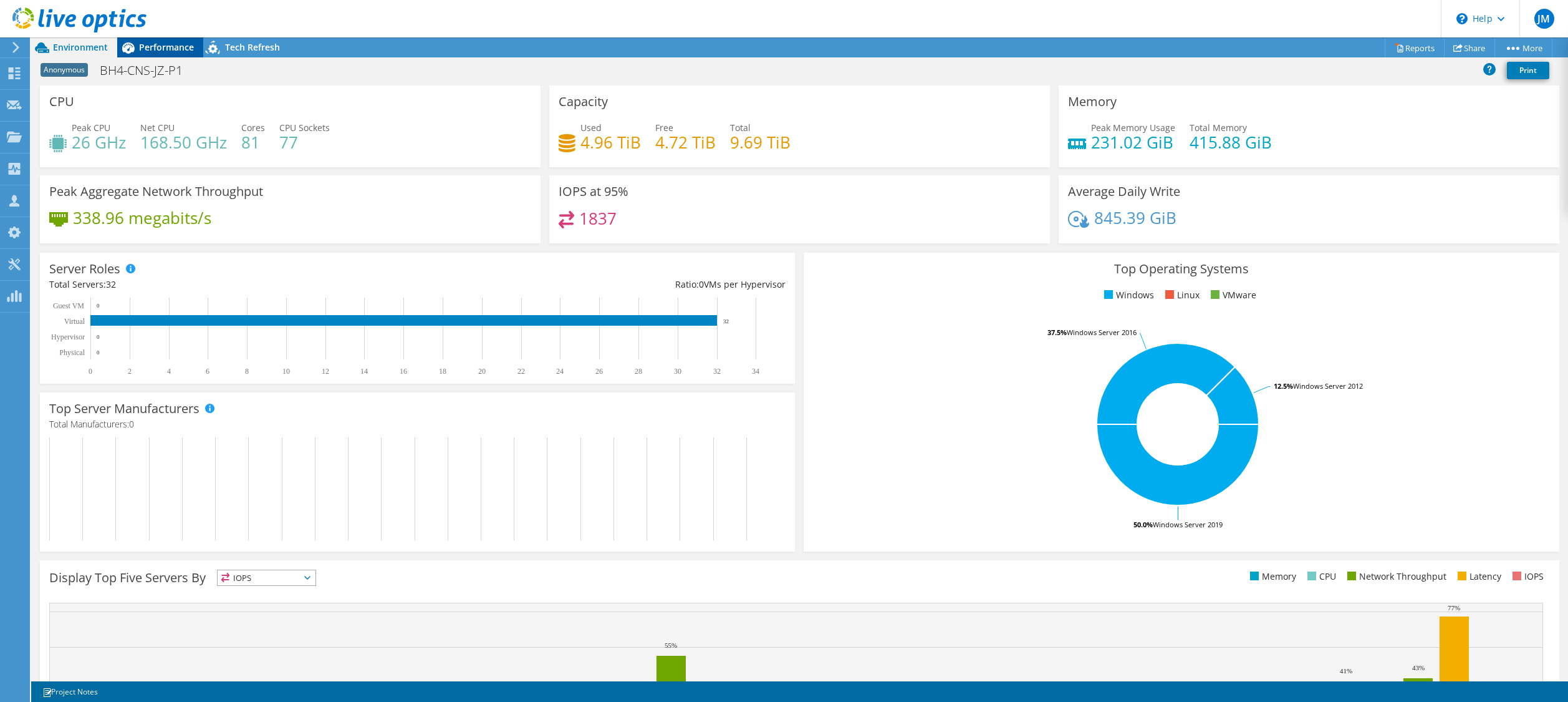
click at [157, 47] on span "Performance" at bounding box center [166, 47] width 55 height 12
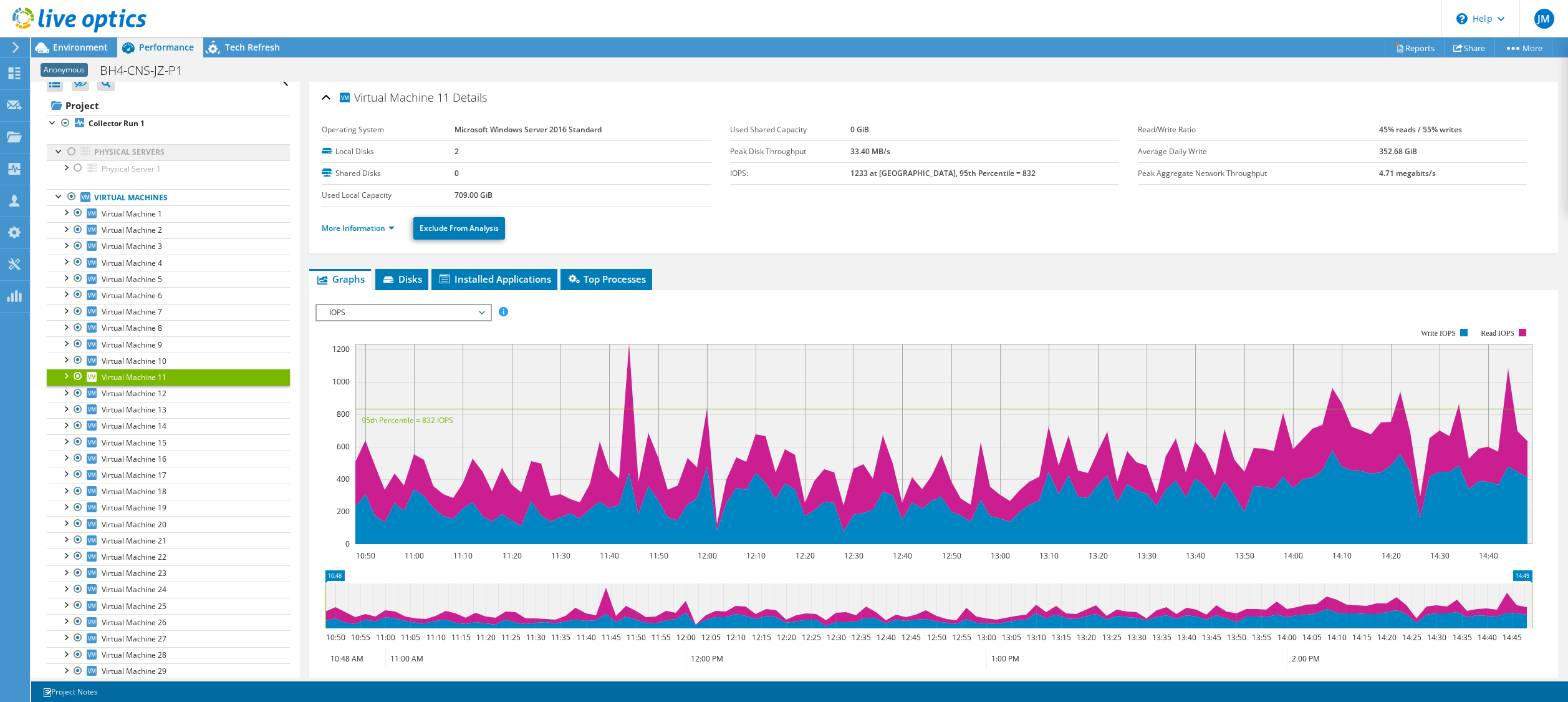
click at [154, 150] on link "Physical Servers" at bounding box center [168, 152] width 243 height 16
click at [149, 164] on span "Physical Server 1" at bounding box center [132, 169] width 59 height 11
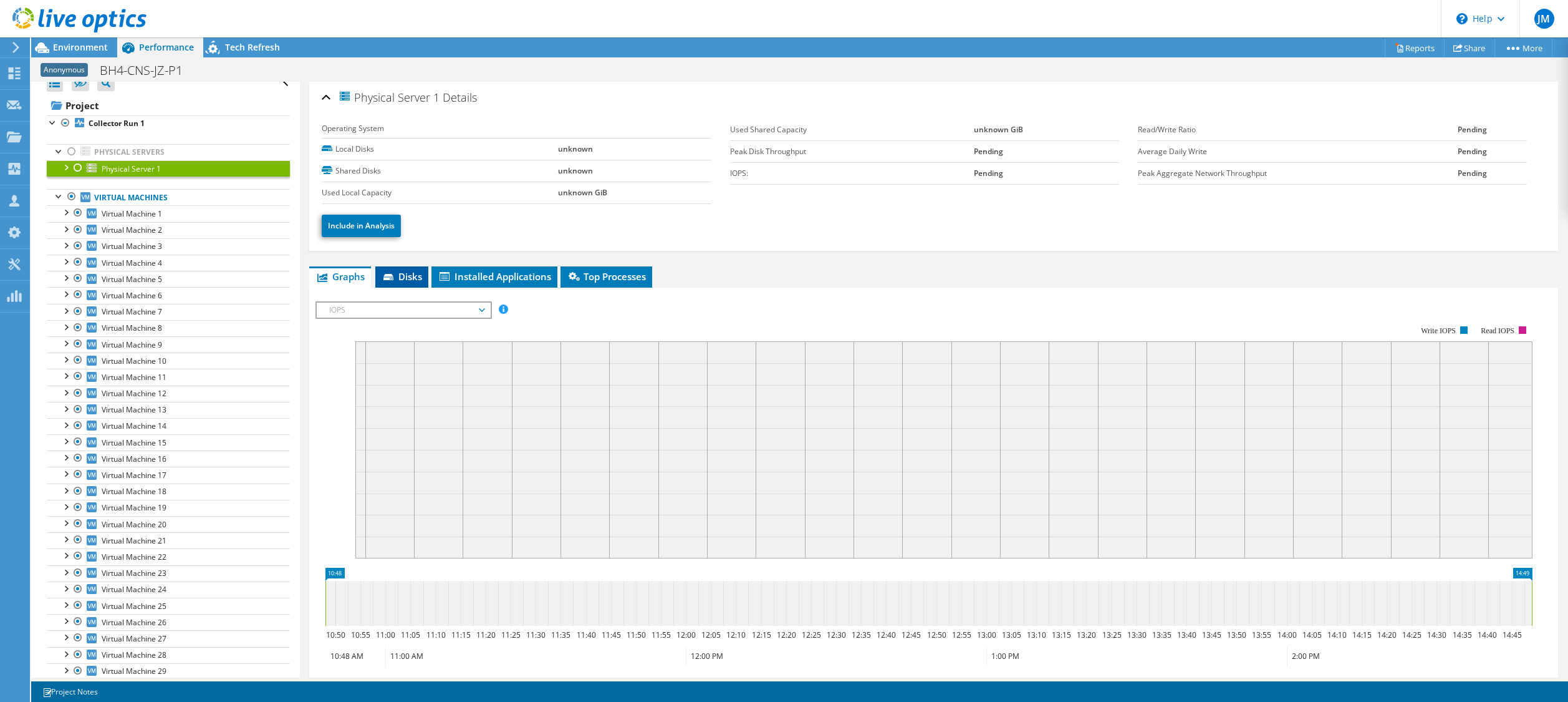
click at [403, 282] on span "Disks" at bounding box center [401, 276] width 40 height 13
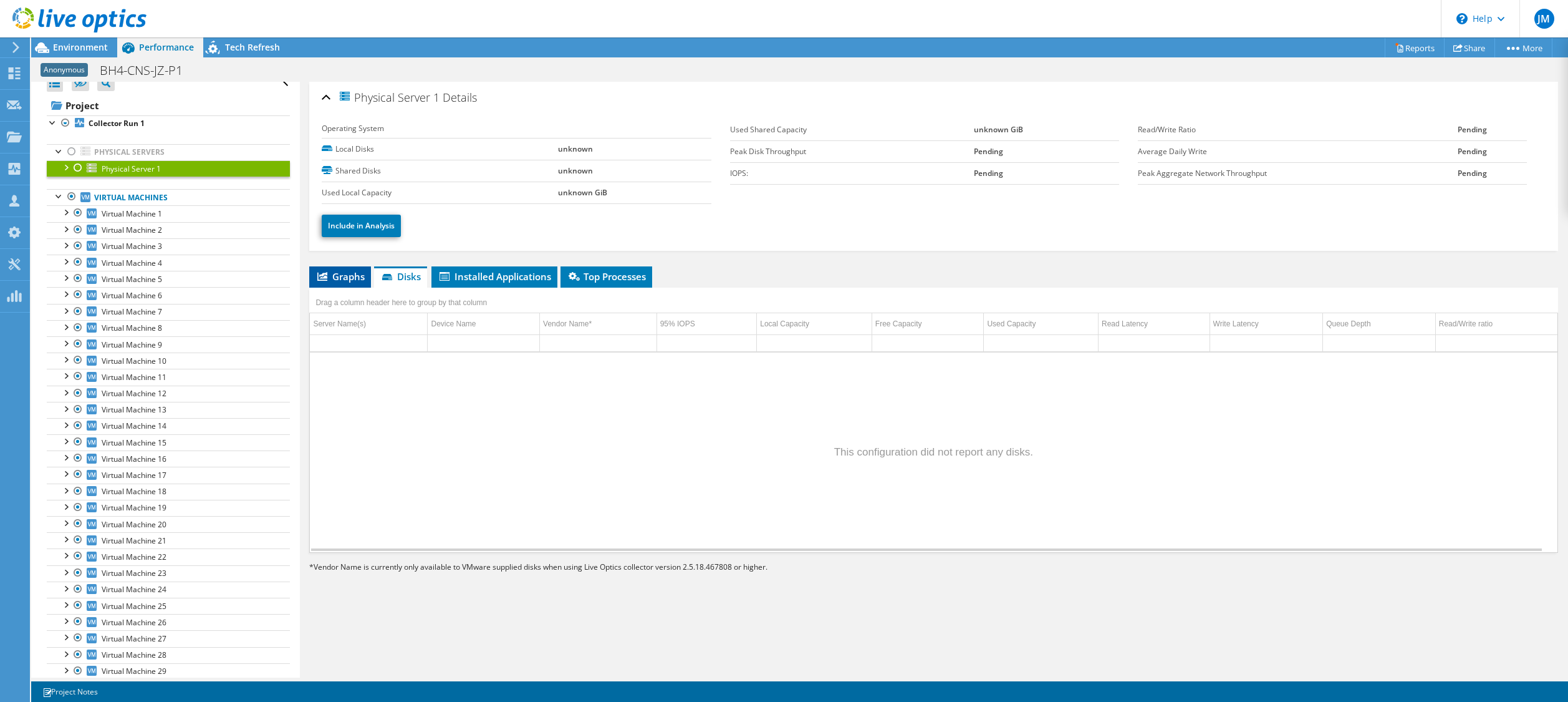
click at [342, 280] on span "Graphs" at bounding box center [341, 276] width 50 height 13
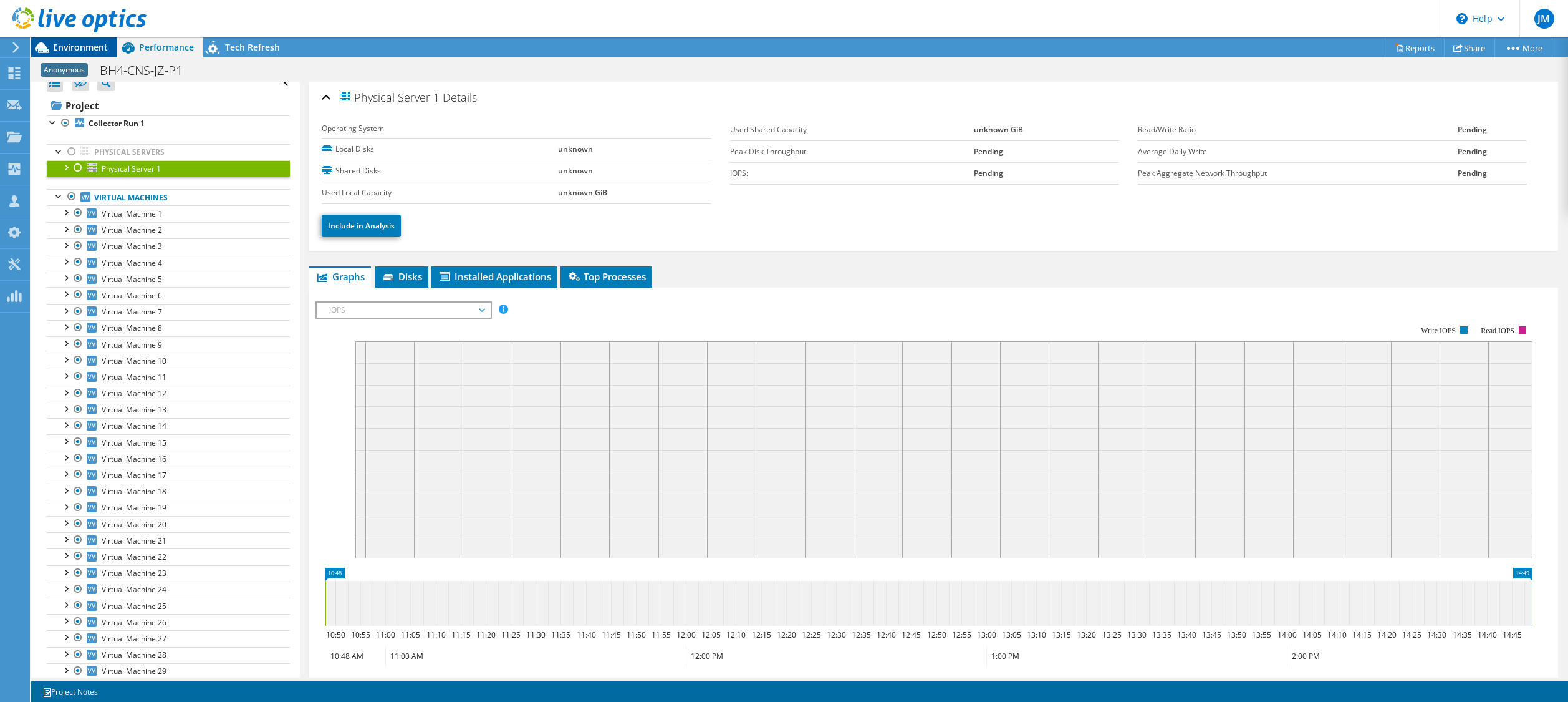
click at [91, 52] on span "Environment" at bounding box center [80, 47] width 55 height 12
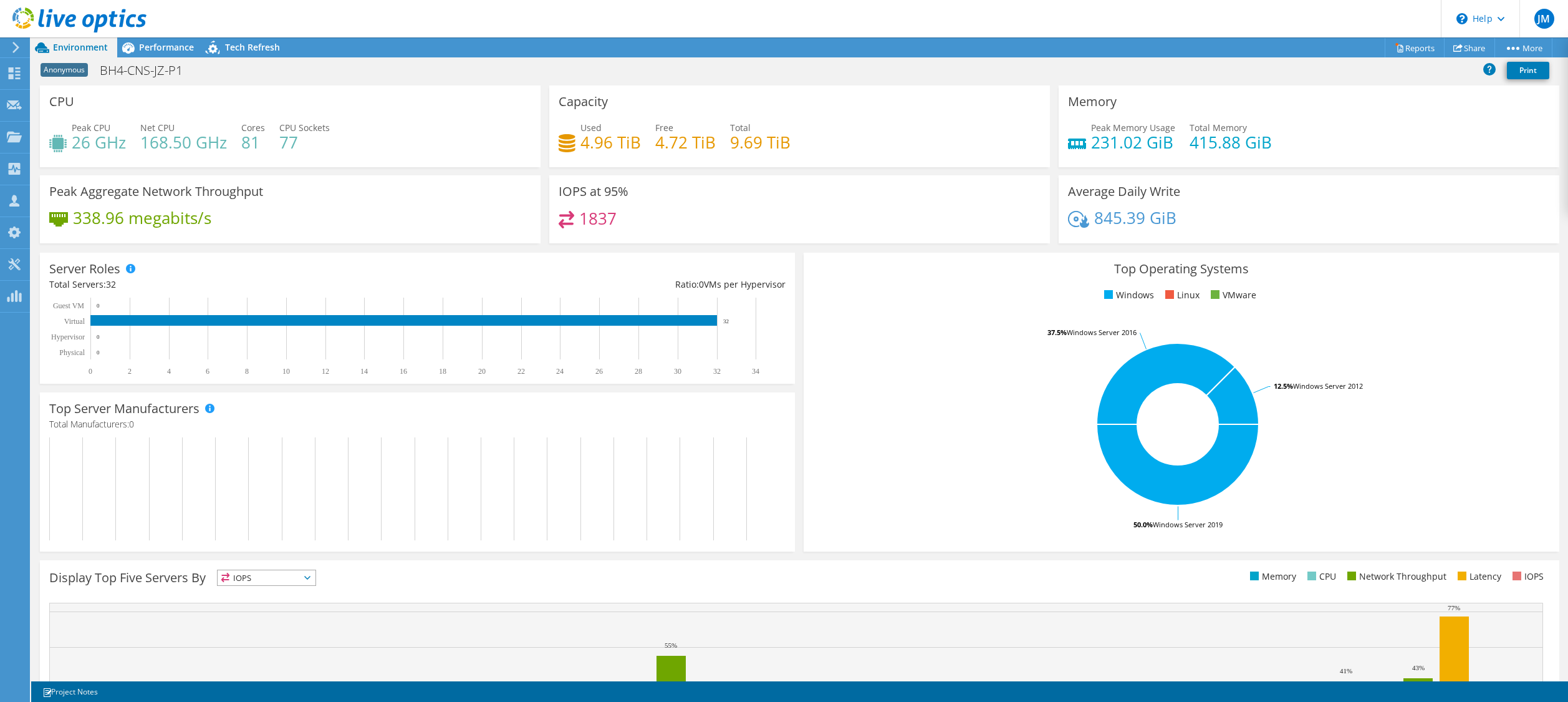
click at [813, 268] on h3 "Top Operating Systems" at bounding box center [1181, 268] width 736 height 13
click at [1382, 109] on div "Memory Peak Memory Usage 231.02 GiB Total Memory 415.88 GiB" at bounding box center [1308, 126] width 500 height 81
click at [1302, 23] on header "JM Channel Partner [PERSON_NAME] [EMAIL_ADDRESS][DOMAIN_NAME] GLOBAL DATA CONSU…" at bounding box center [784, 18] width 1568 height 38
click at [164, 41] on span "Performance" at bounding box center [166, 47] width 55 height 12
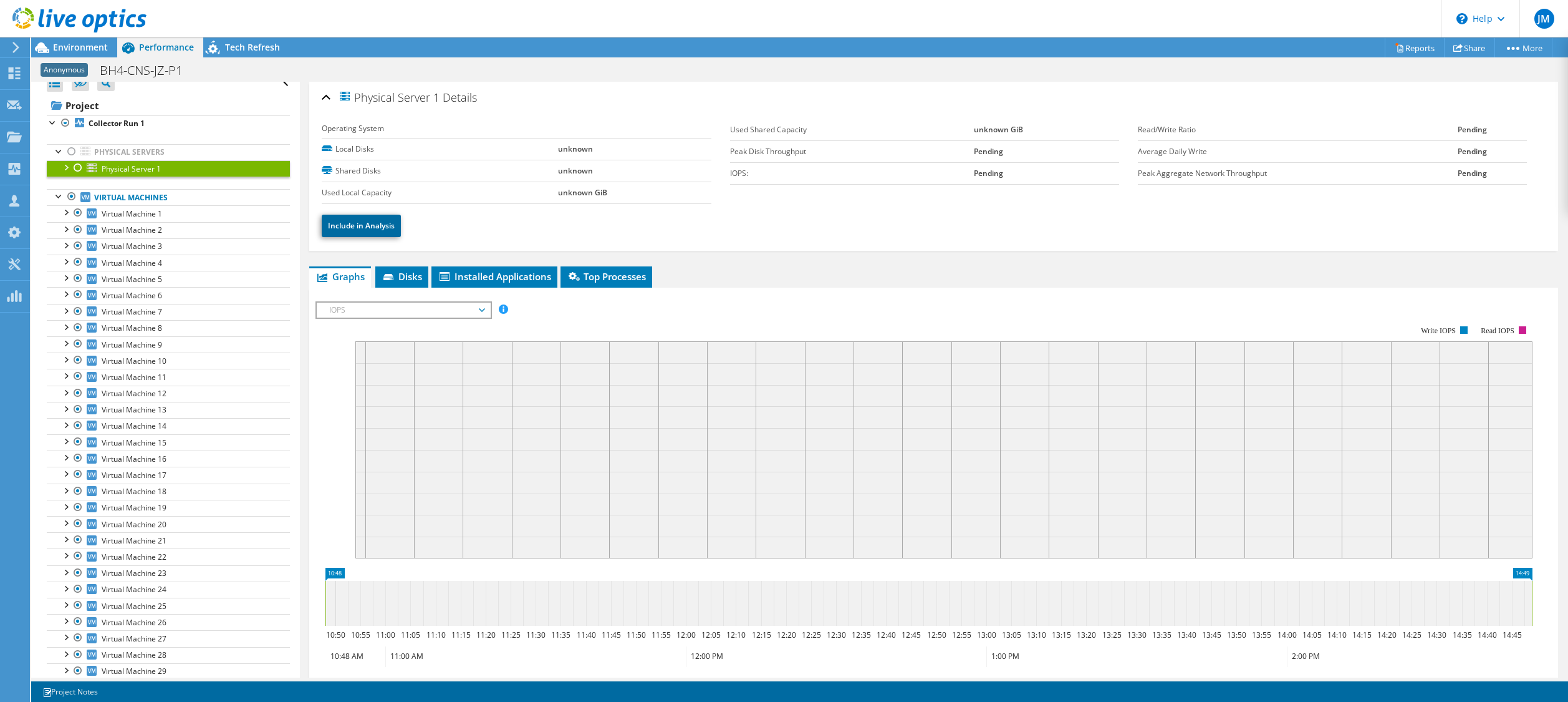
click at [375, 227] on link "Include in Analysis" at bounding box center [361, 226] width 79 height 23
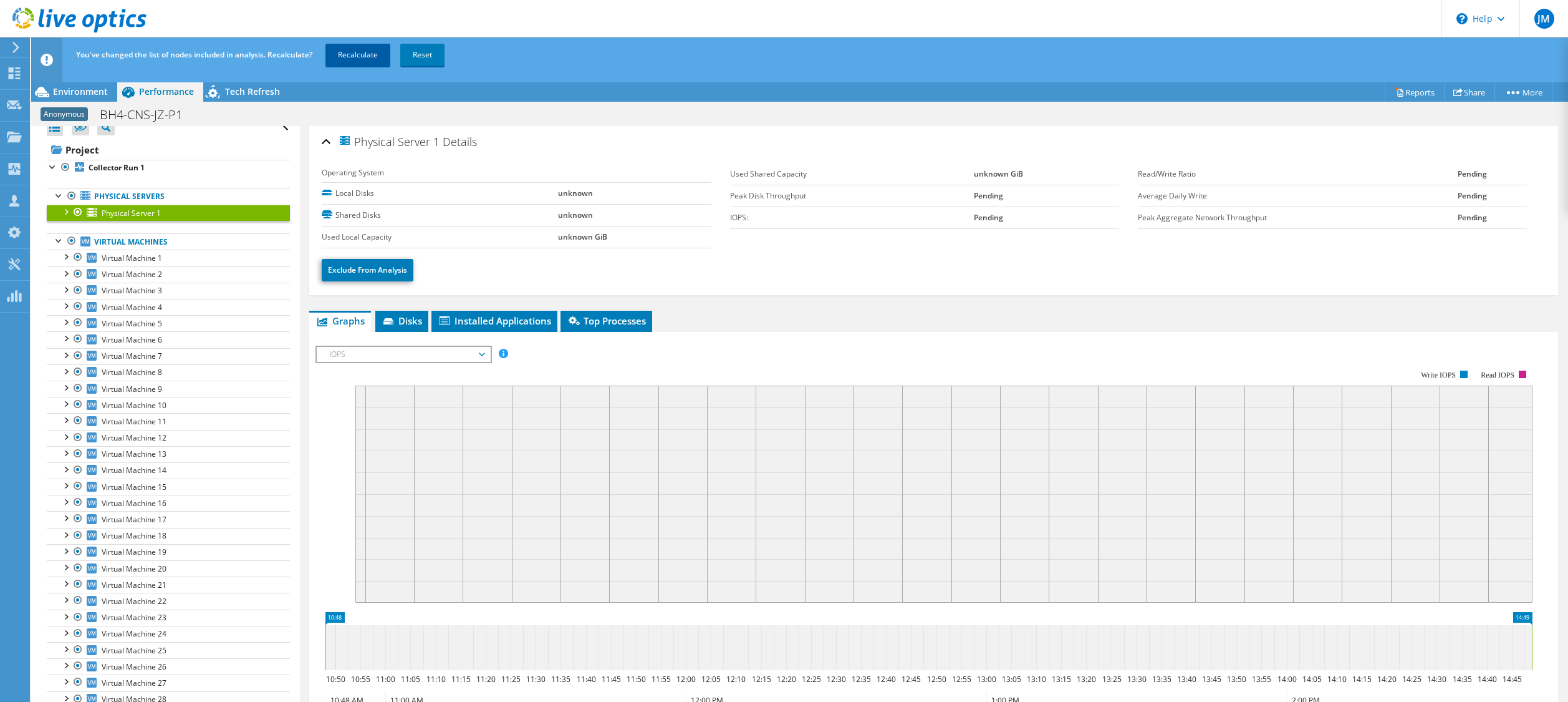
click at [355, 52] on link "Recalculate" at bounding box center [358, 55] width 65 height 23
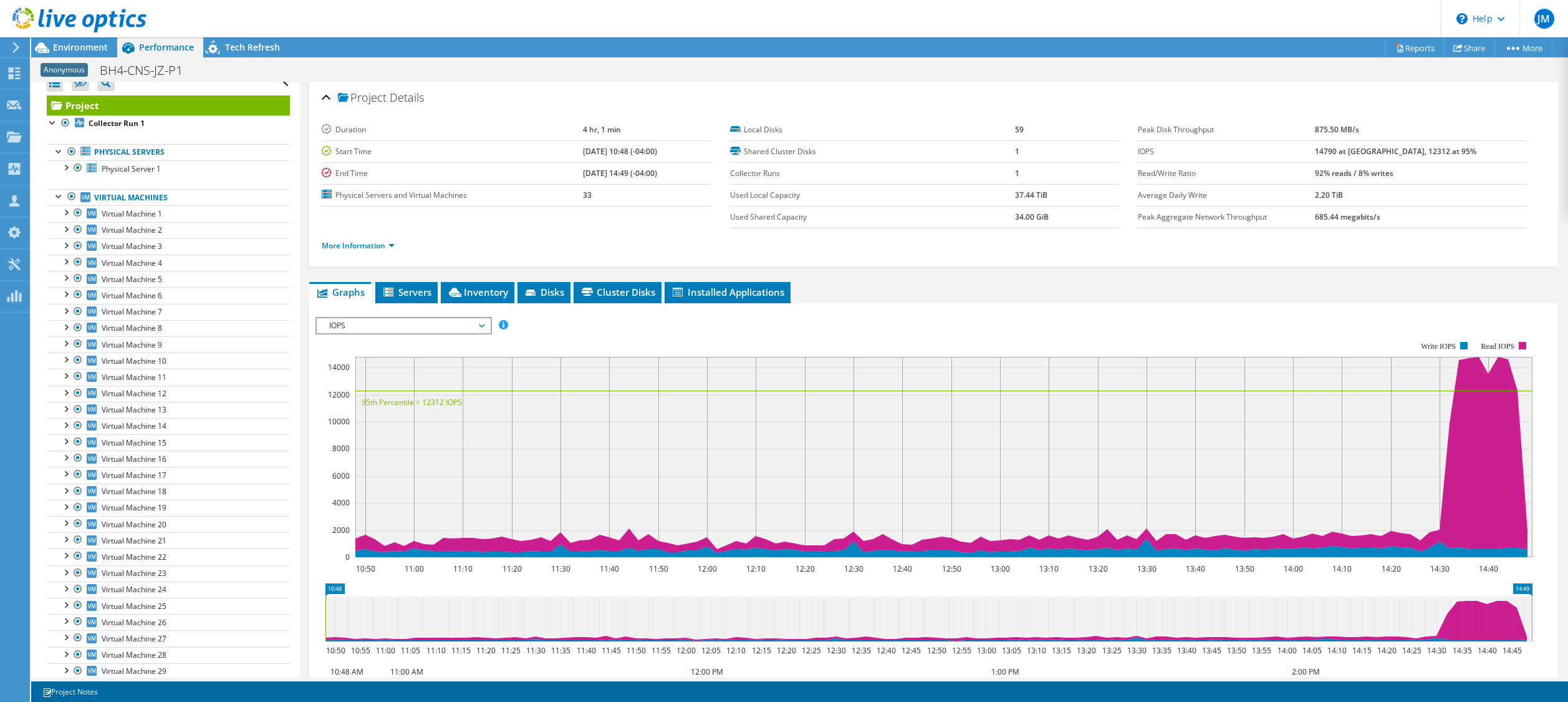
click at [1348, 345] on rect at bounding box center [924, 449] width 1217 height 249
click at [1241, 322] on div "IOPS Disk Throughput IO Size Latency Queue Depth CPU Percentage Memory Page Fau…" at bounding box center [934, 325] width 1236 height 17
click at [1259, 305] on div "IOPS Disk Throughput IO Size Latency Queue Depth CPU Percentage Memory Page Fau…" at bounding box center [934, 523] width 1236 height 440
click at [74, 46] on span "Environment" at bounding box center [80, 47] width 55 height 12
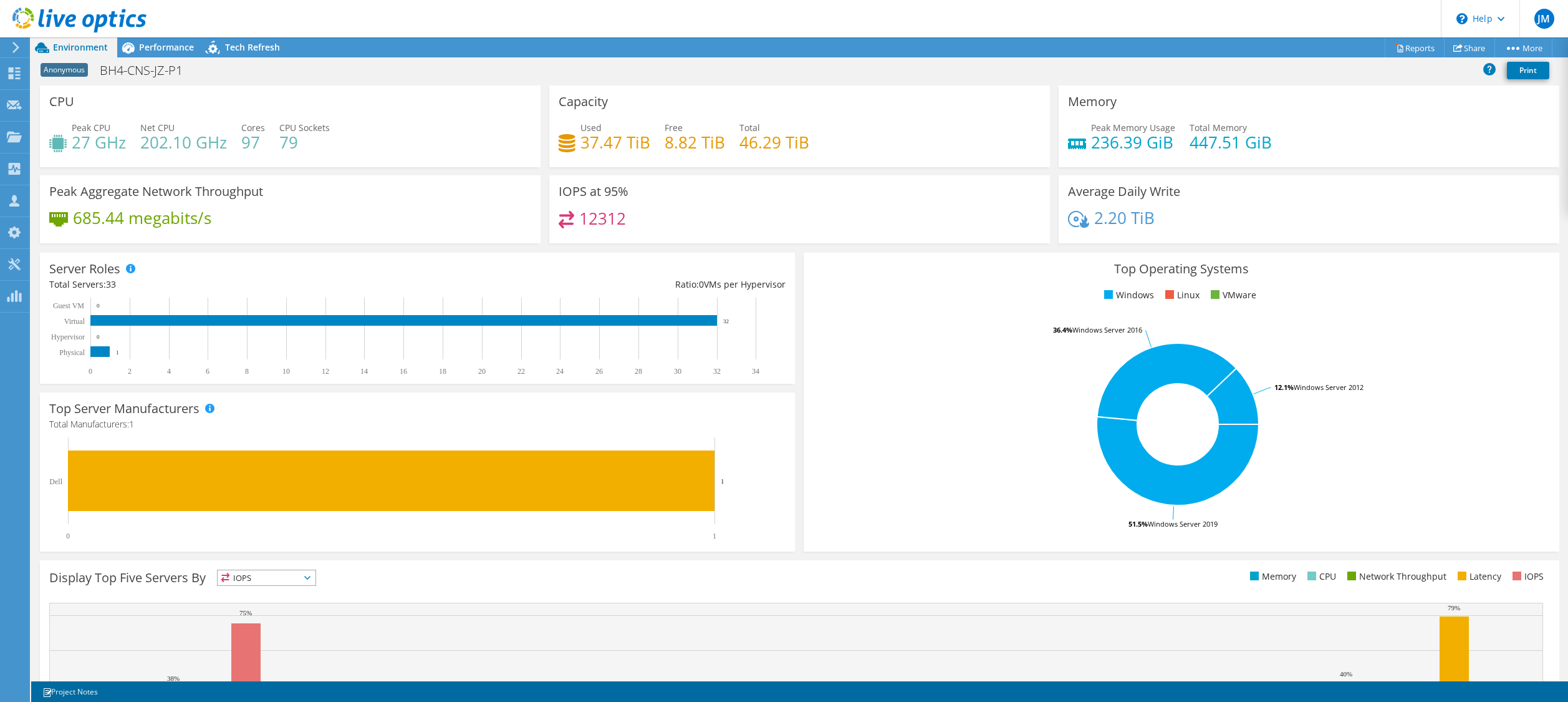
click at [1365, 103] on div "Memory Peak Memory Usage 236.39 GiB Total Memory 447.51 GiB" at bounding box center [1308, 126] width 500 height 81
click at [164, 45] on span "Performance" at bounding box center [166, 47] width 55 height 12
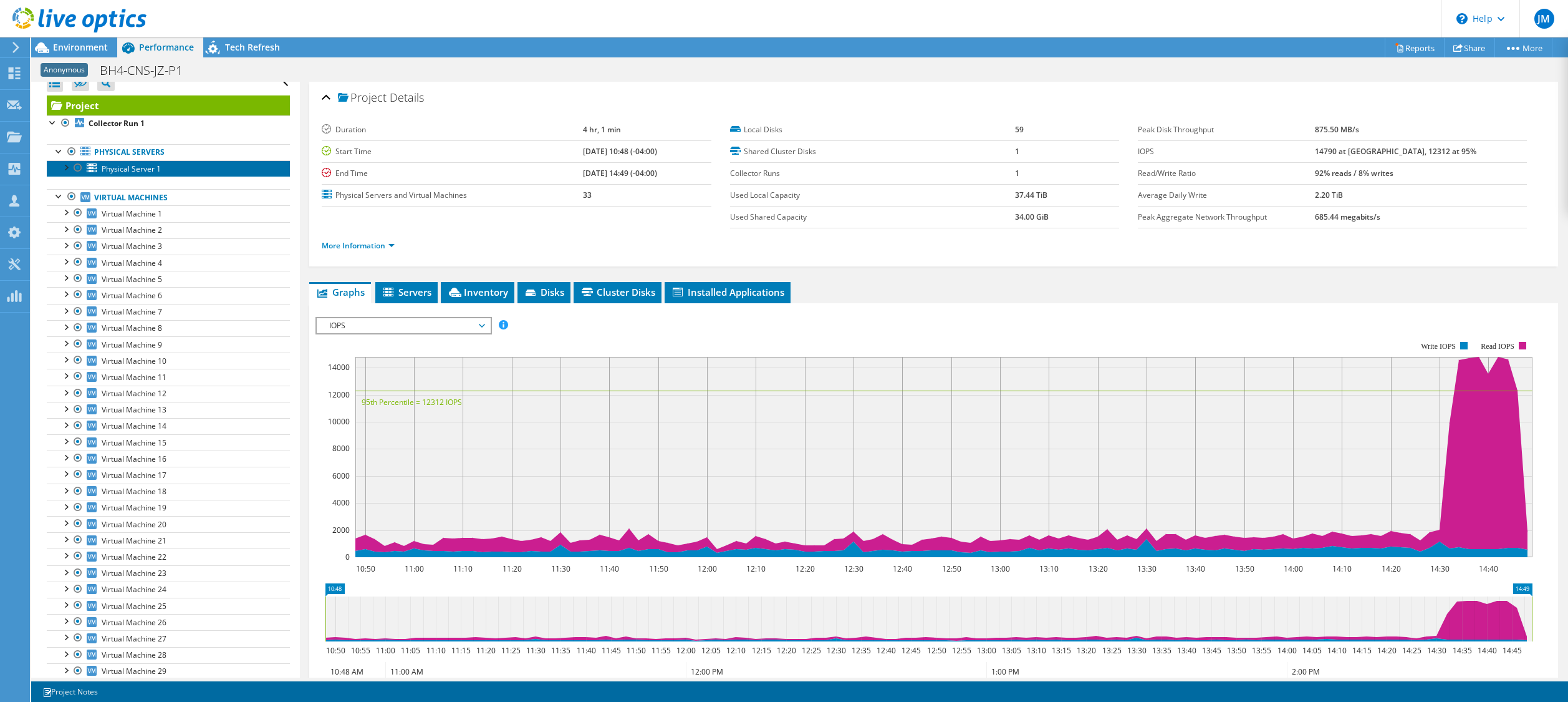
click at [156, 174] on span "Physical Server 1" at bounding box center [132, 169] width 59 height 11
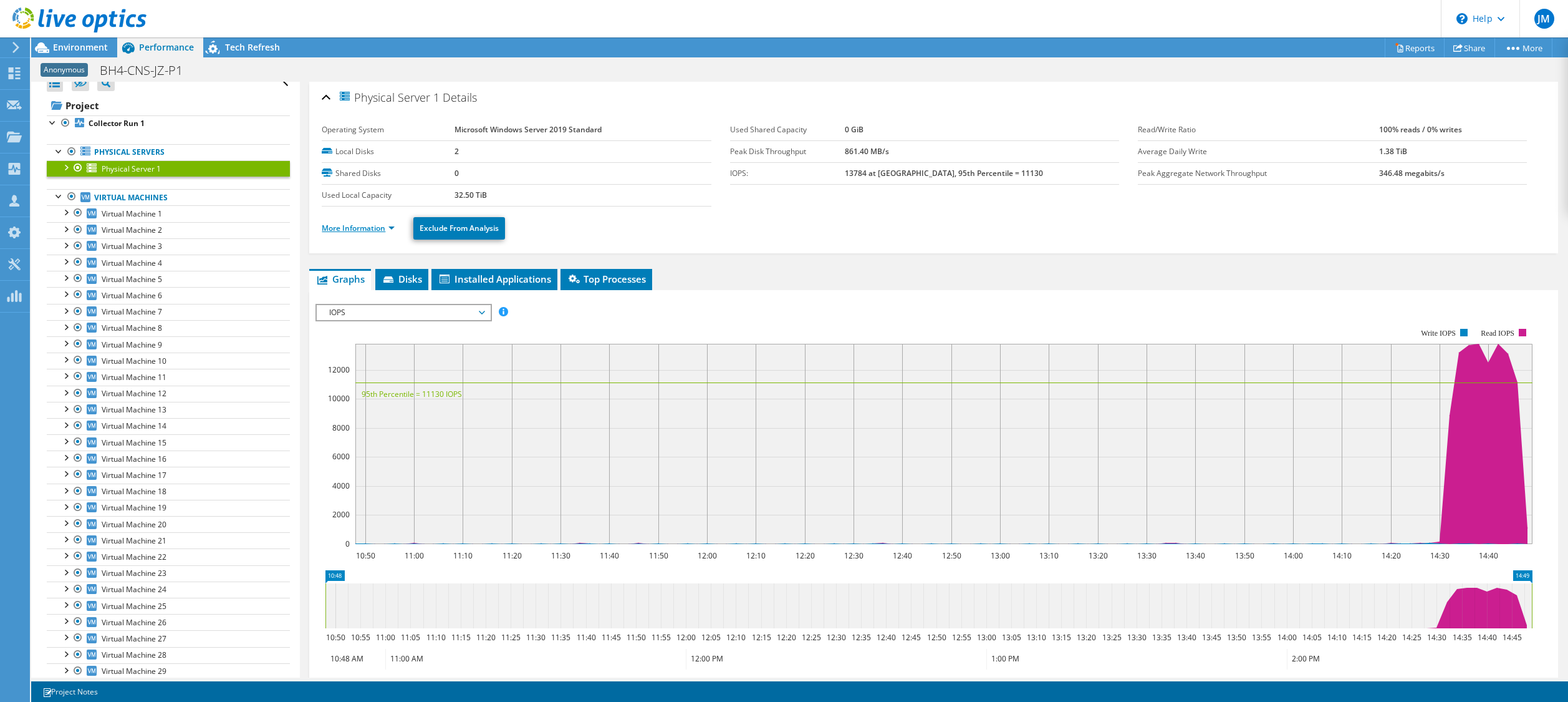
click at [378, 228] on link "More Information" at bounding box center [357, 227] width 73 height 11
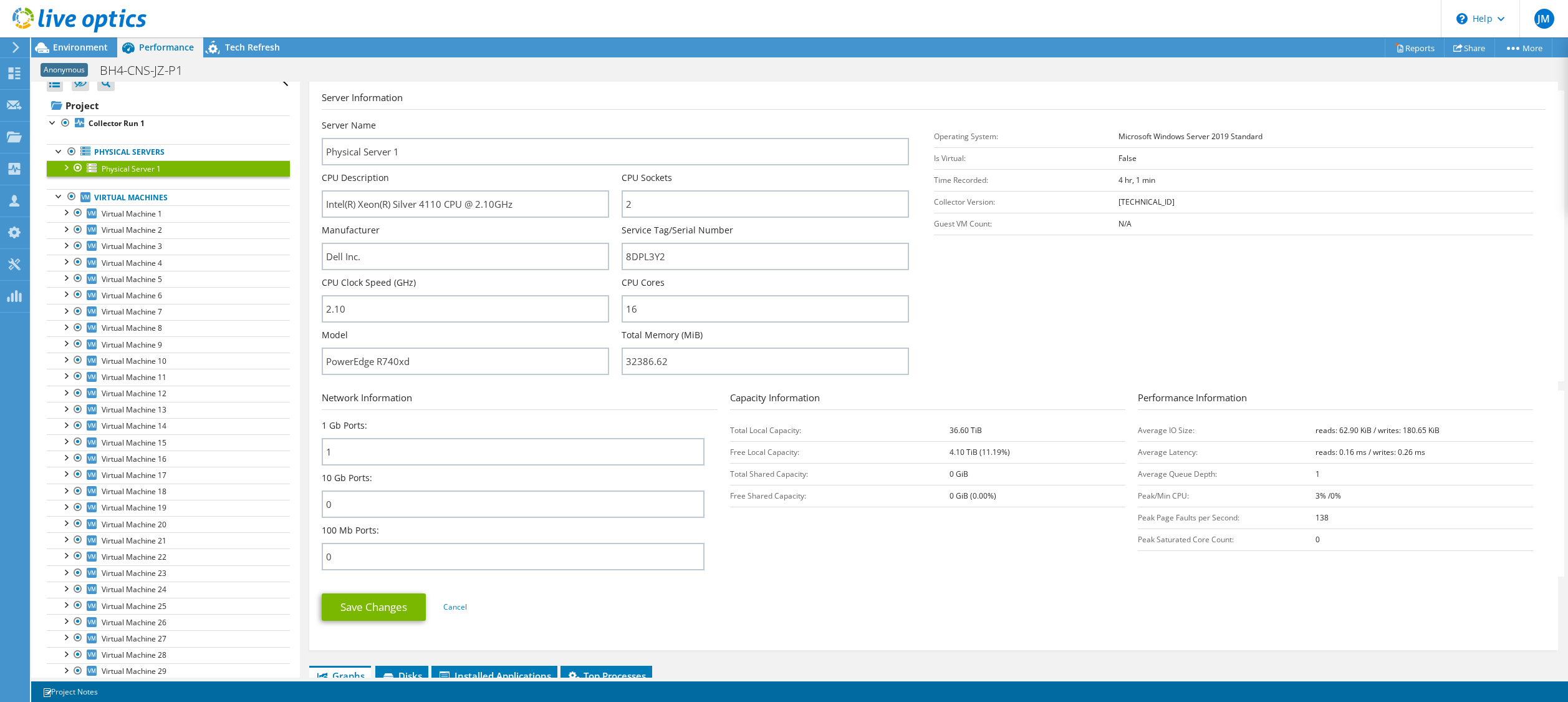
scroll to position [0, 0]
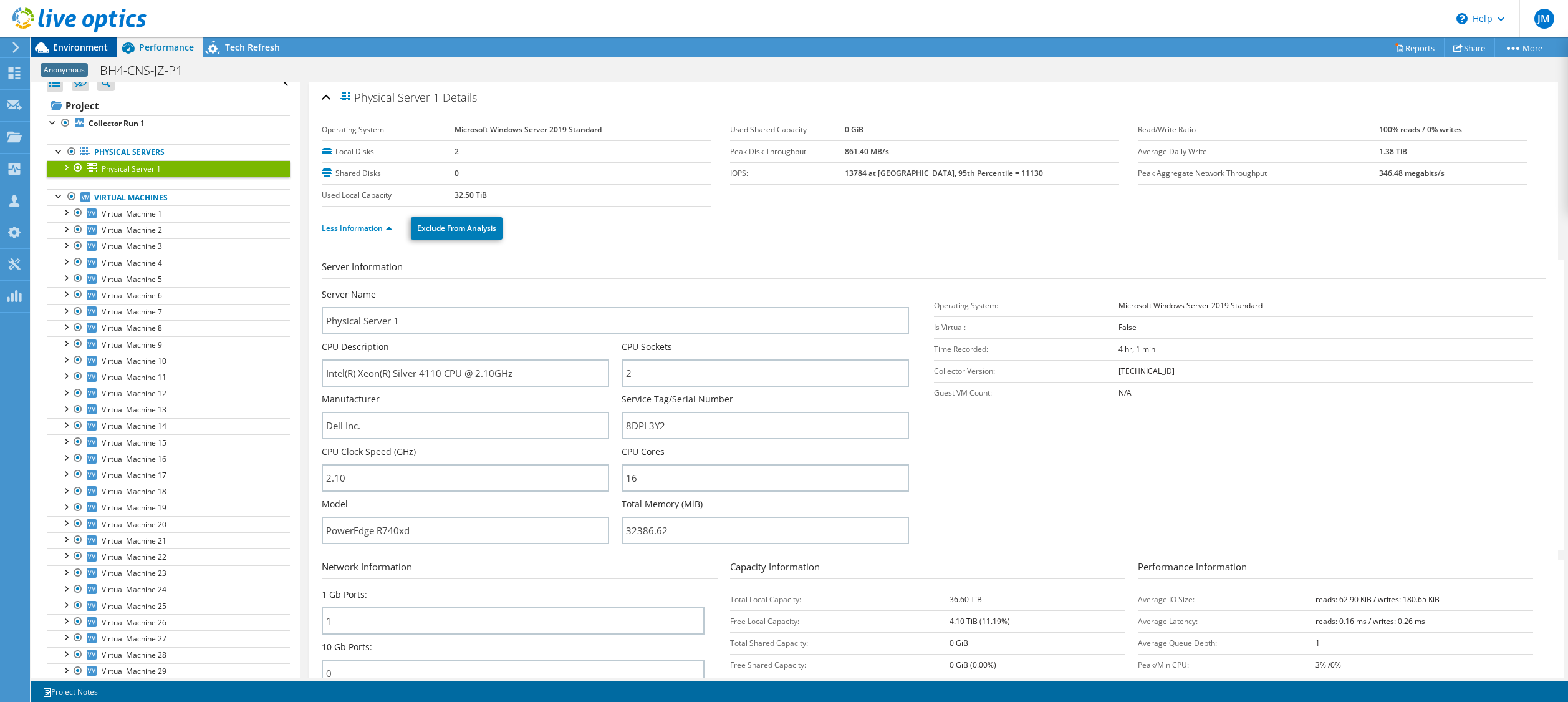
click at [76, 45] on span "Environment" at bounding box center [80, 47] width 55 height 12
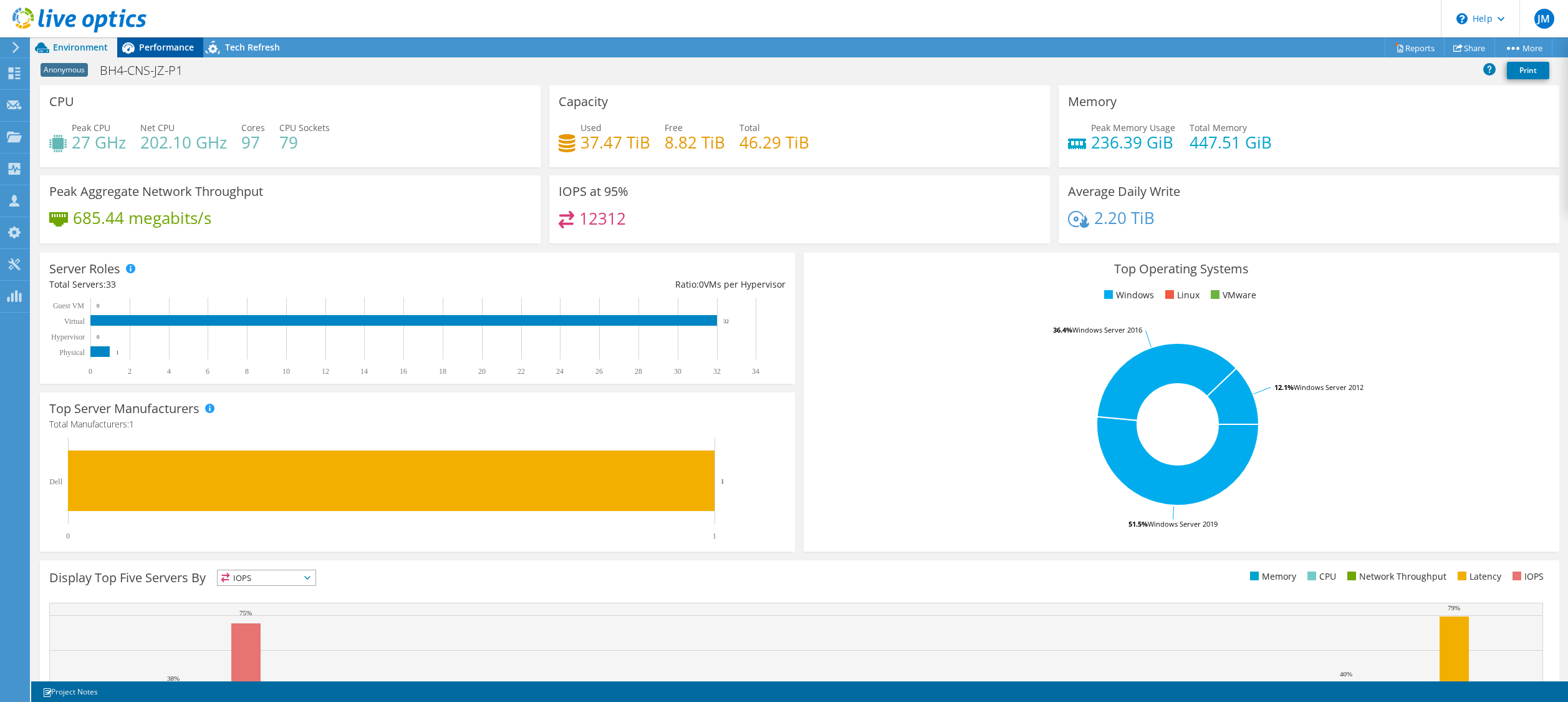
click at [167, 50] on span "Performance" at bounding box center [166, 47] width 55 height 12
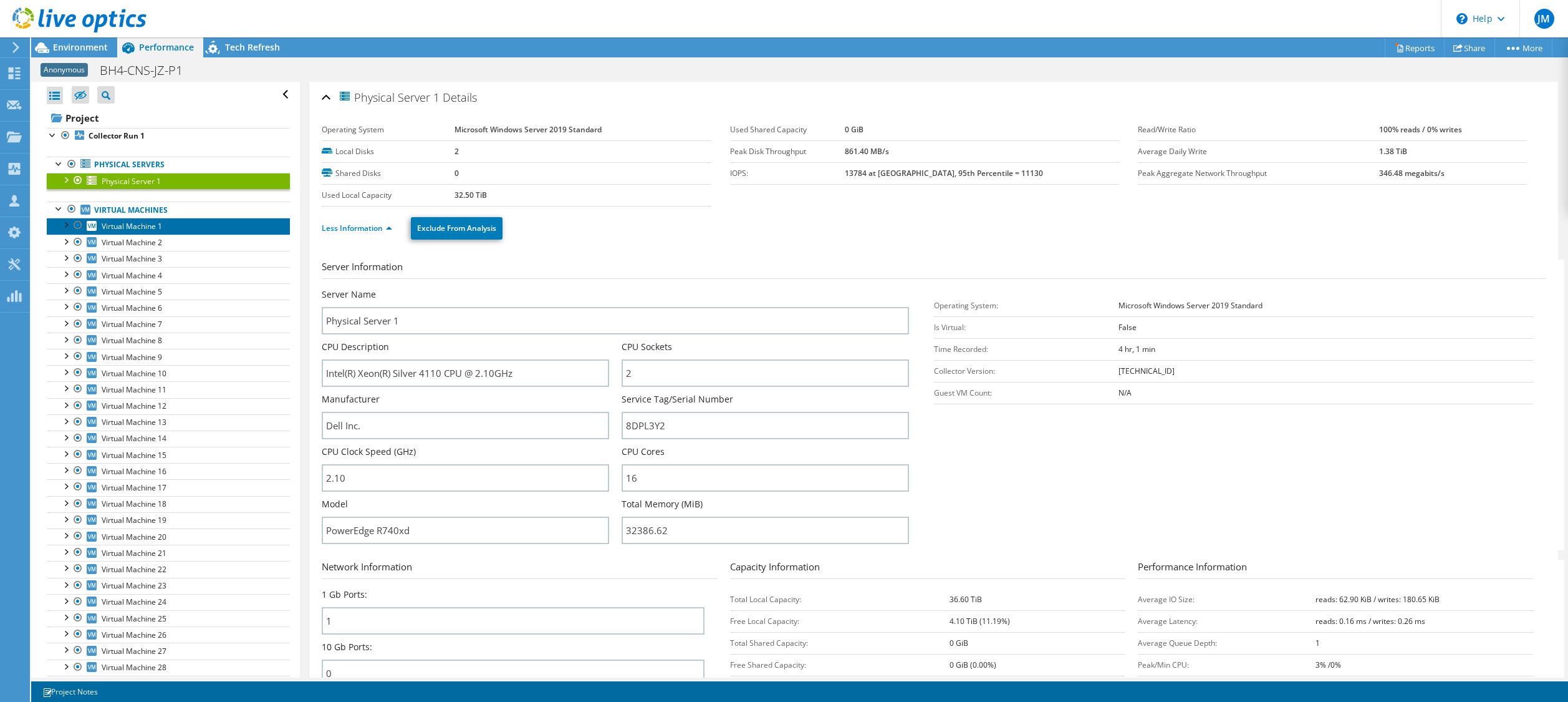
click at [212, 222] on link "Virtual Machine 1" at bounding box center [168, 225] width 243 height 16
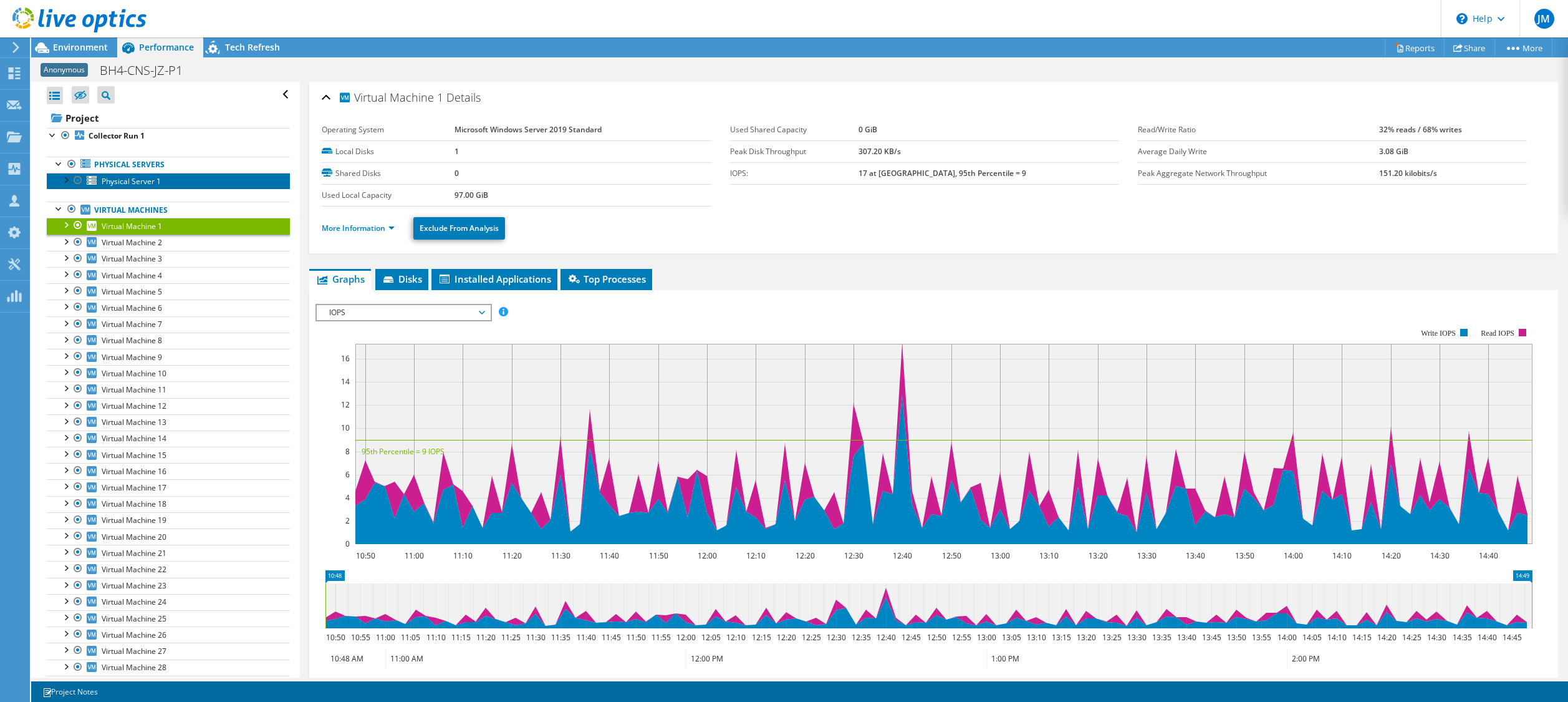
click at [170, 187] on link "Physical Server 1" at bounding box center [168, 181] width 243 height 16
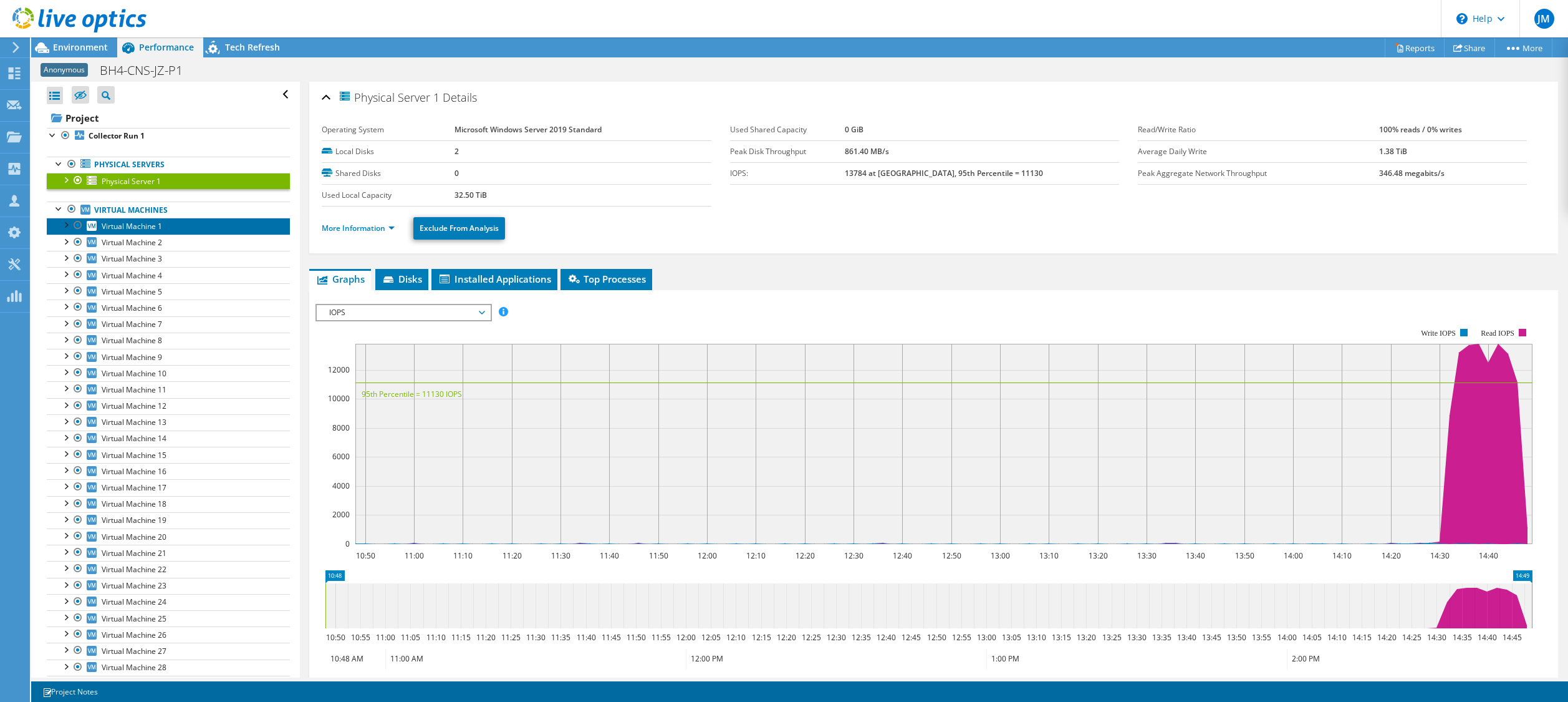
click at [232, 222] on link "Virtual Machine 1" at bounding box center [168, 225] width 243 height 16
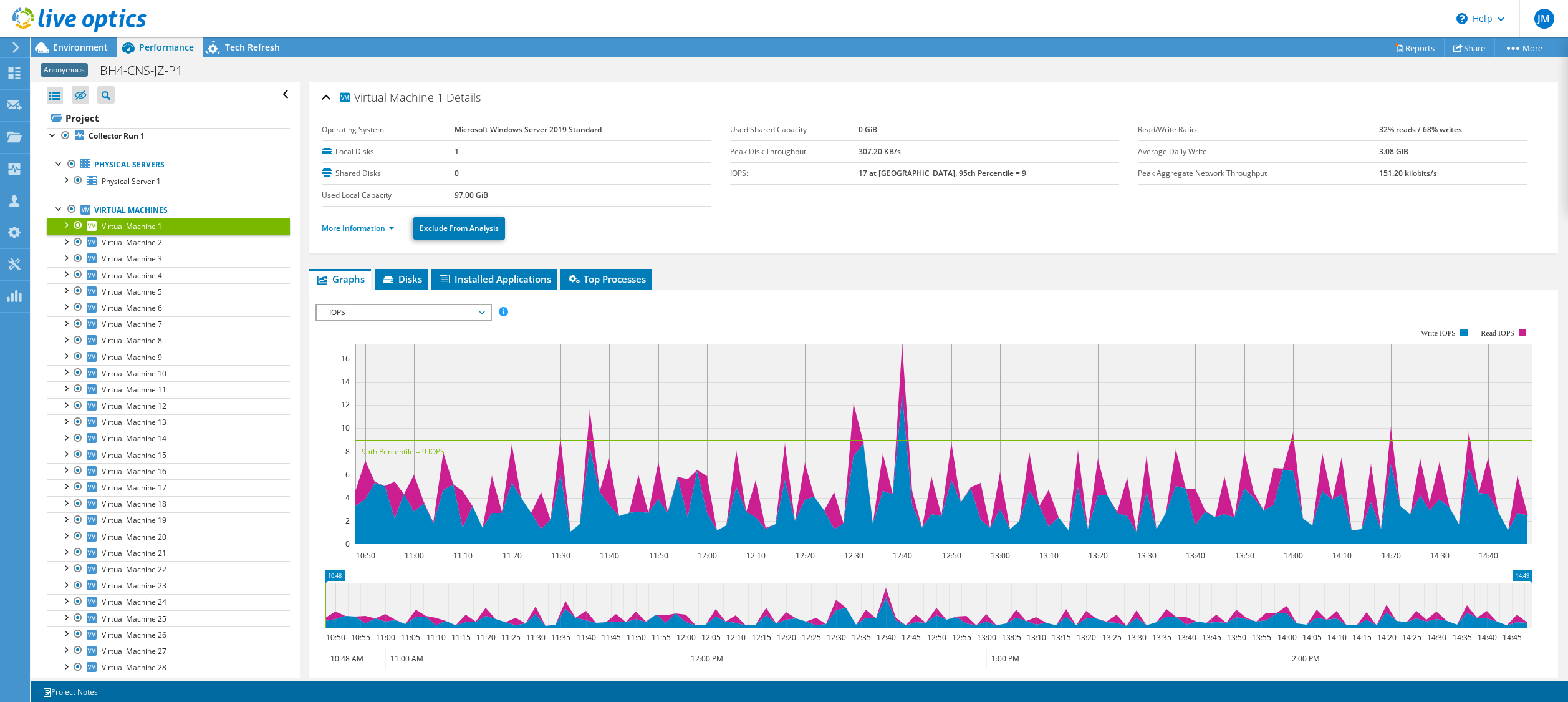
drag, startPoint x: 1264, startPoint y: 26, endPoint x: 1253, endPoint y: 22, distance: 11.7
click at [1264, 26] on header "JM Channel Partner [PERSON_NAME] [EMAIL_ADDRESS][DOMAIN_NAME] GLOBAL DATA CONSU…" at bounding box center [784, 18] width 1568 height 38
click at [83, 48] on span "Environment" at bounding box center [80, 47] width 55 height 12
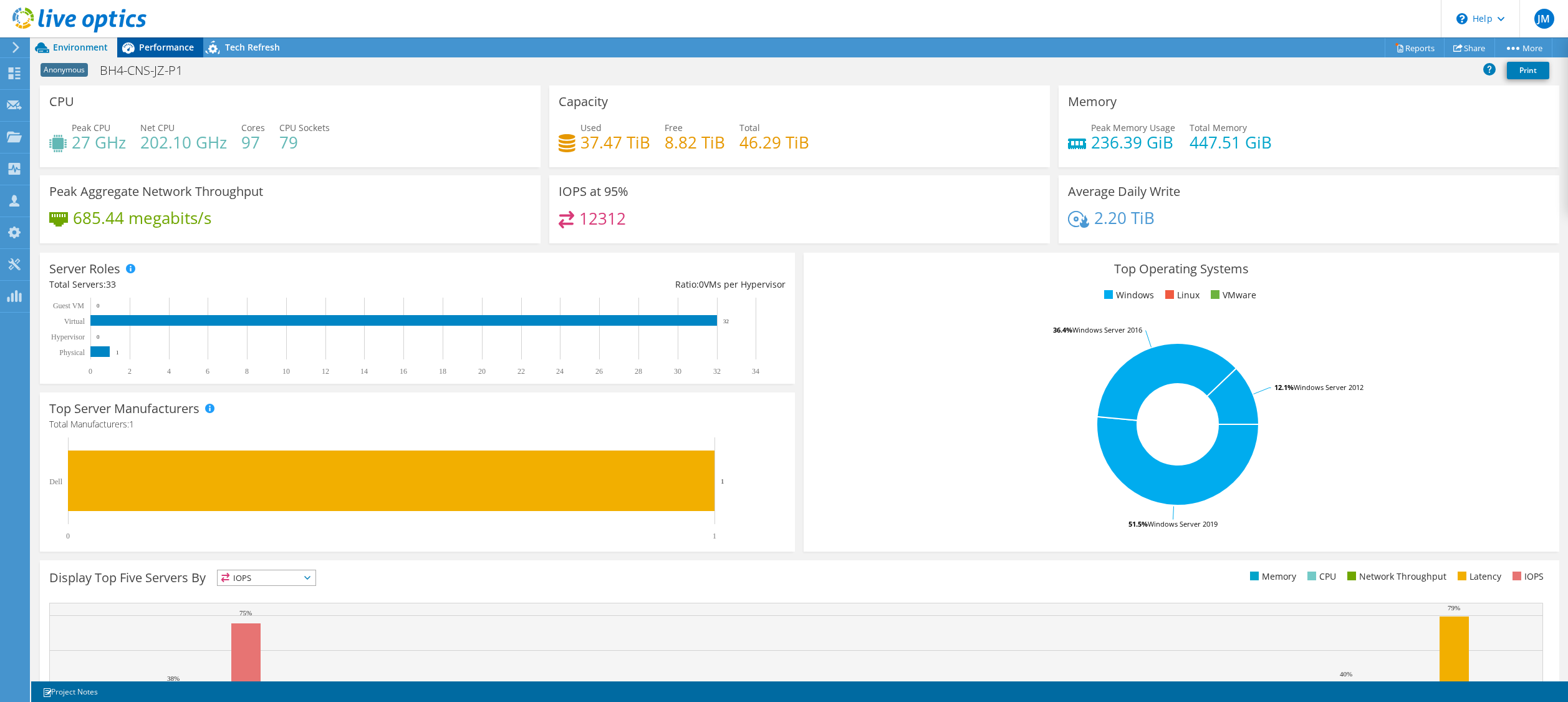
click at [168, 45] on span "Performance" at bounding box center [166, 47] width 55 height 12
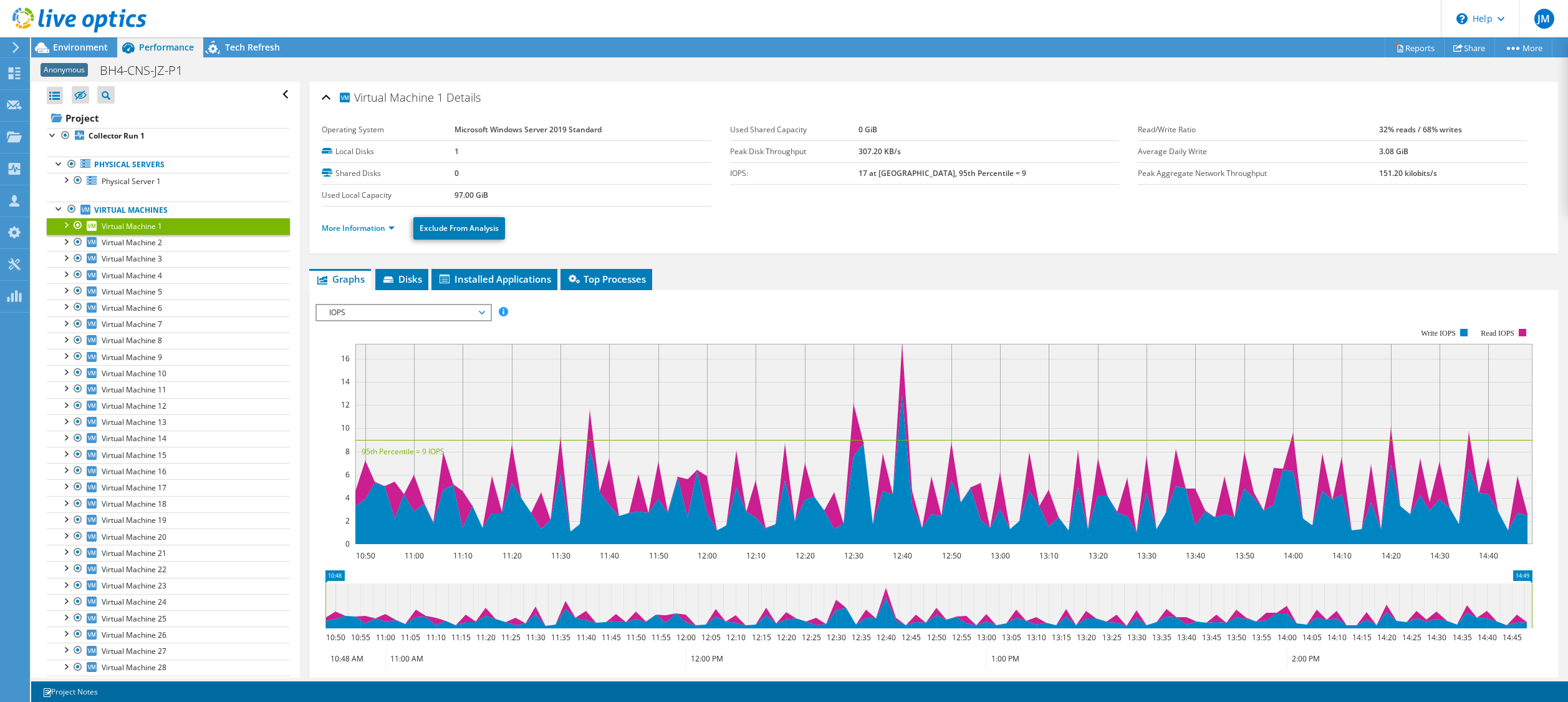
click at [1281, 17] on header "JM Channel Partner [PERSON_NAME] [EMAIL_ADDRESS][DOMAIN_NAME] GLOBAL DATA CONSU…" at bounding box center [784, 18] width 1568 height 38
click at [84, 44] on span "Environment" at bounding box center [80, 47] width 55 height 12
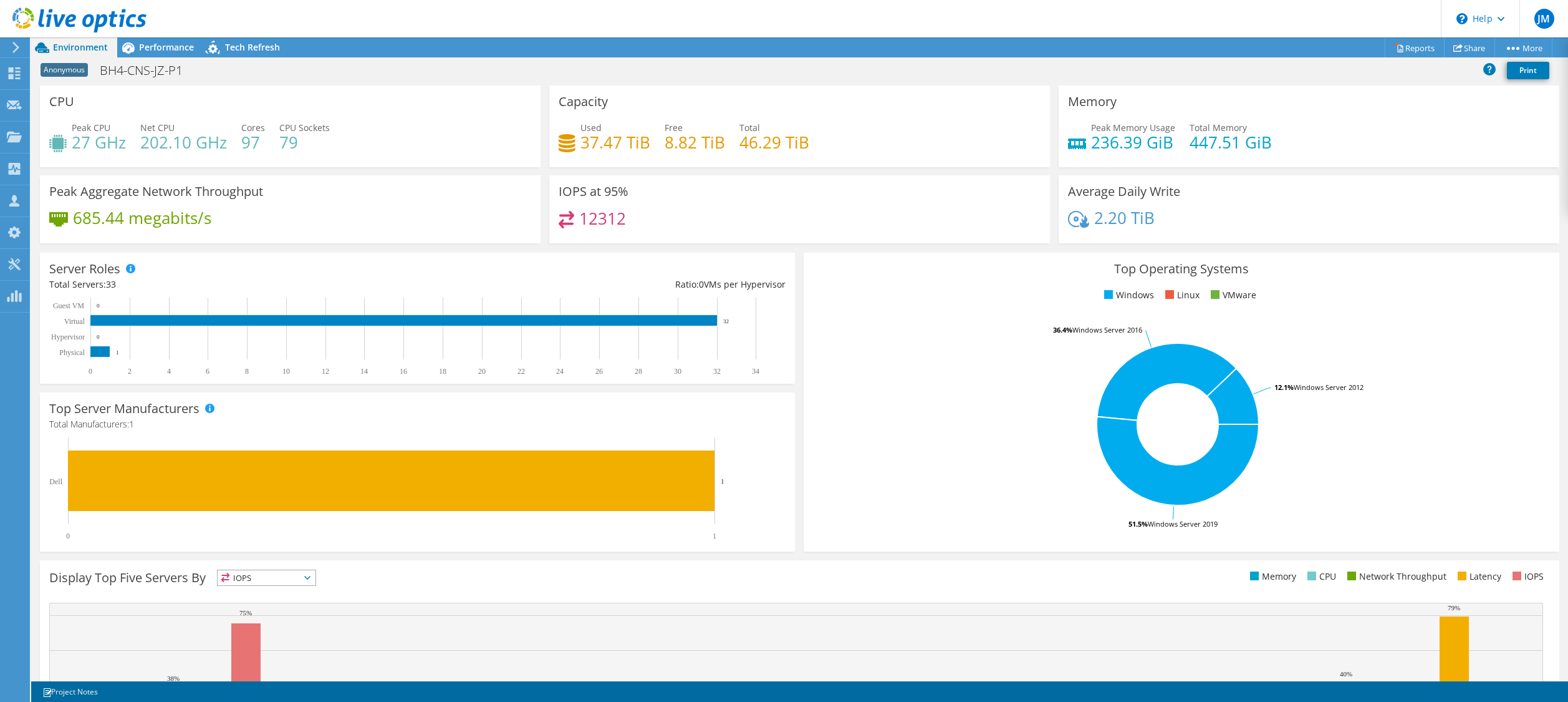
click at [1472, 465] on rect at bounding box center [1177, 424] width 730 height 218
